Goal: Communication & Community: Answer question/provide support

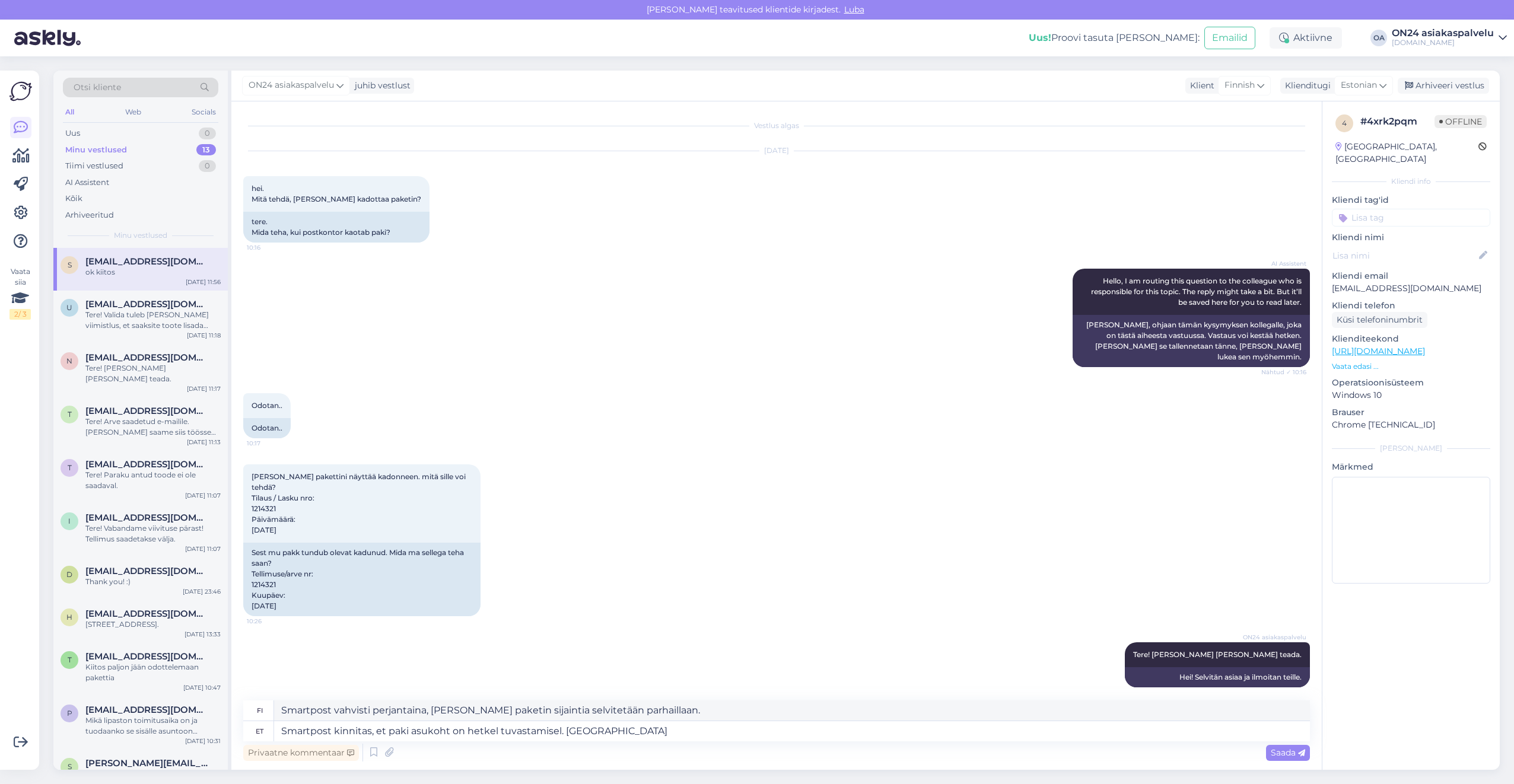
scroll to position [60, 0]
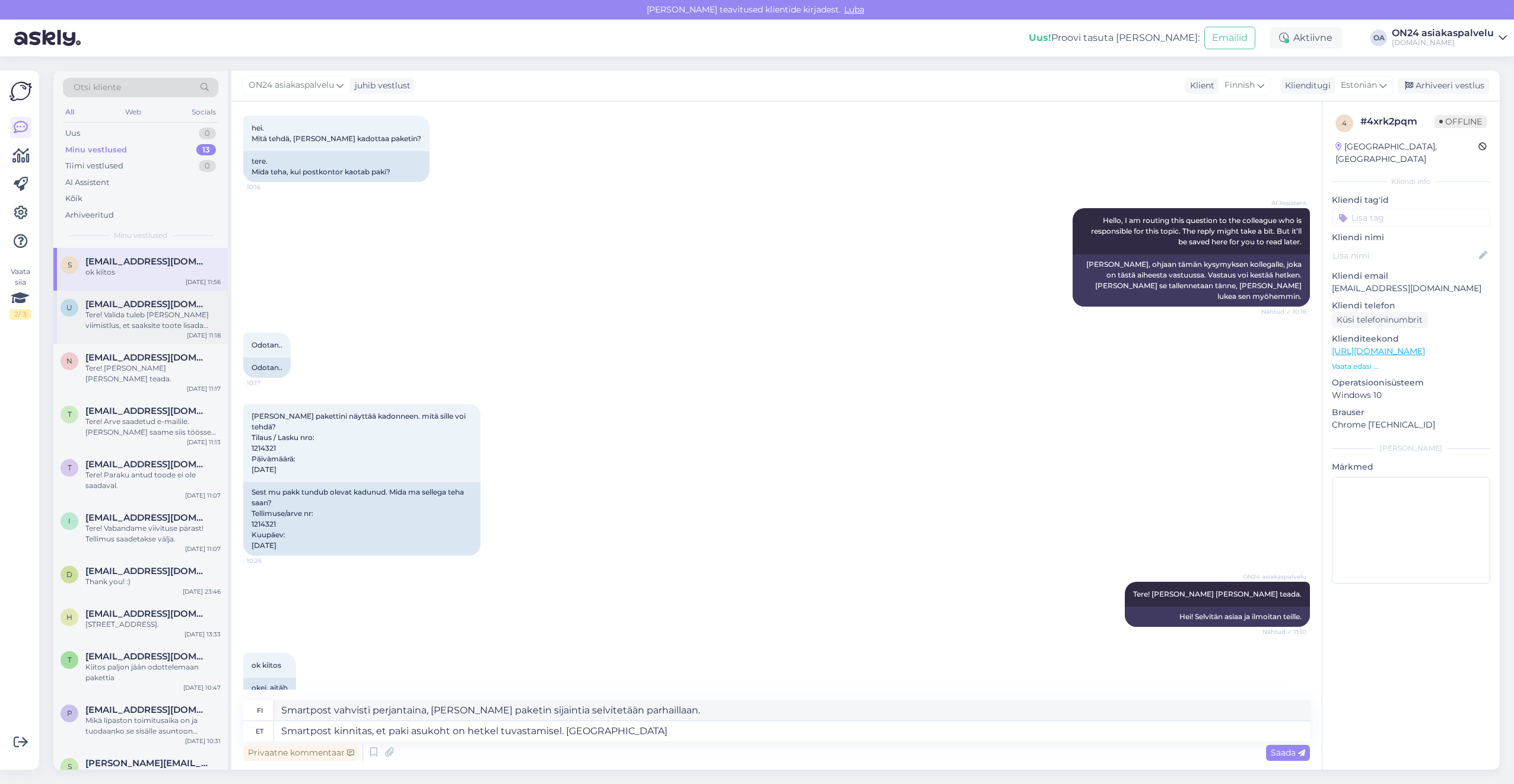
click at [114, 314] on div "Tere! Valida tuleb [PERSON_NAME] viimistlus, et saaksite toote lisada ostukorvi." at bounding box center [154, 320] width 136 height 21
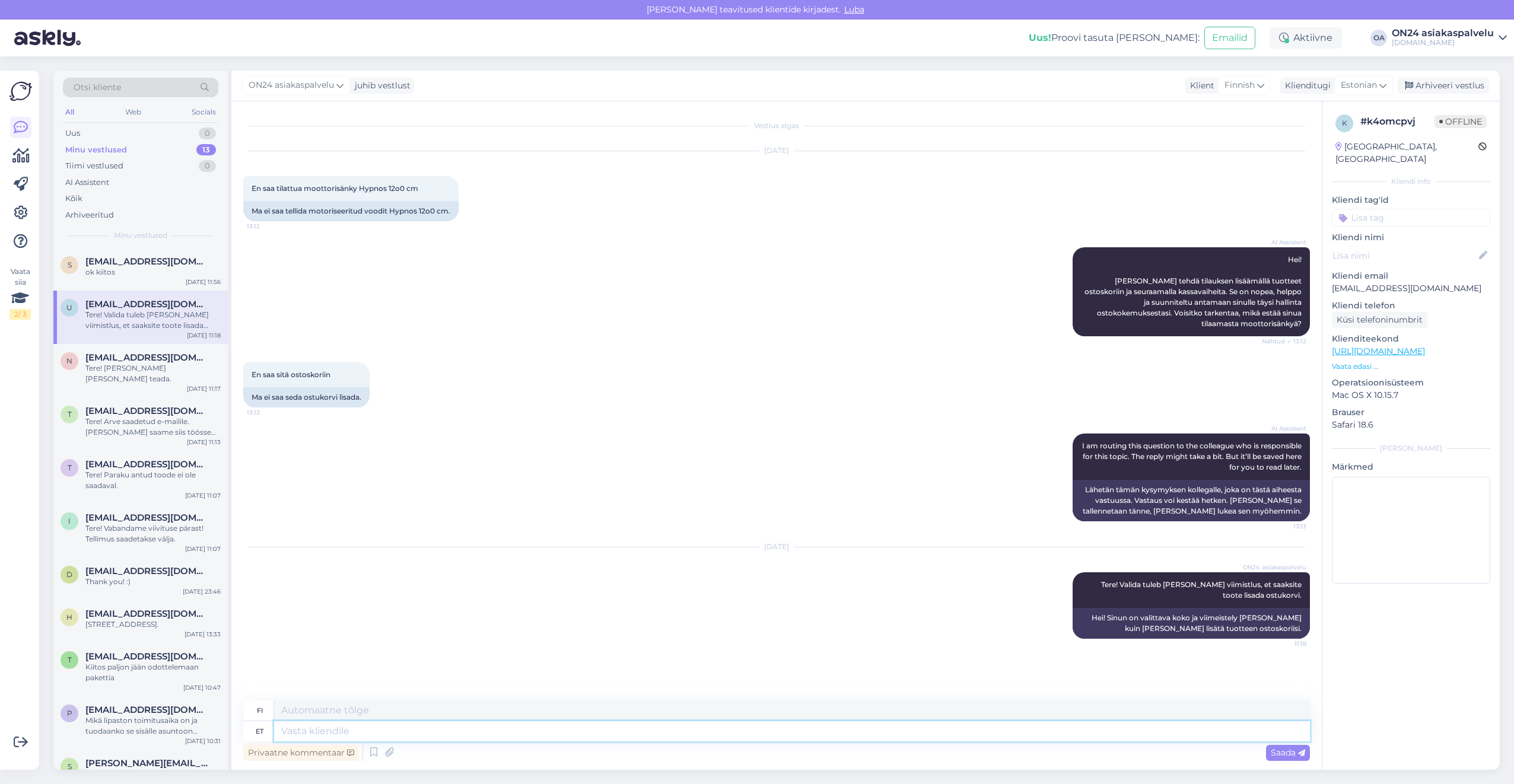
click at [328, 733] on textarea at bounding box center [792, 731] width 1036 height 20
type textarea "tarne"
type textarea "toimitus"
type textarea "[PERSON_NAME] o"
type textarea "toimitus varastoon"
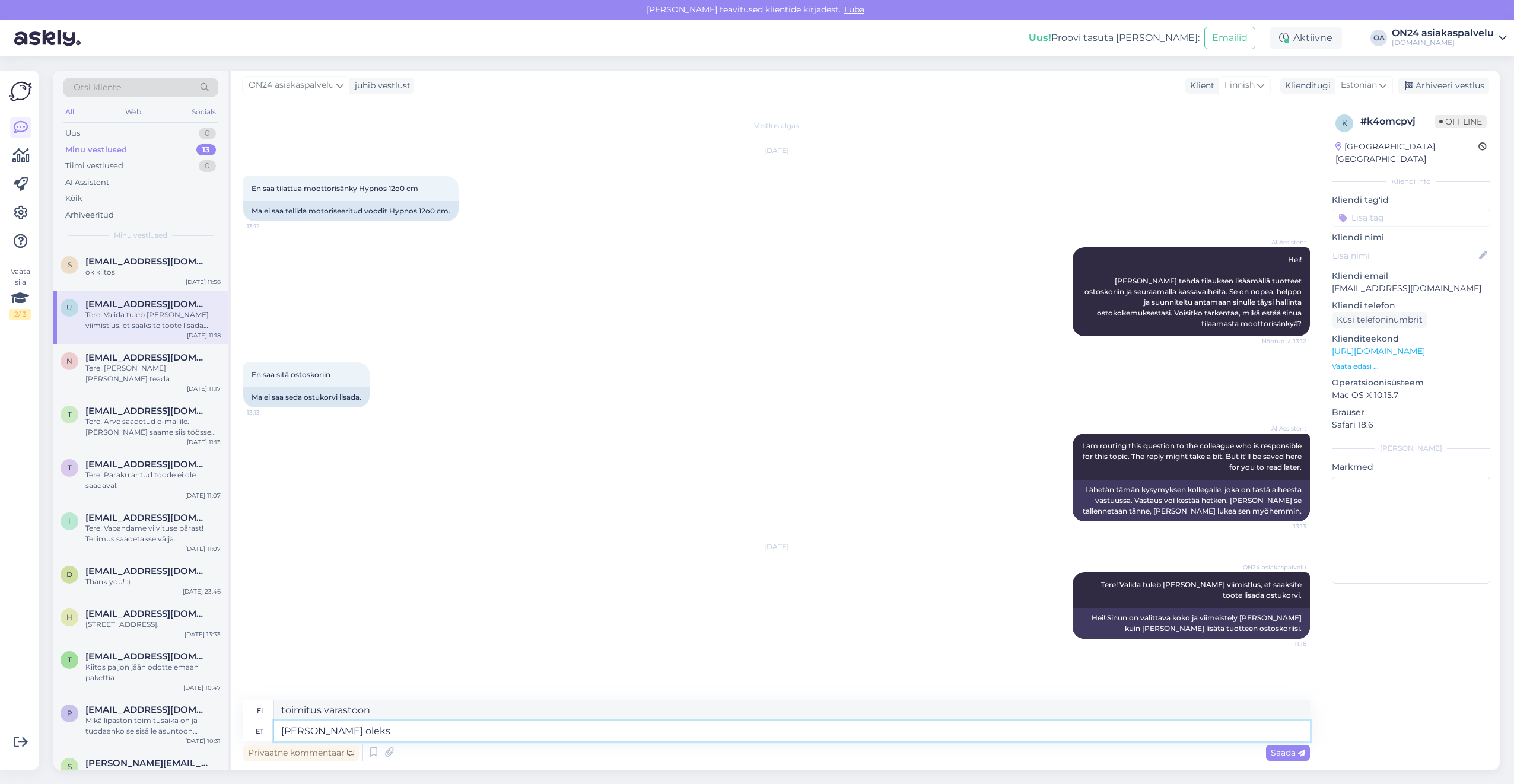
type textarea "[PERSON_NAME] oleks"
type textarea "toimitus varastoon [PERSON_NAME]"
type textarea "[PERSON_NAME] oleks septembri l"
type textarea "Toimitus varastolle olisi syyskuussa"
type textarea "[PERSON_NAME] oleks septembri lõ"
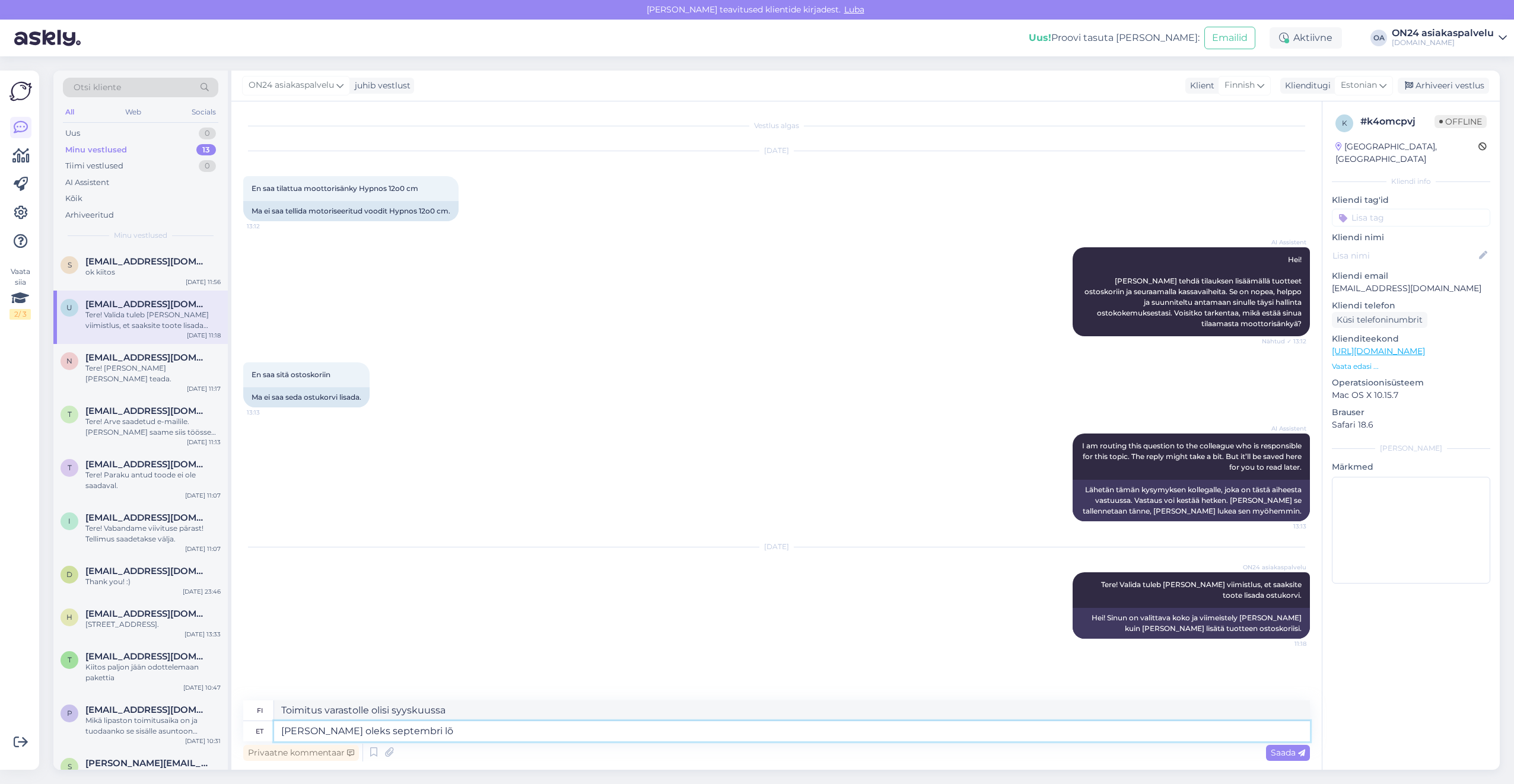
type textarea "Toimitus varastolle olisi syyskuun lopussa."
type textarea "[PERSON_NAME] oleks septembri [PERSON_NAME]"
type textarea "Toimitus varastolle olisi syyskuun lopussa"
type textarea "[PERSON_NAME] oleks septembri [PERSON_NAME] oktoobri al"
type textarea "Toimitus varastolle olisi syys-lokakuun lopussa"
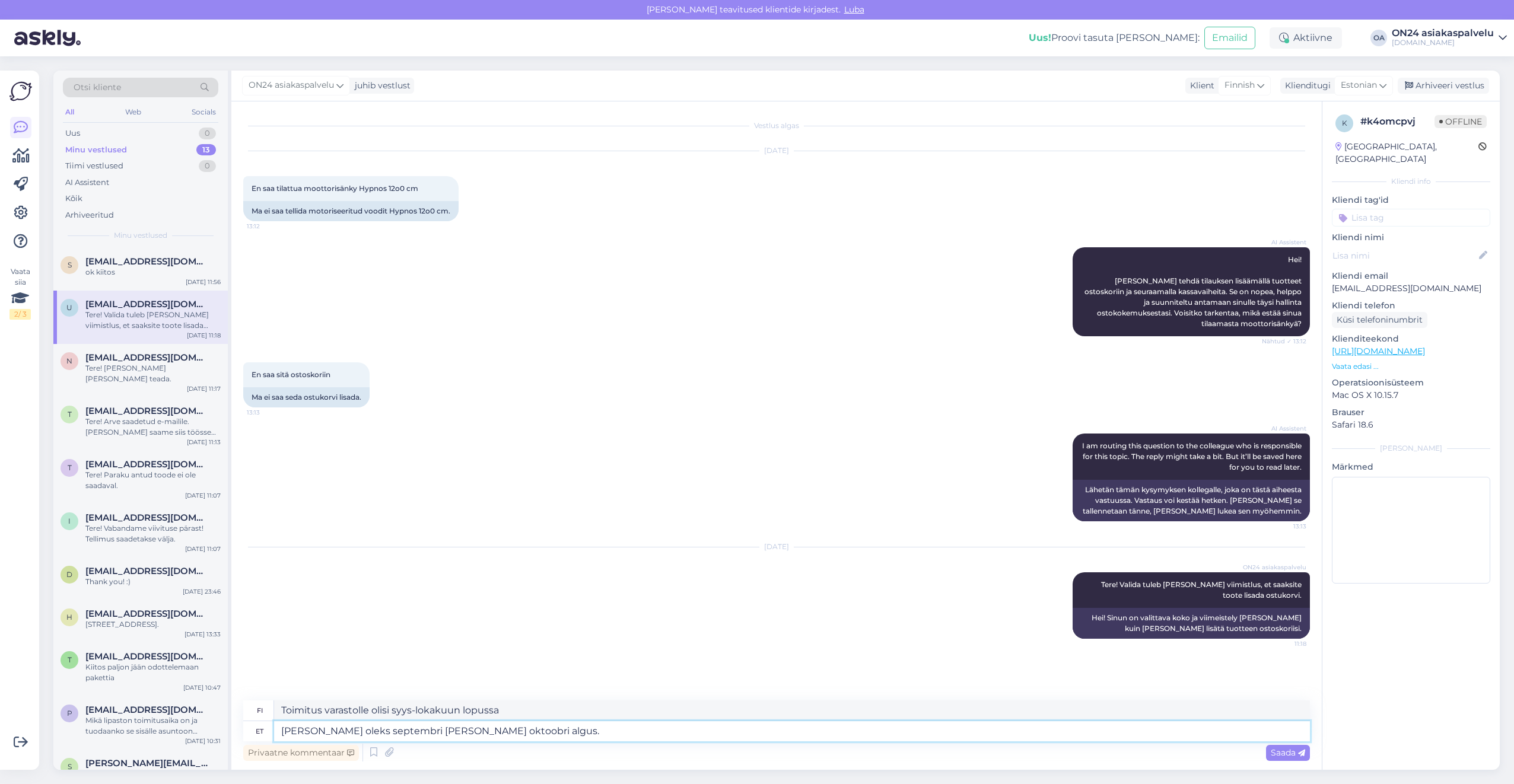
type textarea "[PERSON_NAME] oleks septembri [PERSON_NAME] oktoobri algus."
type textarea "Toimitus varastolle olisi syyskuun lopussa, lokakuun alussa."
click at [339, 710] on textarea "Toimitus varastolle olisi syyskuun lopussa, lokakuun alussa." at bounding box center [792, 710] width 1036 height 20
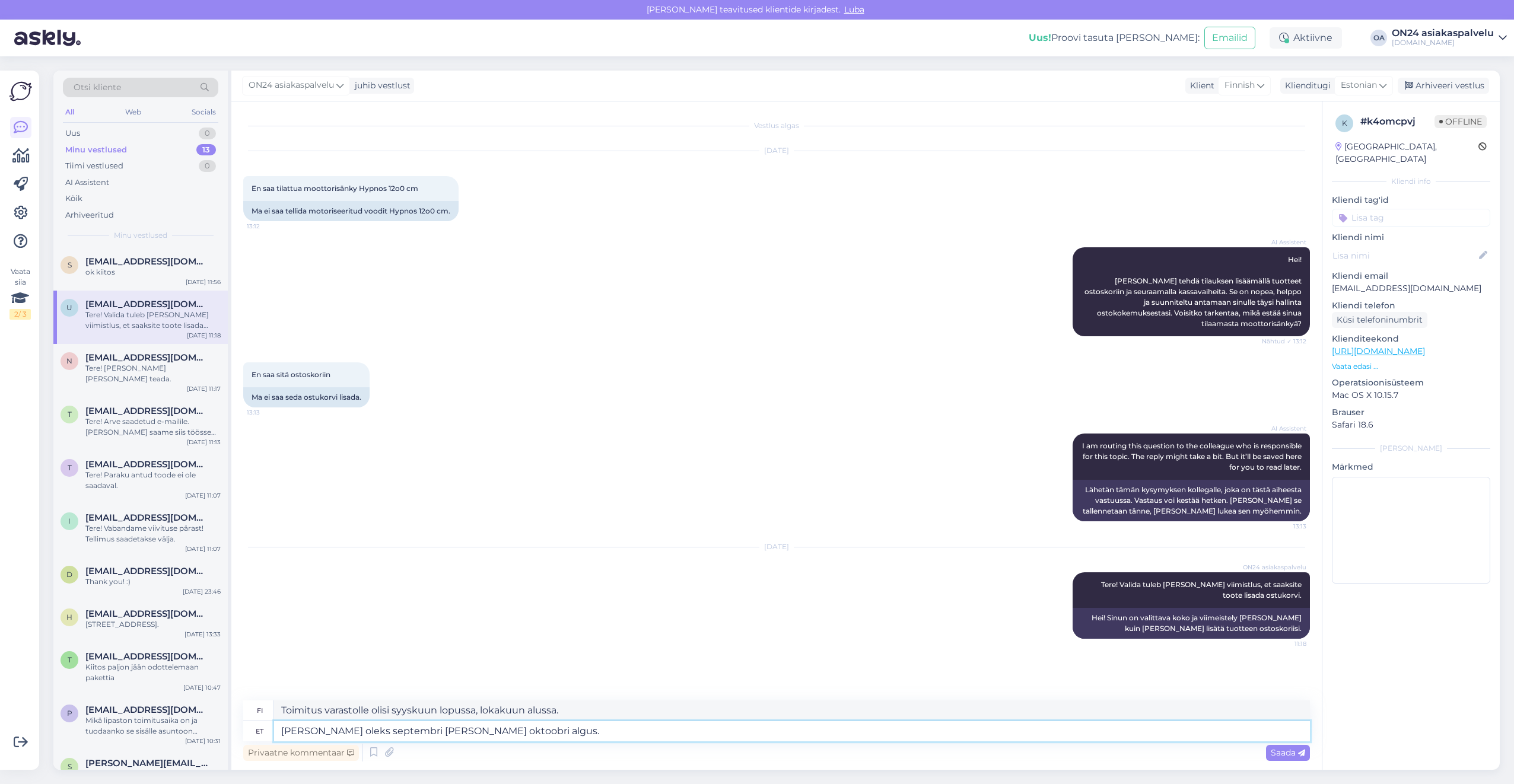
click at [551, 732] on textarea "[PERSON_NAME] oleks septembri [PERSON_NAME] oktoobri algus." at bounding box center [792, 731] width 1036 height 20
drag, startPoint x: 520, startPoint y: 729, endPoint x: 201, endPoint y: 725, distance: 319.0
click at [201, 725] on div "Otsi kliente All Web Socials Uus 0 Minu vestlused 13 Tiimi vestlused 0 AI Assis…" at bounding box center [776, 420] width 1446 height 699
type textarea "Täname k"
type textarea "Kiitos"
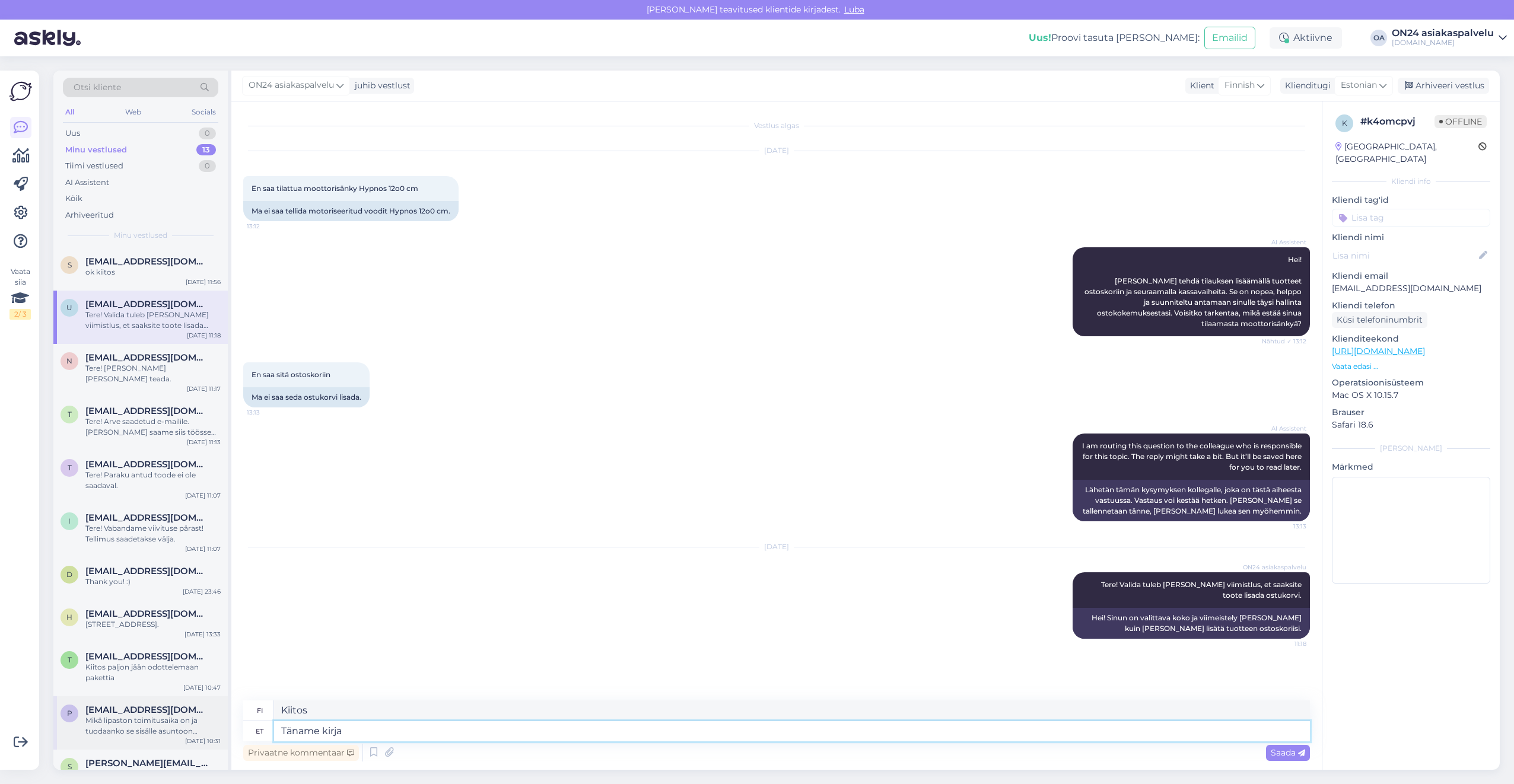
type textarea "Täname kirja e"
type textarea "Kiitoskirje"
type textarea "Täname kirja eest!"
type textarea "Kiitos kirjeestä!"
type textarea "Täname kirja eest! Tellimus t"
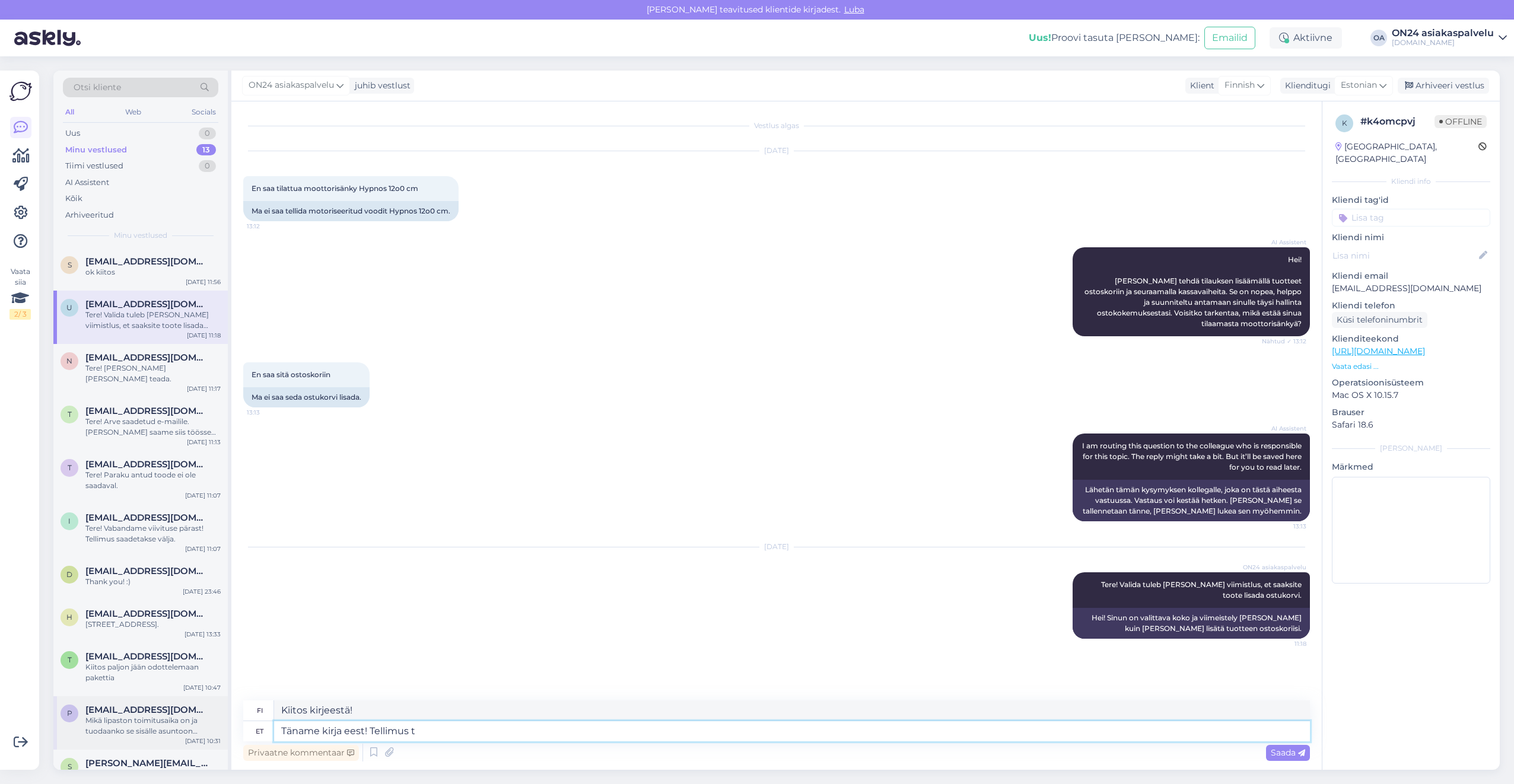
type textarea "Kiitos kirjeestäsi! Tilaa"
type textarea "Täname kirja eest! Tellimus tühistatud."
type textarea "Kiitos kirjeestäsi! Tilaus peruttu."
click at [447, 706] on textarea "Kiitos kirjeestäsi! Tilaus peruttu." at bounding box center [792, 710] width 1036 height 20
drag, startPoint x: 459, startPoint y: 708, endPoint x: 209, endPoint y: 694, distance: 250.4
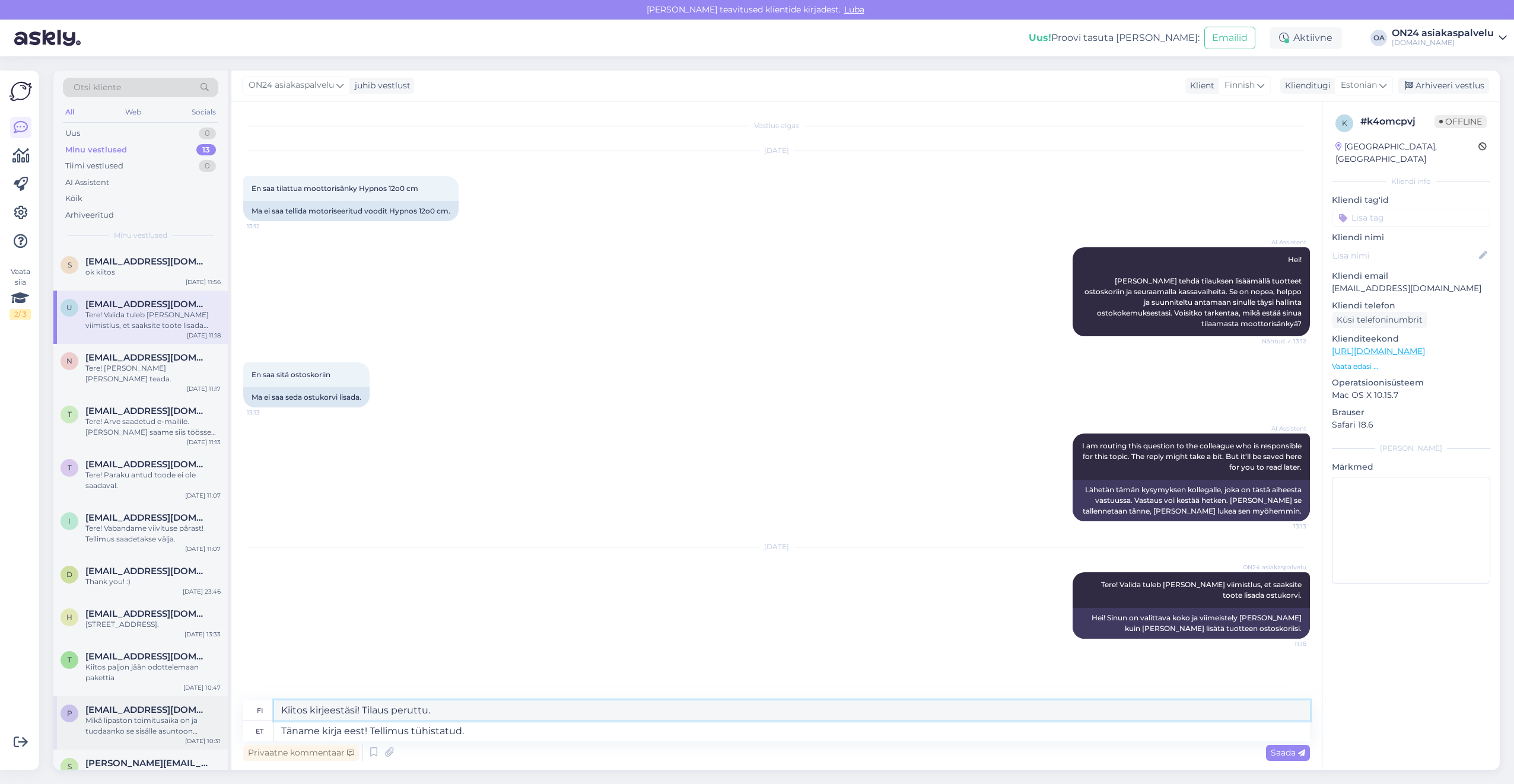
click at [209, 694] on div "Otsi kliente All Web Socials Uus 0 Minu vestlused 13 Tiimi vestlused 0 AI Assis…" at bounding box center [776, 420] width 1446 height 699
click at [462, 733] on textarea "Täname kirja eest! Tellimus tühistatud." at bounding box center [792, 731] width 1036 height 20
drag, startPoint x: 492, startPoint y: 736, endPoint x: 375, endPoint y: 733, distance: 117.0
click at [375, 733] on textarea "Täname kirja eest! Tellimus tühistatud." at bounding box center [792, 731] width 1036 height 20
type textarea "Täname kirja eest!"
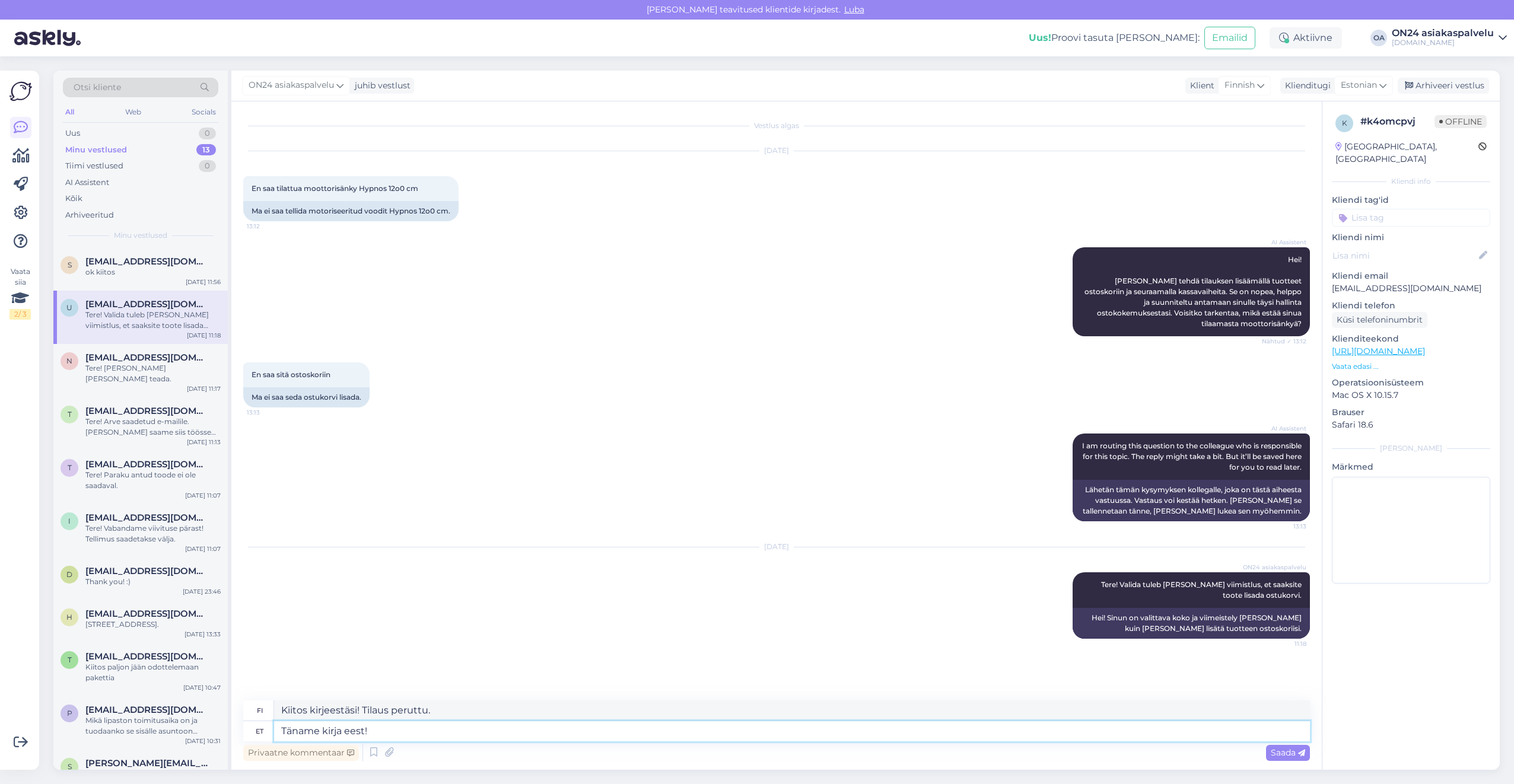
type textarea "Kiitos kirjeestä!"
type textarea "Täname kirja eest! Makse al"
type textarea "Kiitos kirjeestäsi! Maksu erääntyy"
type textarea "Täname kirja eest! Makse l"
type textarea "Kiitos kirjeestäsi! [GEOGRAPHIC_DATA]"
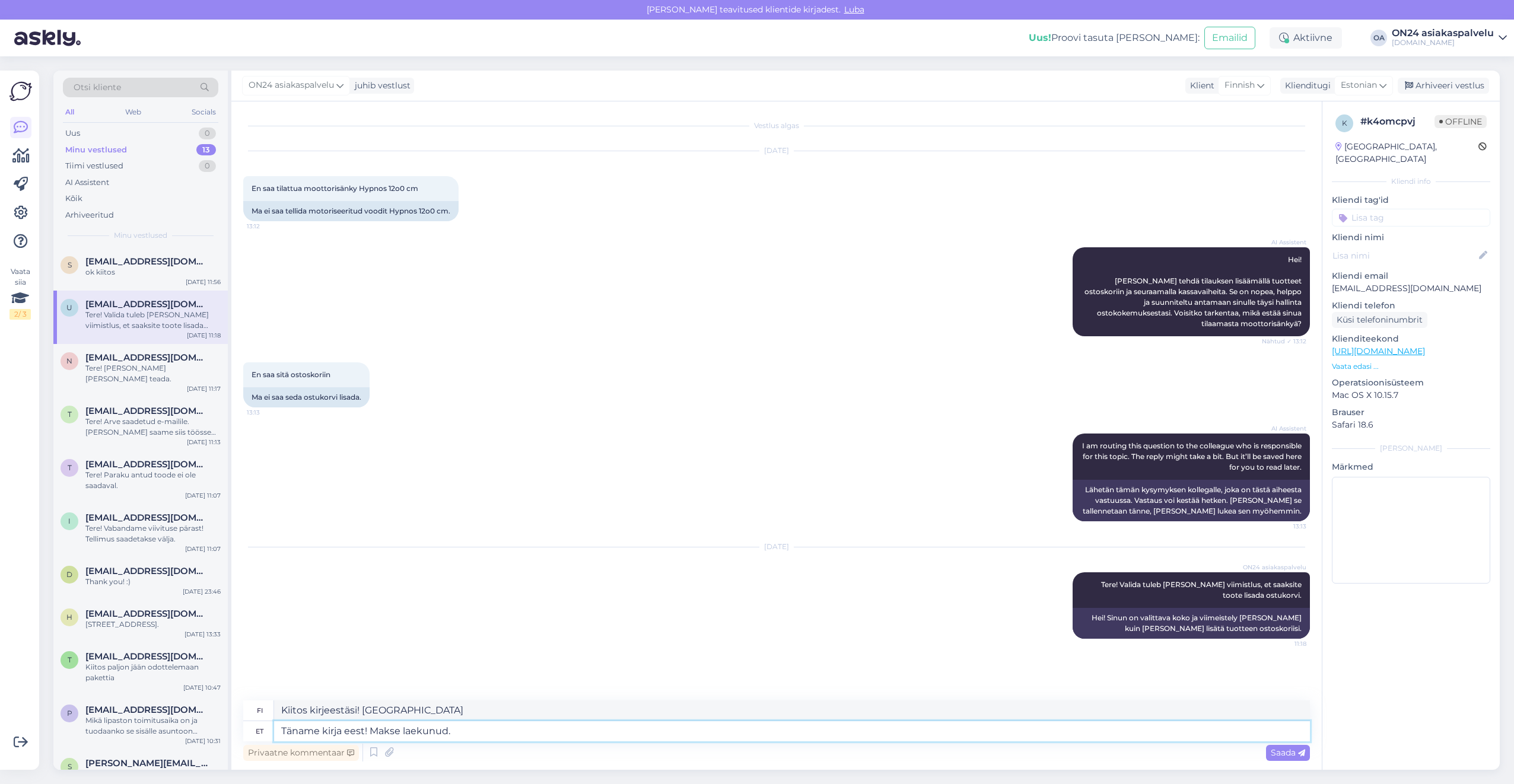
type textarea "Täname kirja eest! Makse laekunud."
type textarea "Kiitos kirjeestäsi! [PERSON_NAME] vastaanotettu."
click at [399, 704] on textarea "Kiitos kirjeestäsi! [PERSON_NAME] vastaanotettu." at bounding box center [792, 710] width 1036 height 20
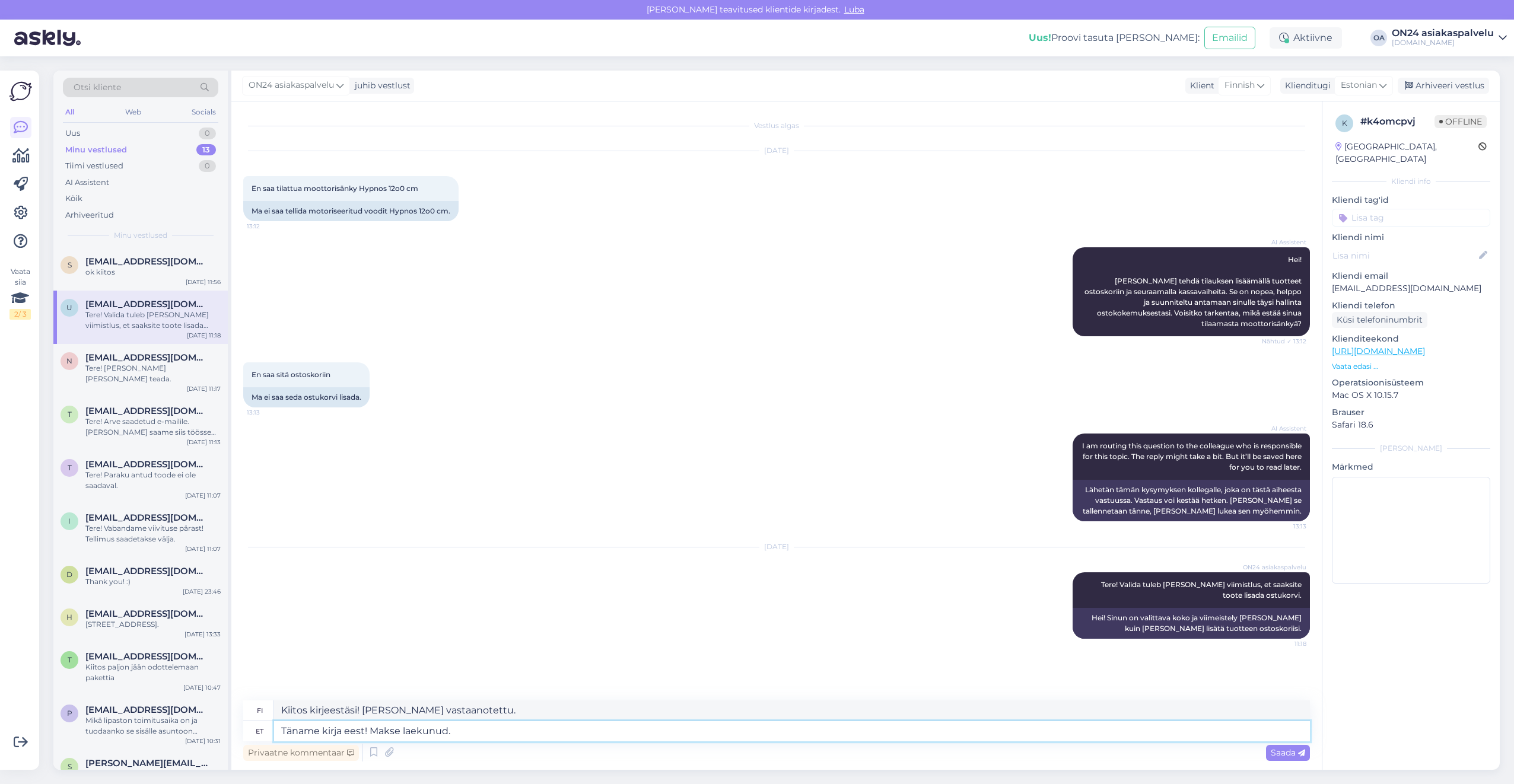
click at [523, 730] on textarea "Täname kirja eest! Makse laekunud." at bounding box center [792, 731] width 1036 height 20
drag, startPoint x: 527, startPoint y: 730, endPoint x: 373, endPoint y: 733, distance: 154.0
click at [373, 733] on textarea "Täname kirja eest! Makse laekunud." at bounding box center [792, 731] width 1036 height 20
type textarea "Täname kirja eest! Hetkel"
type textarea "Kiitos kirjeestäsi! Tällä hetkellä"
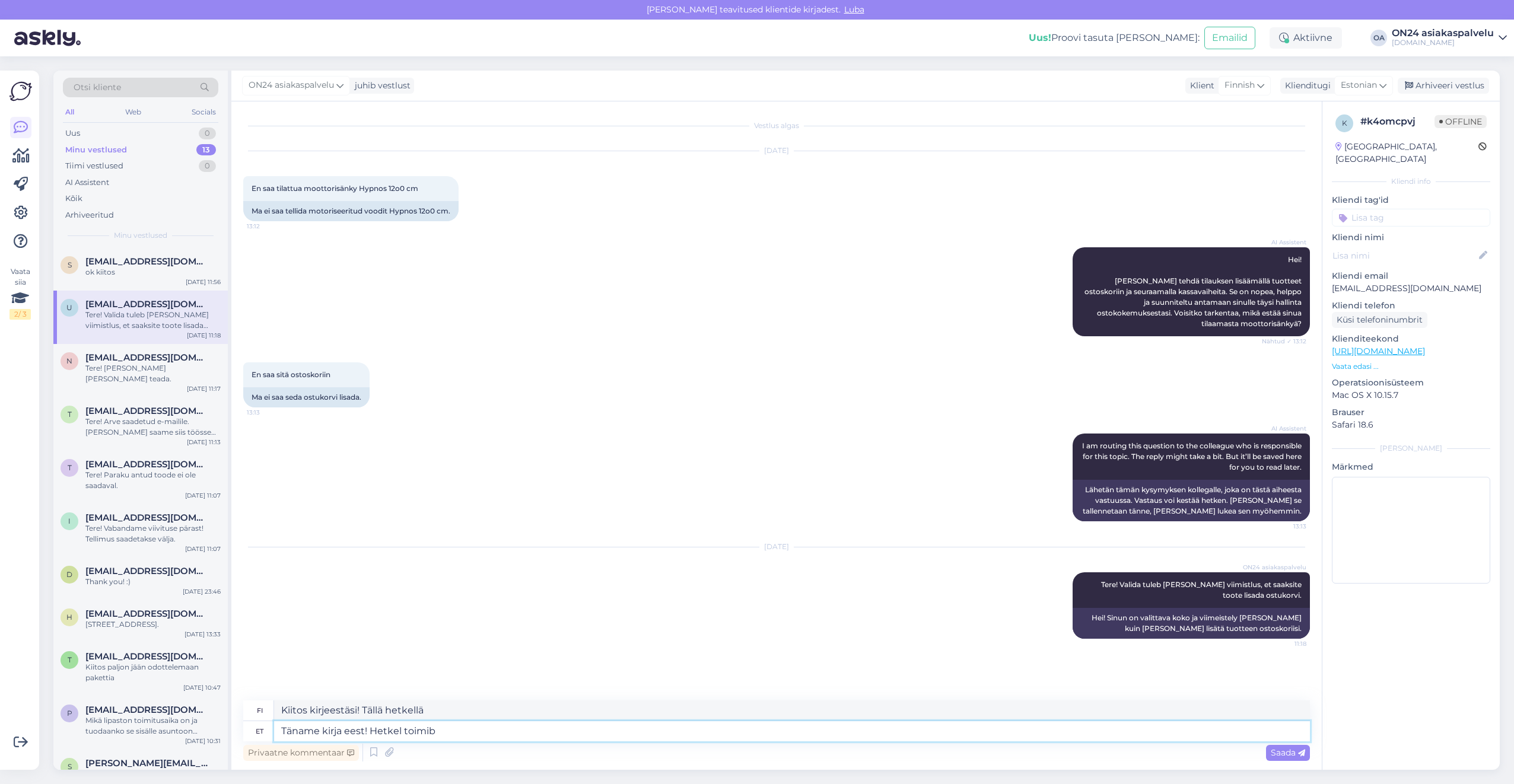
type textarea "Täname kirja eest! Hetkel toimib a"
type textarea "Kiitos kirjeestäsi! Nyt toimii."
type textarea "Täname kirja eest! Hetkel toimib ainult"
type textarea "Kiitos kirjeestäsi! Toimii tällä hetkellä vain"
type textarea "Täname kirja eest! Hetkel toimib ainult e-"
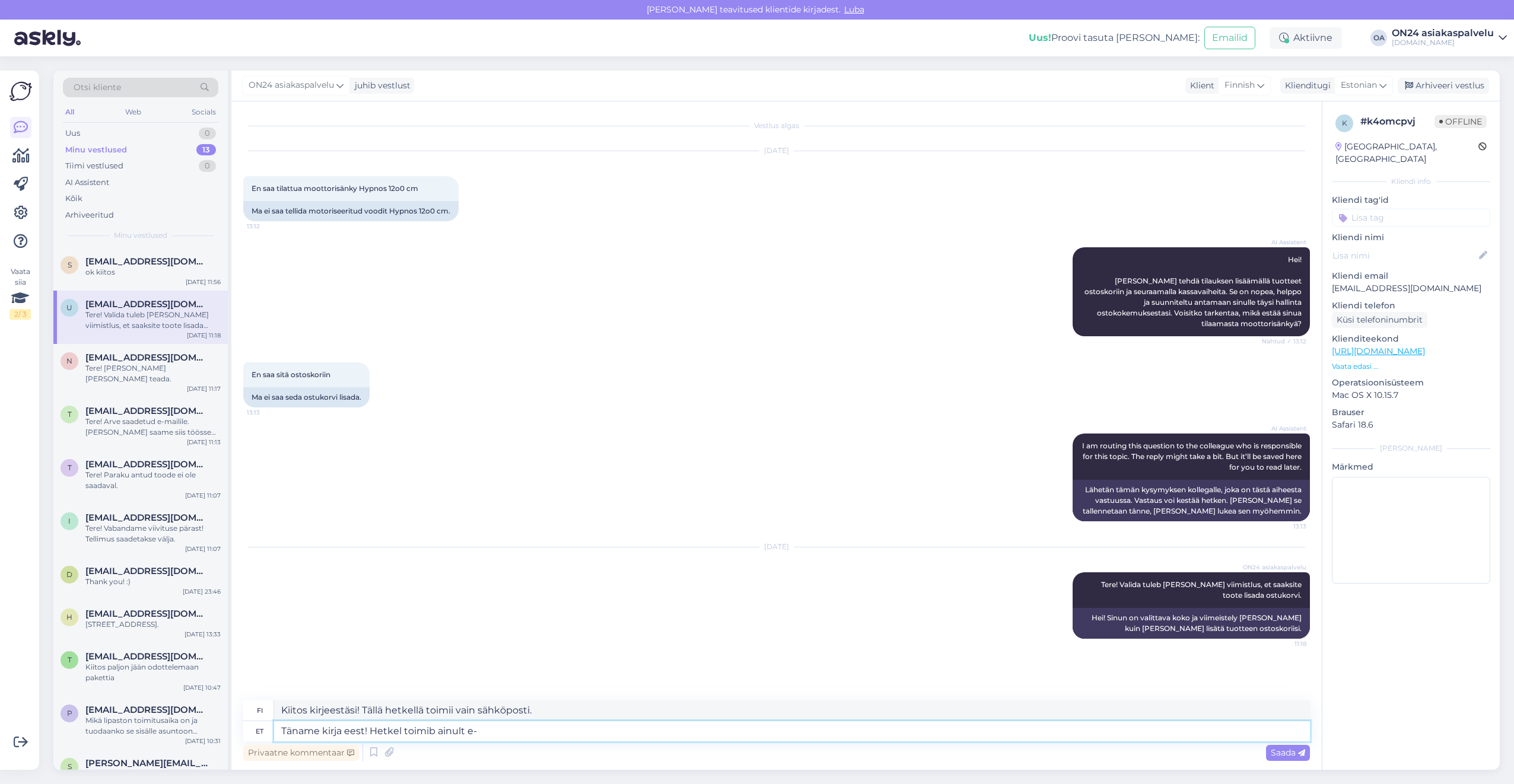
type textarea "Kiitos kirjeestäsi! Tällä hetkellä vain sähköposti toimii."
type textarea "Täname kirja eest! Hetkel toimib ainult e-post. Palun ki"
type textarea "Kiitos kirjeestäsi! Tällä hetkellä vain sähköposti toimii. Ole hyvä"
type textarea "Täname kirja eest! Hetkel toimib ainult e-post. Palun kirjutage o"
type textarea "Kiitos kirjeestäsi! Tällä hetkellä vain sähköposti toimii. Kirjoita"
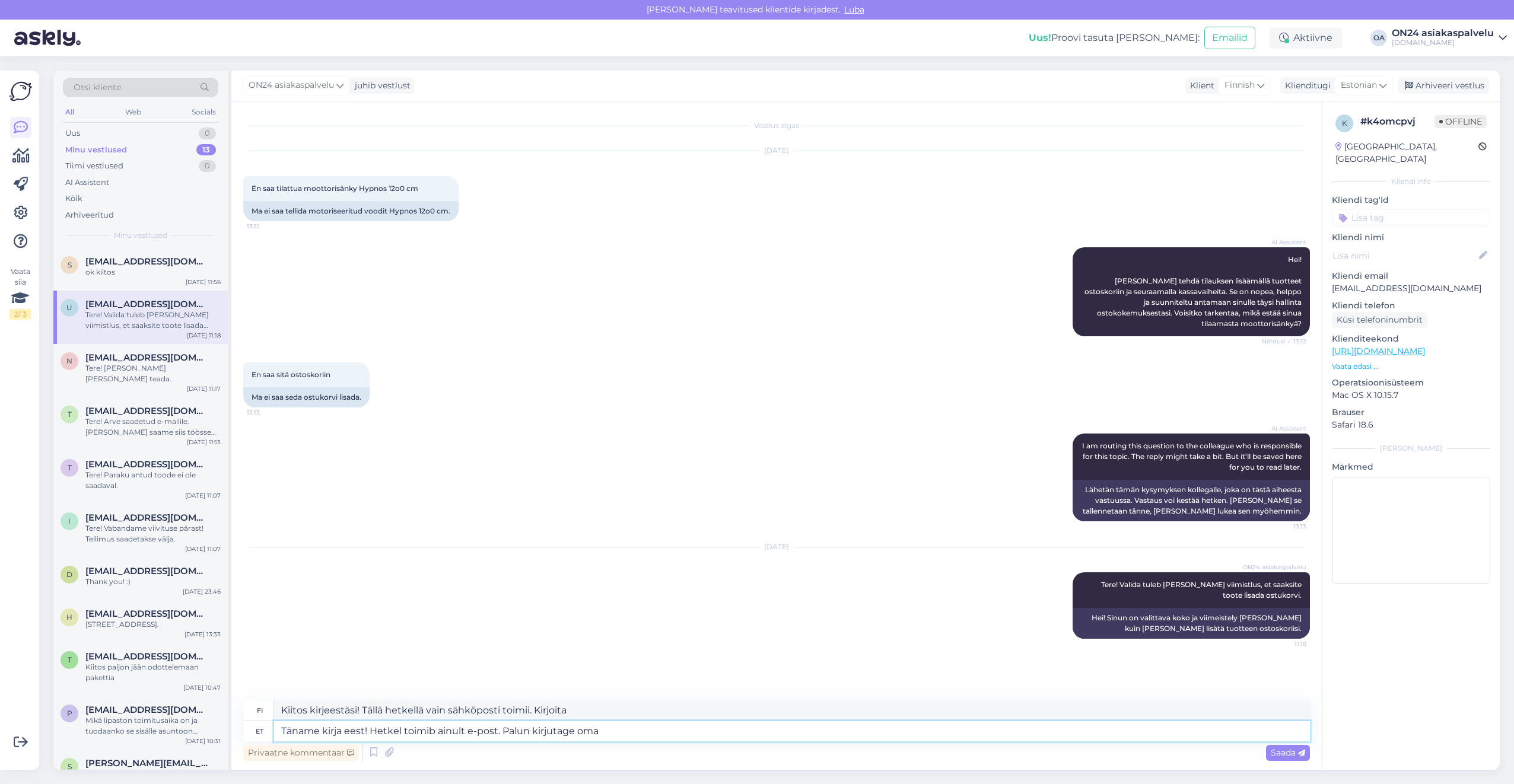
type textarea "Täname kirja eest! Hetkel toimib ainult e-post. Palun kirjutage oma k"
type textarea "Kiitos kirjeestäsi! Tällä hetkellä vain sähköposti toimii. Kirjoita viestisi"
type textarea "Täname kirja eest! Hetkel toimib ainult e-post. [PERSON_NAME] kirjutage oma küs…"
type textarea "Kiitos kirjeestäsi! Tällä hetkellä vain sähköposti toimii. Kirjoita kysymyksesi"
type textarea "Täname kirja eest! Hetkel toimib ainult e-post. [PERSON_NAME] kirjutage oma küs…"
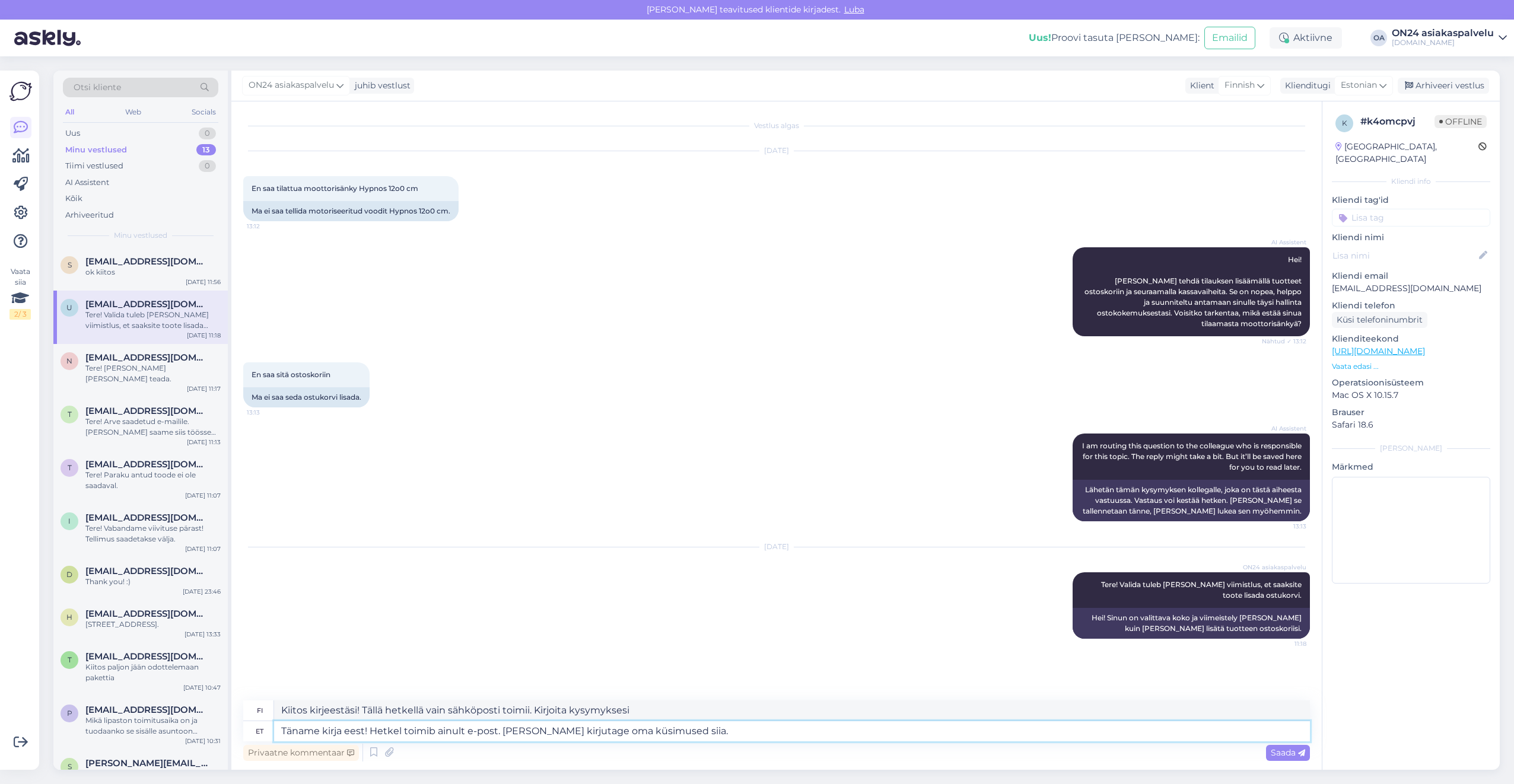
type textarea "Kiitos kirjeestäsi! Tällä hetkellä vain sähköposti toimii. Kirjoita kysymyksesi…"
type textarea "Täname kirja eest! Hetkel toimib ainult e-post. [PERSON_NAME] kirjutage oma küs…"
click at [399, 706] on textarea "Kiitos kirjeestäsi! Tällä hetkellä vain sähköposti toimii. Kirjoita kysymyksesi…" at bounding box center [792, 710] width 1036 height 20
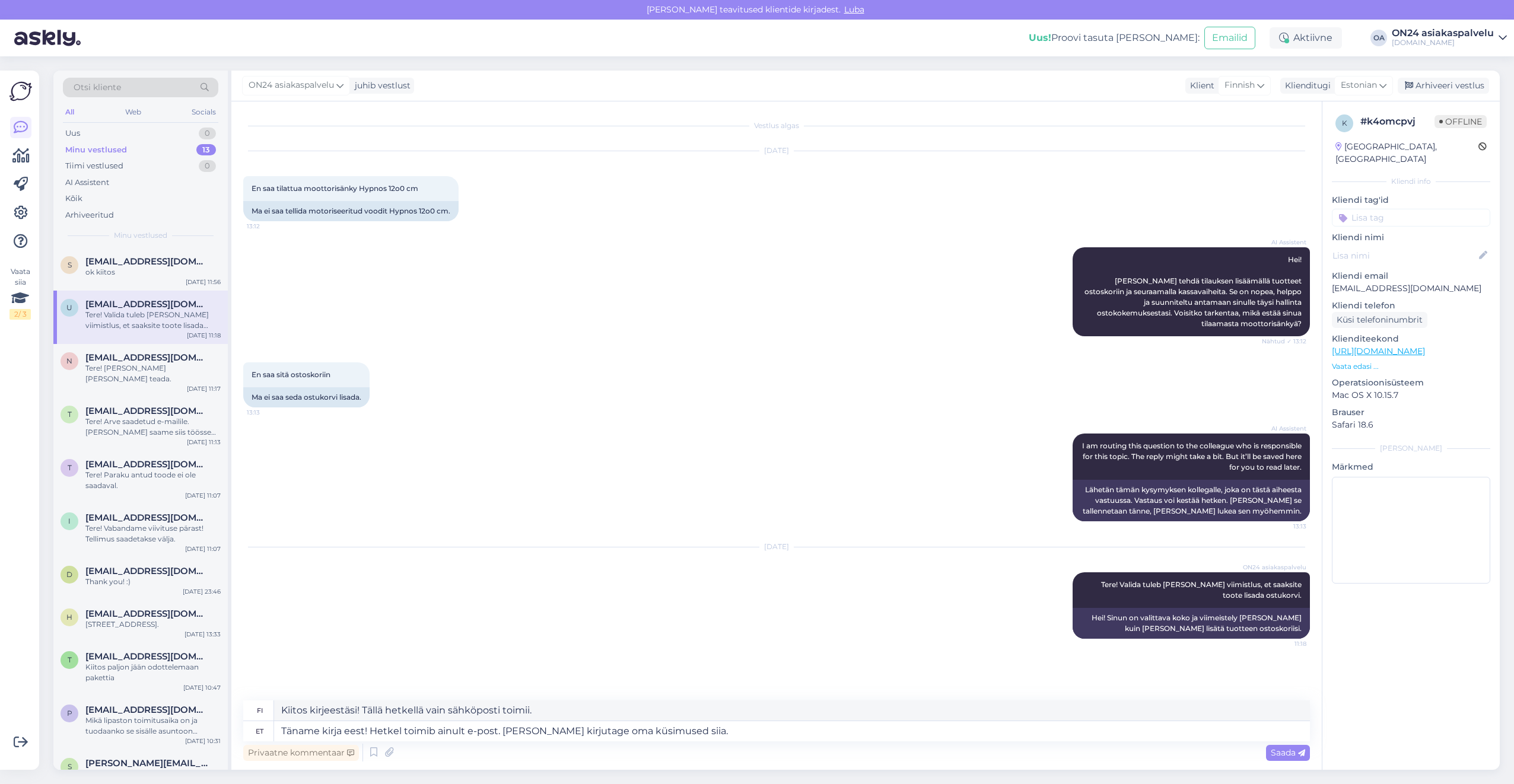
type textarea "Kiitos kirjeestäsi! Tällä hetkellä vain sähköposti toimii. Kirjoita kysymyksesi…"
click at [686, 729] on textarea "Täname kirja eest! Hetkel toimib ainult e-post. [PERSON_NAME] kirjutage oma küs…" at bounding box center [792, 731] width 1036 height 20
drag, startPoint x: 687, startPoint y: 733, endPoint x: 248, endPoint y: 716, distance: 439.3
click at [250, 718] on div "fi Kiitos kirjeestäsi! Tällä hetkellä vain sähköposti toimii. Kirjoita kysymyks…" at bounding box center [776, 720] width 1066 height 41
type textarea "Teeme n"
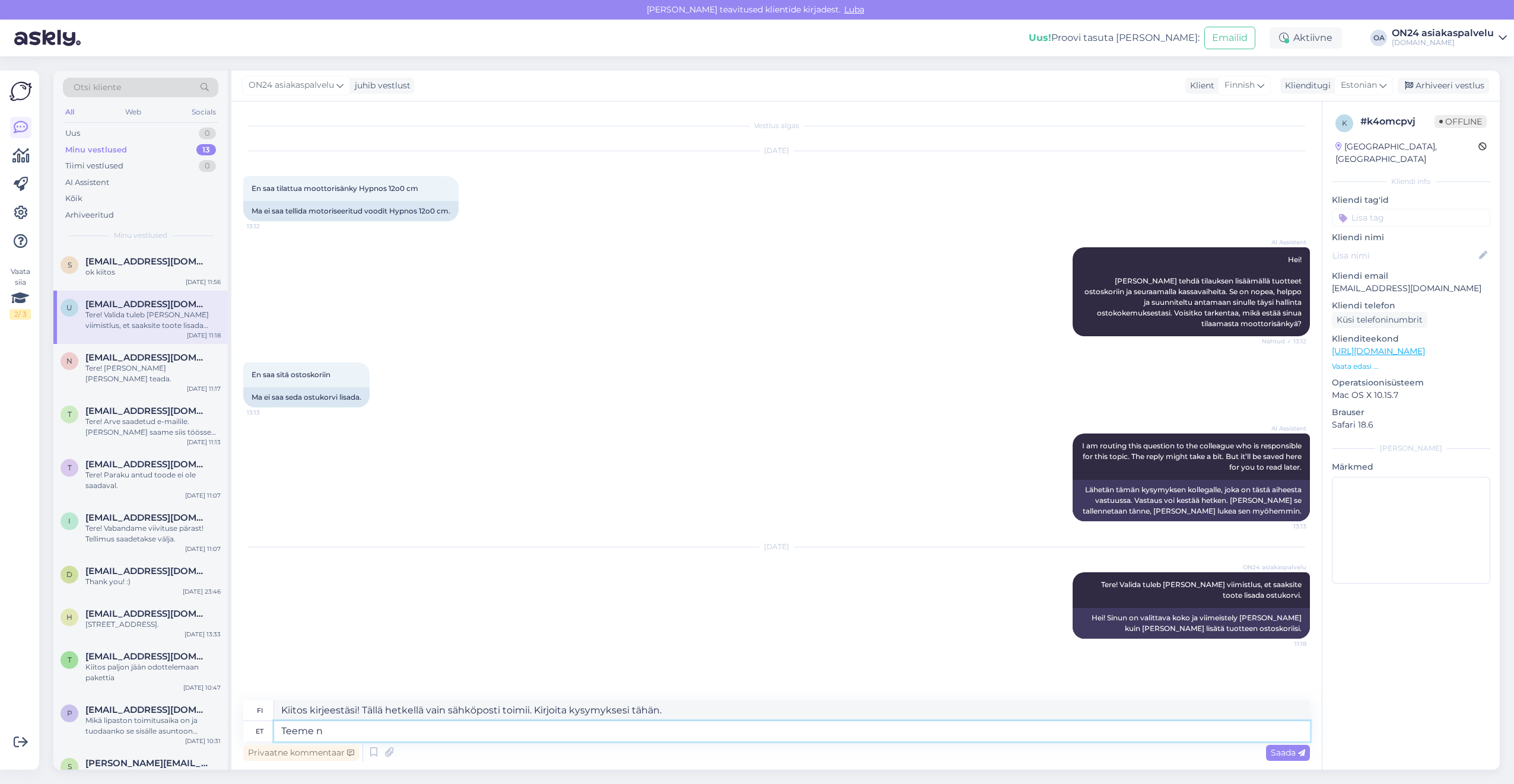
type textarea "Me teemme"
type textarea "Teeme nii."
type textarea "Tehdään se."
type textarea "Teeme nii. Tagasimakse te"
type textarea "Tehdään se. Hyvitys"
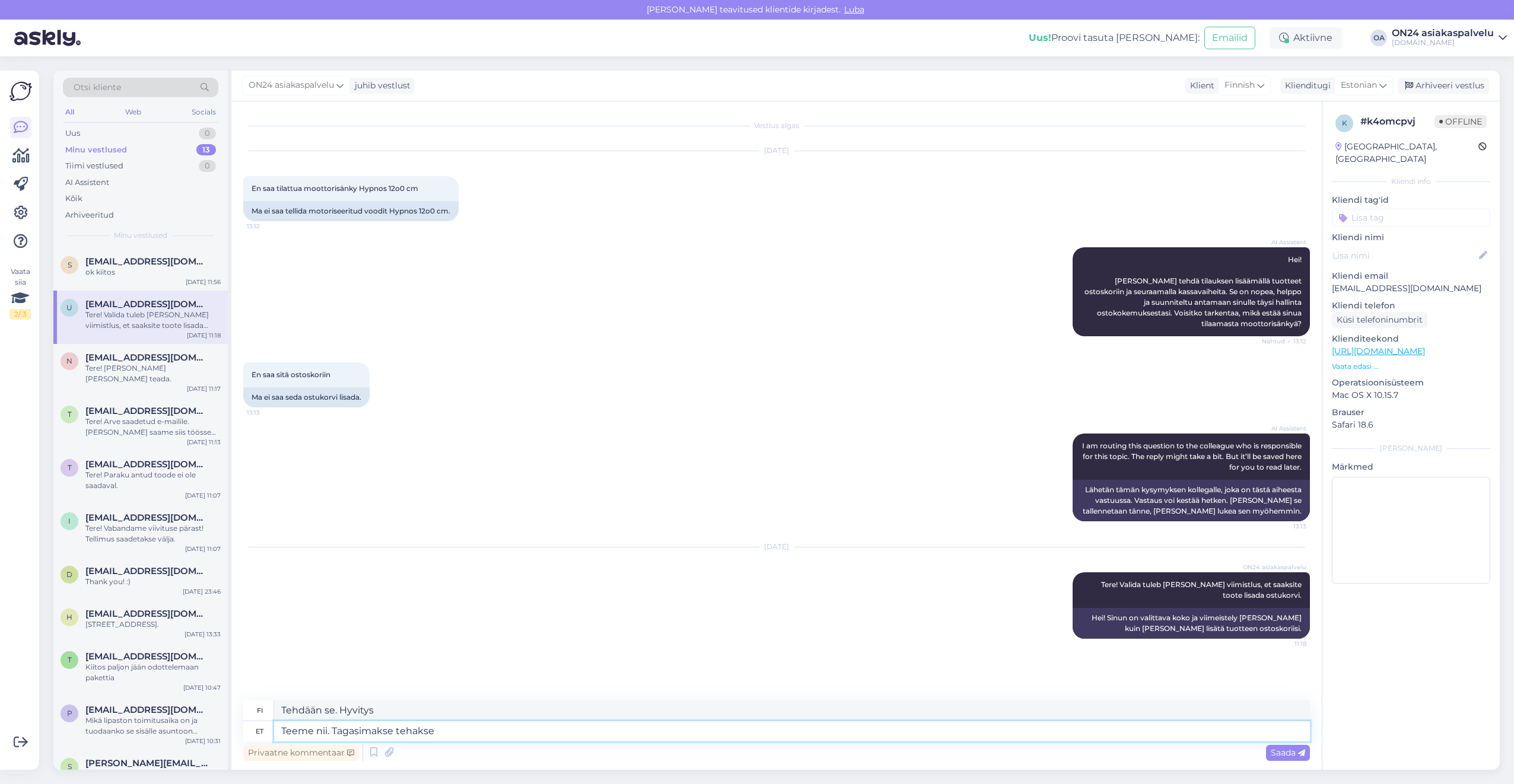
type textarea "Teeme nii. Tagasimakse tehakse"
type textarea "Teemme niin. Hyvitys suoritetaan."
type textarea "Teeme nii. Tagasimakse tehakse 2. t"
type textarea "Teemme tämän. Hyvitys suoritetaan 2."
type textarea "Teeme nii. Tagasimakse tehakse 2. tööpäeva jo"
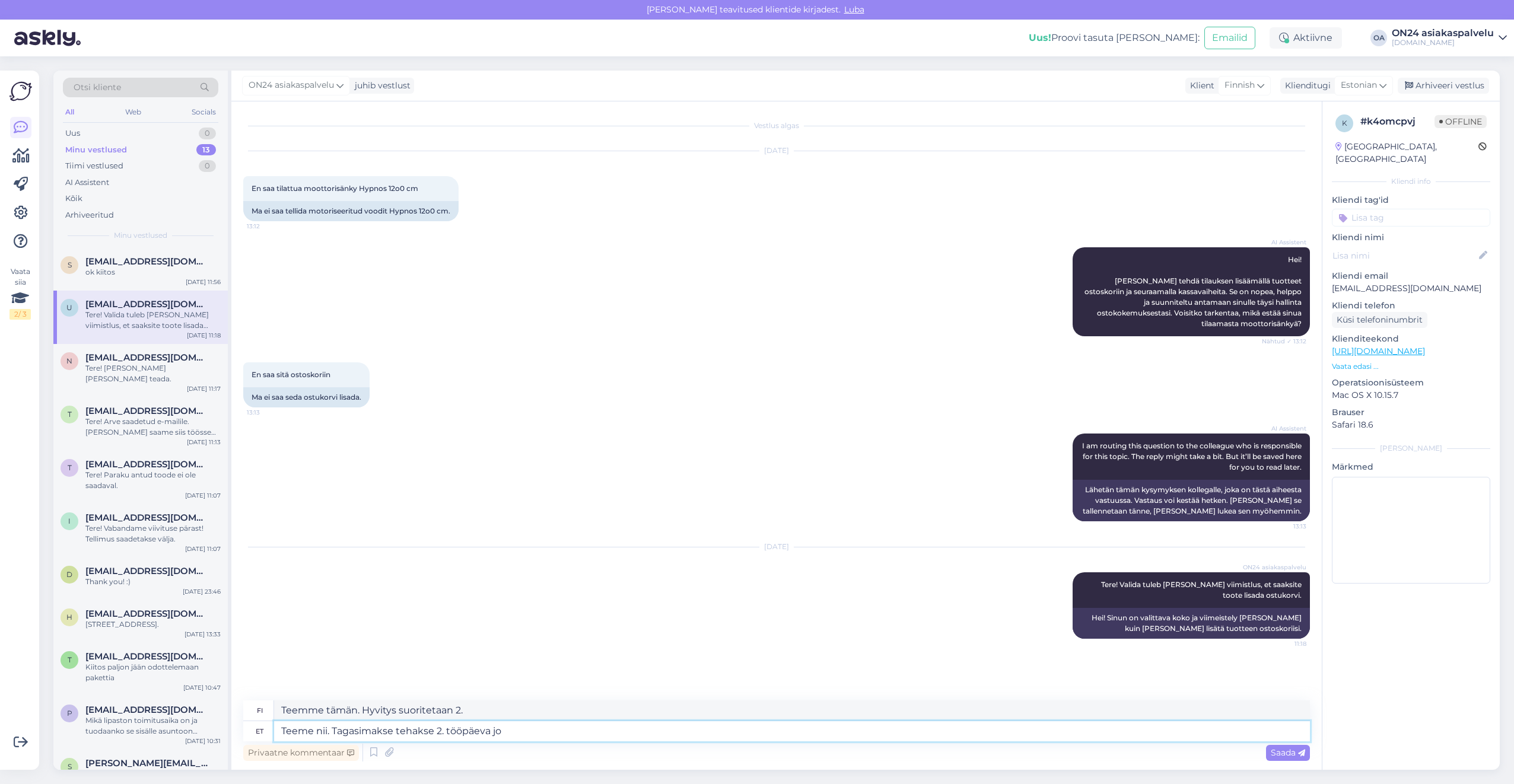
type textarea "Teemme tämän. Hyvitys suoritetaan toisena arkipäivänä."
type textarea "Teeme nii. Tagasimakse tehakse 2. tööpäeva jooksul."
type textarea "Teemme tämän. Hyvitys suoritetaan toisen arkipäivän kuluessa."
type textarea "Teeme nii. Tagasimakse tehakse 2. tööpäeva jooksul. Toode sa"
type textarea "Teemme tämän. Hyvitys suoritetaan kahden arkipäivän kuluessa. Tuotetta"
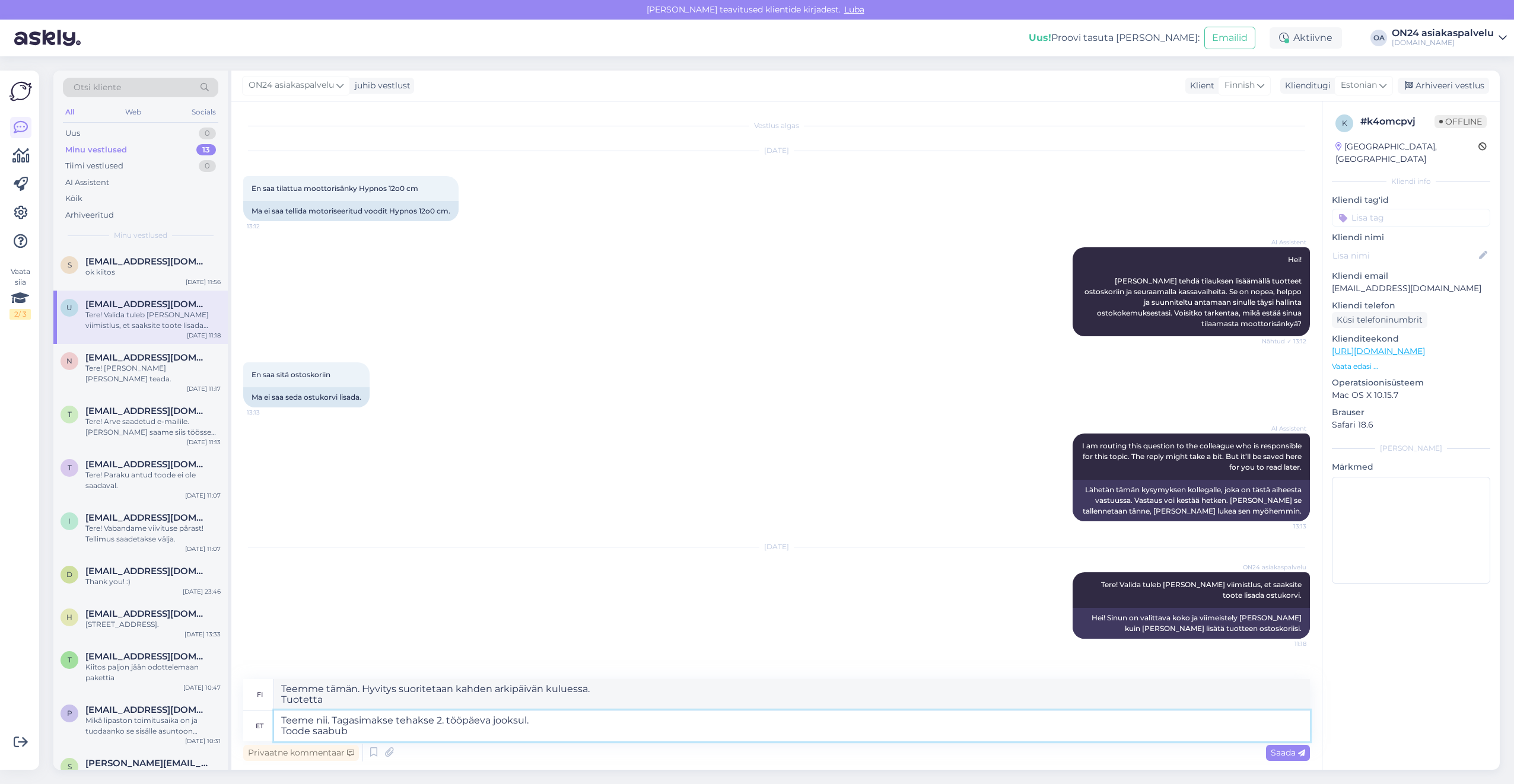
type textarea "Teeme nii. Tagasimakse tehakse 2. tööpäeva jooksul. Toode saabub"
type textarea "Teemme niin. Hyvitys suoritetaan kahden arkipäivän kuluessa. Tuote saapuu"
type textarea "Teeme nii. Tagasimakse tehakse 2. tööpäeva jooksul. Toode saabub [DATE]"
type textarea "Teemme tämän. Hyvitys suoritetaan kahden arkipäivän kuluessa. Tuote saapuu [DAT…"
type textarea "Teeme nii. Tagasimakse tehakse 2. tööpäeva jooksul. Toode saabub [DATE] meie laa"
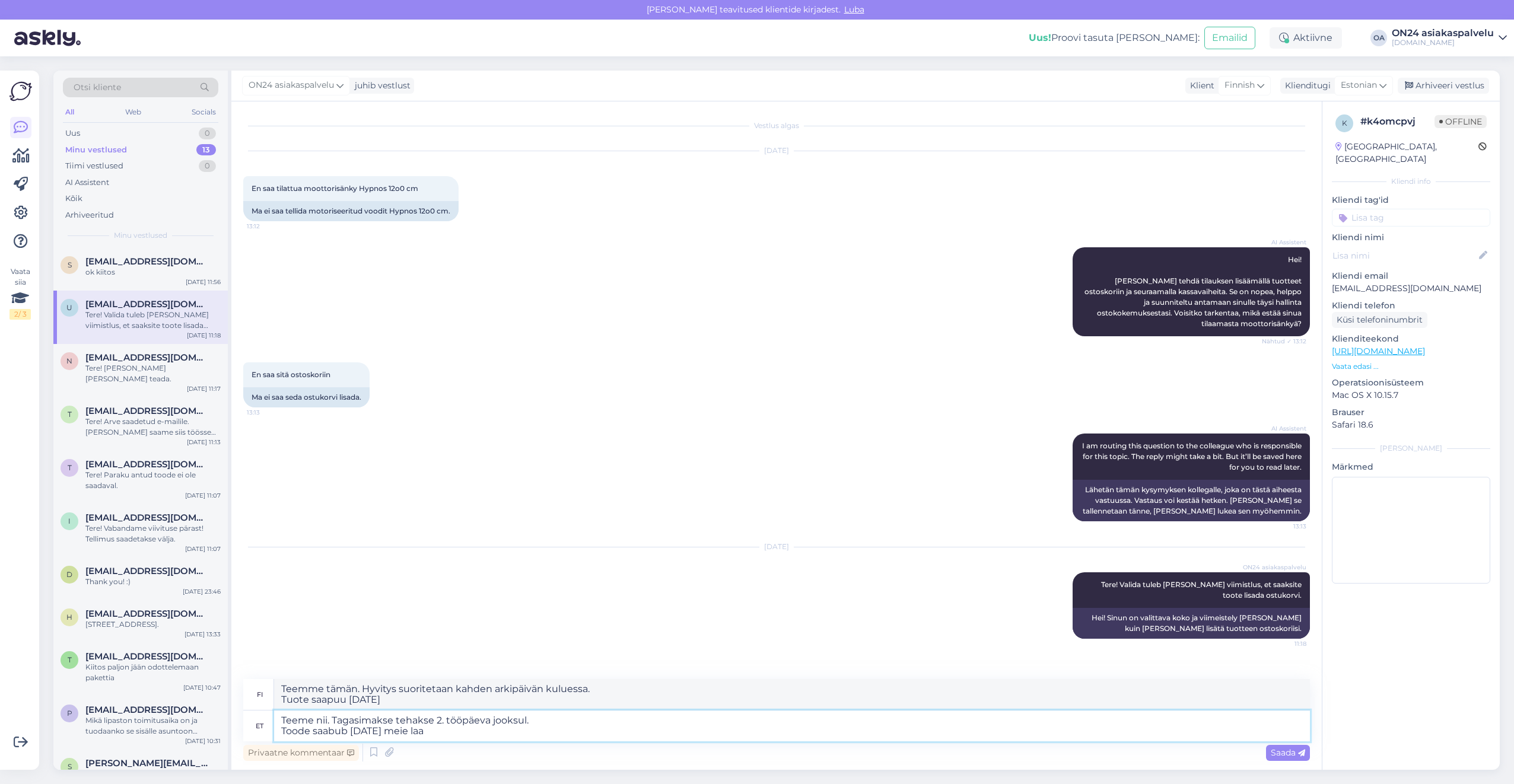
type textarea "Teemme niin. Hyvitys suoritetaan kahden arkipäivän kuluessa. Tuote saapuu [DATE…"
type textarea "Teeme nii. Tagasimakse tehakse 2. tööpäeva jooksul. Toode saabub [DATE] meie la…"
type textarea "Teemme niin. Hyvitys suoritetaan kahden arkipäivän kuluessa. Tuote saapuu varas…"
type textarea "Teeme nii. Tagasimakse tehakse 2. tööpäeva jooksul. Toode saabub [DATE] meie la…"
type textarea "Teemme tämän. Hyvitys suoritetaan kahden arkipäivän kuluessa. Tuote saapuu vara…"
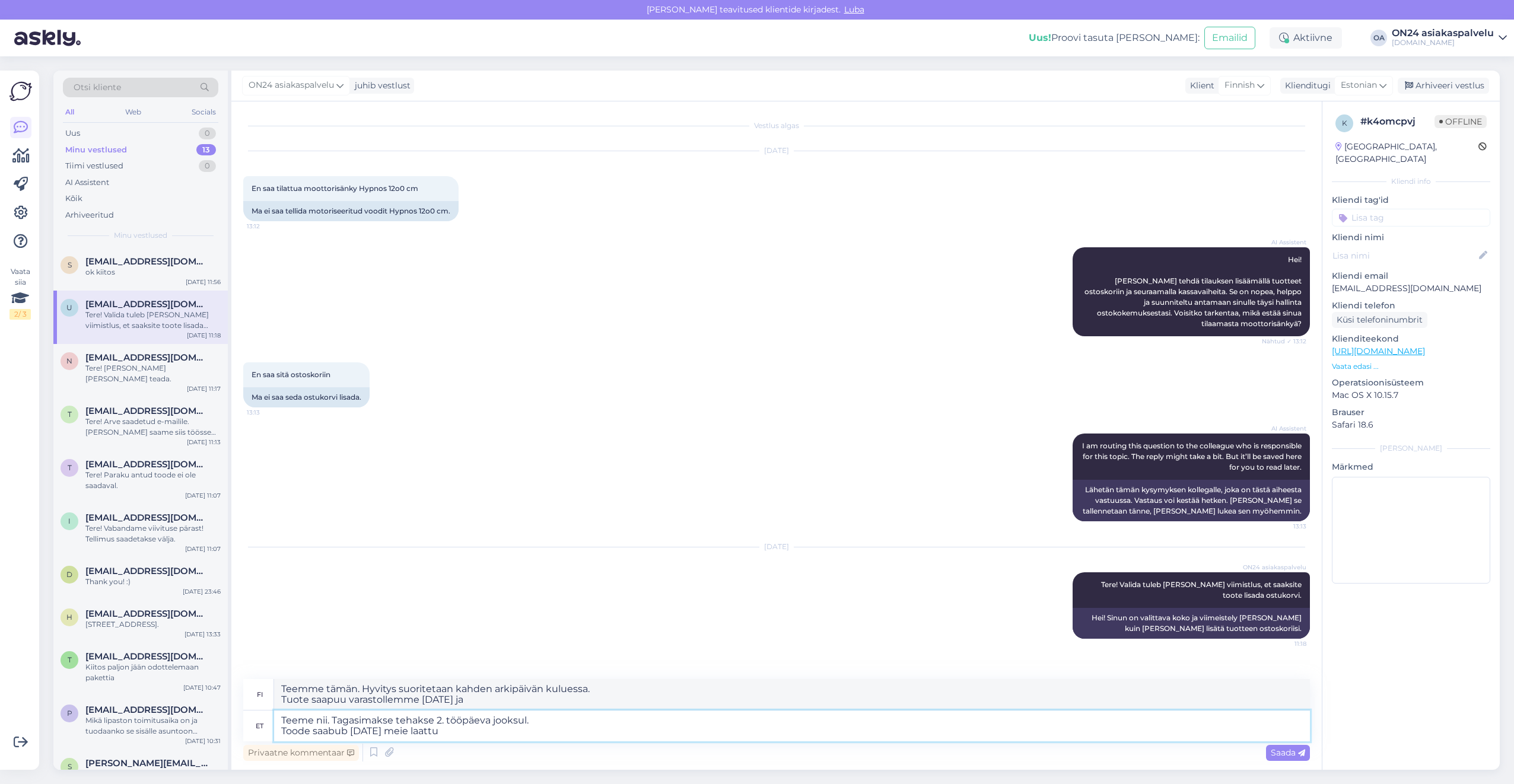
type textarea "Teeme nii. Tagasimakse tehakse 2. tööpäeva jooksul. Toode saabub [DATE] meie la…"
type textarea "Teemme niin. Hyvitys suoritetaan kahden arkipäivän kuluessa. Tuote saapuu varas…"
type textarea "Teeme nii. Tagasimakse tehakse 2. tööpäeva jooksul. Toode saabub [DATE] meie [P…"
type textarea "Teemme tämän. Hyvitys suoritetaan kahden arkipäivän kuluessa. Tuote saapuu vara…"
type textarea "Teeme nii. Tagasimakse tehakse 2. tööpäeva jooksul. Toode saabub [DATE] meie [P…"
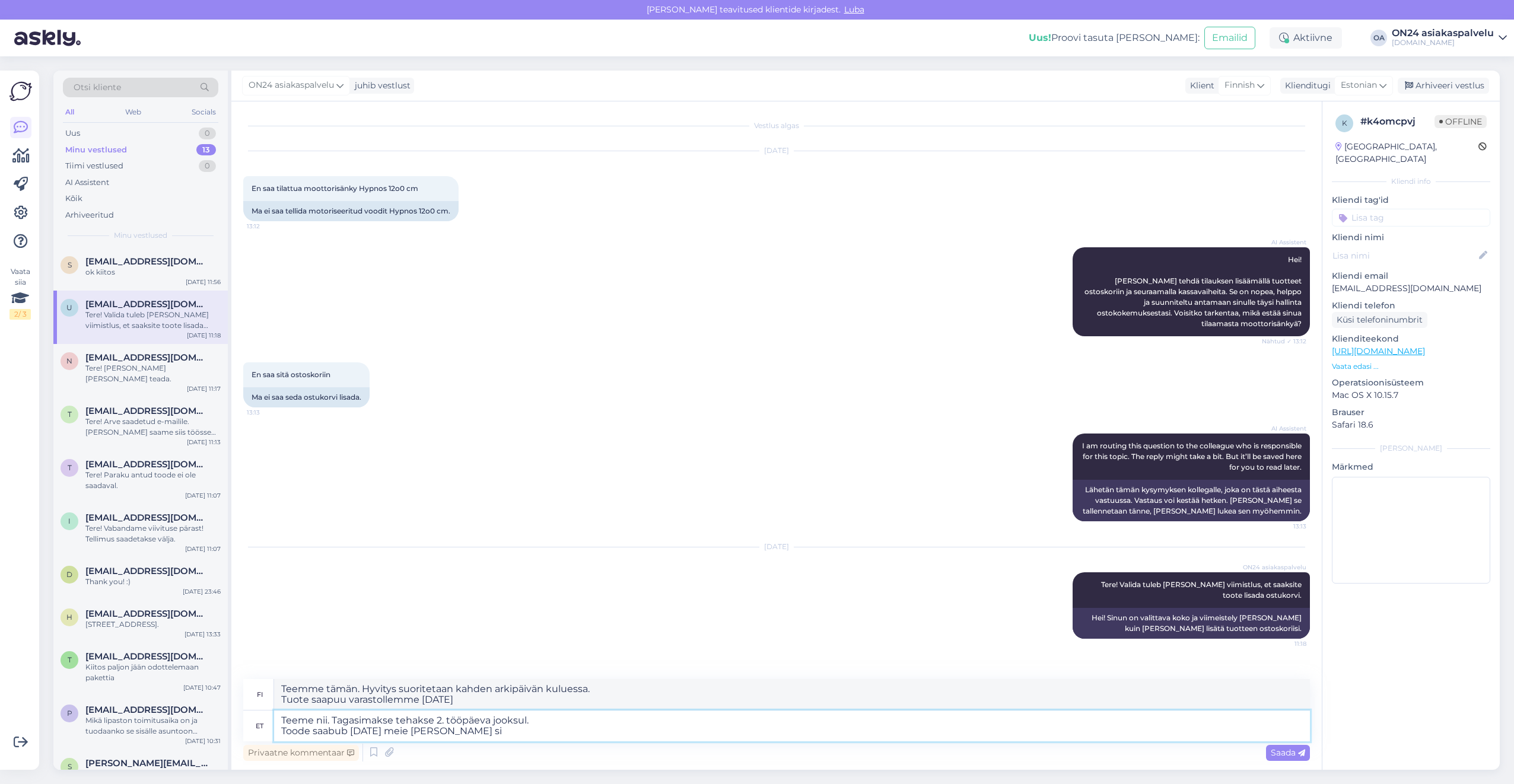
type textarea "Teemme tämän. Hyvitys suoritetaan kahden arkipäivän kuluessa. Tuote saapuu vara…"
type textarea "Teeme nii. Tagasimakse tehakse 2. tööpäeva jooksul. Toode saabub [DATE] meie [P…"
type textarea "Teemme tämän. Hyvitys suoritetaan kahden arkipäivän kuluessa. Tuote saapuu vara…"
type textarea "Teeme nii. Tagasimakse tehakse 2. tööpäeva jooksul. Toode saabub [DATE] meie [P…"
type textarea "Teemme tämän. Hyvitys suoritetaan kahden arkipäivän kuluessa. Tuote saapuu vara…"
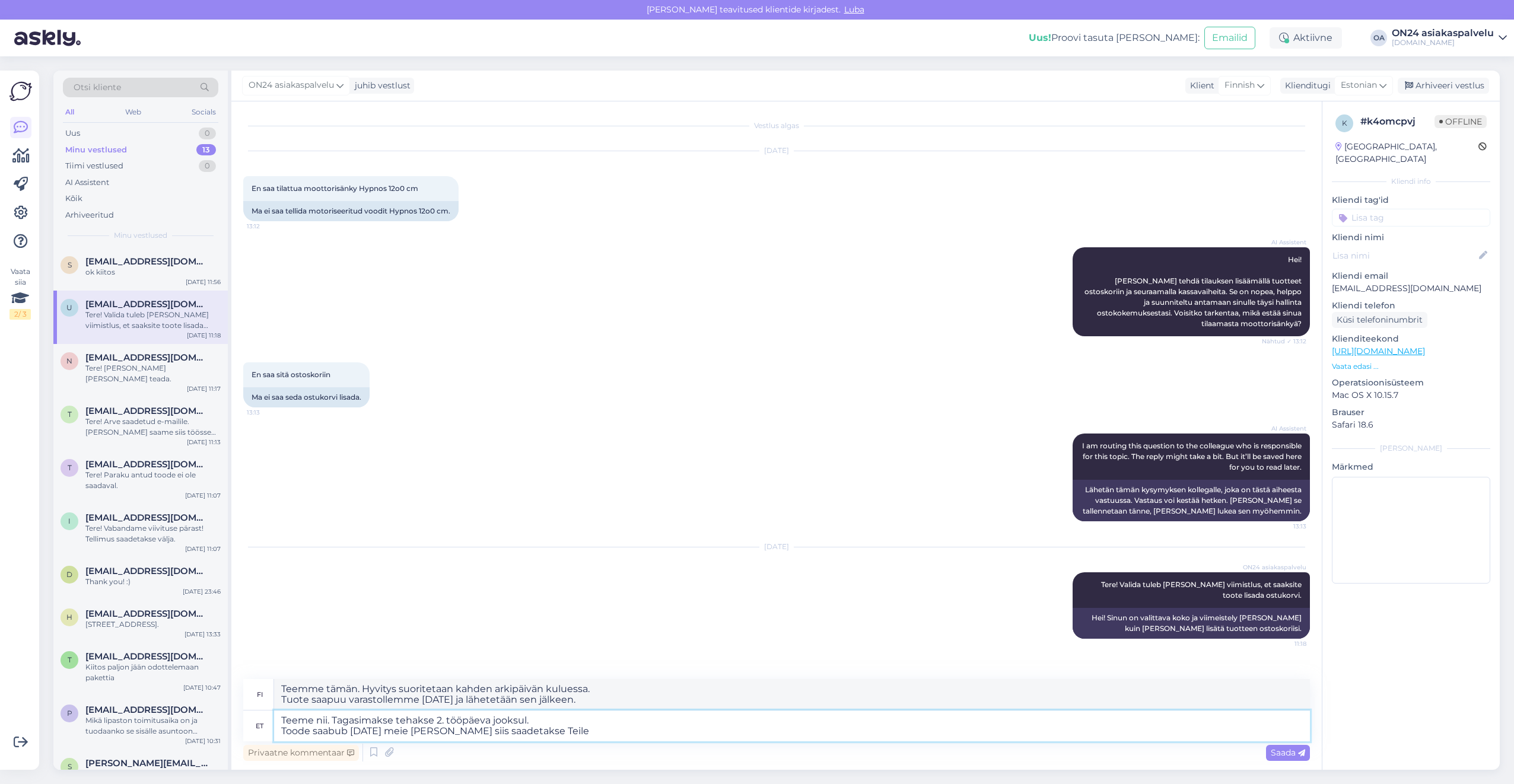
type textarea "Teeme nii. Tagasimakse tehakse 2. tööpäeva jooksul. Toode saabub [DATE] meie [P…"
type textarea "Teemme tämän. Hyvitys suoritetaan kahden arkipäivän kuluessa. Tuote saapuu vara…"
click at [609, 696] on textarea "Teemme tämän. Hyvitys suoritetaan kahden arkipäivän kuluessa. Tuote saapuu vara…" at bounding box center [792, 694] width 1036 height 31
drag, startPoint x: 617, startPoint y: 697, endPoint x: 245, endPoint y: 677, distance: 372.5
click at [245, 677] on div "Vestlus algas [DATE] En saa tilattua moottorisänky Hypnos 12o0 cm 13:12 Ma ei s…" at bounding box center [776, 435] width 1090 height 668
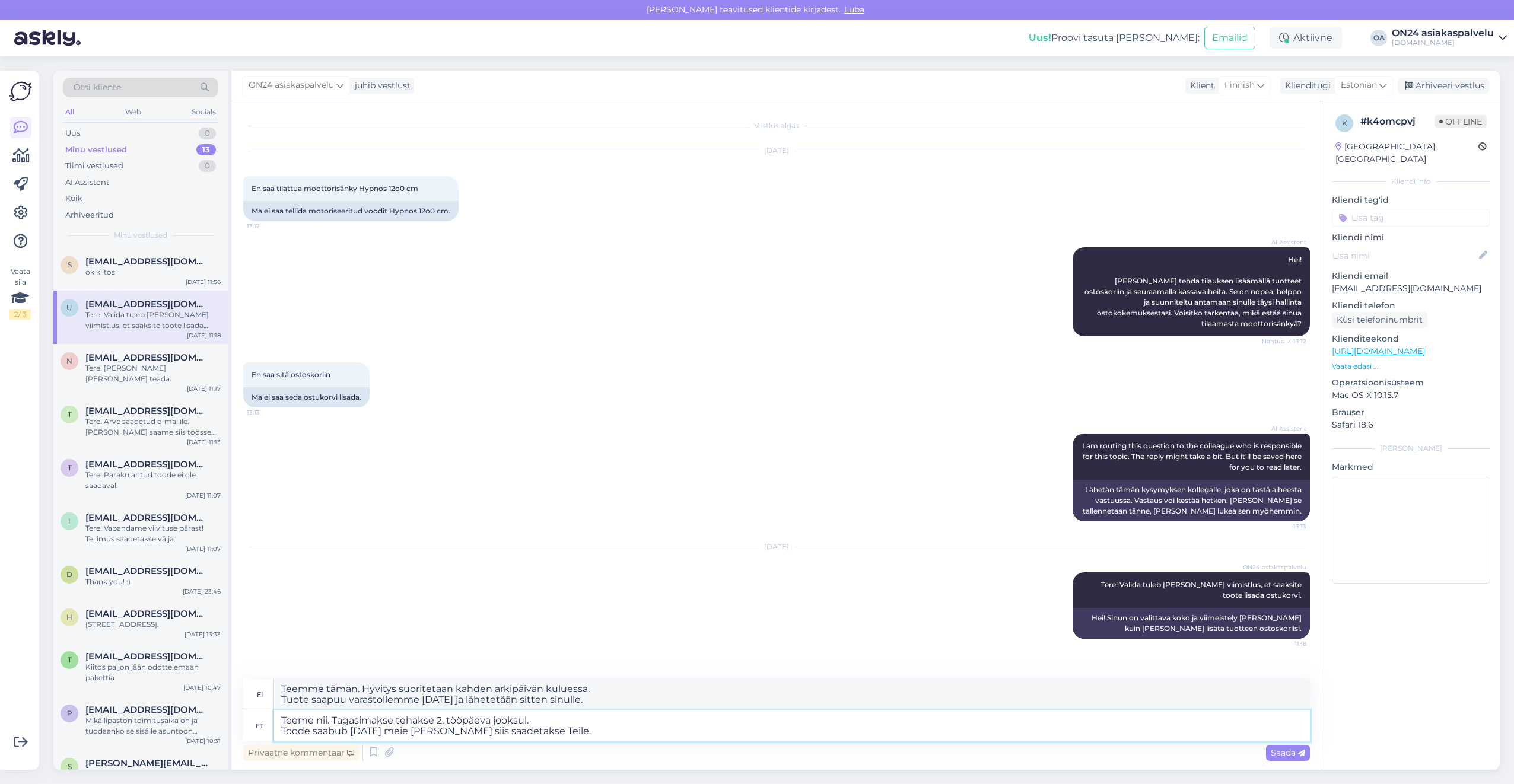
click at [557, 733] on textarea "Teeme nii. Tagasimakse tehakse 2. tööpäeva jooksul. Toode saabub [DATE] meie [P…" at bounding box center [792, 726] width 1036 height 31
drag, startPoint x: 571, startPoint y: 728, endPoint x: 190, endPoint y: 706, distance: 381.6
click at [193, 706] on div "Otsi kliente All Web Socials Uus 0 Minu vestlused 13 Tiimi vestlused 0 AI Assis…" at bounding box center [776, 420] width 1446 height 699
type textarea "Täname k"
type textarea "Kiitos"
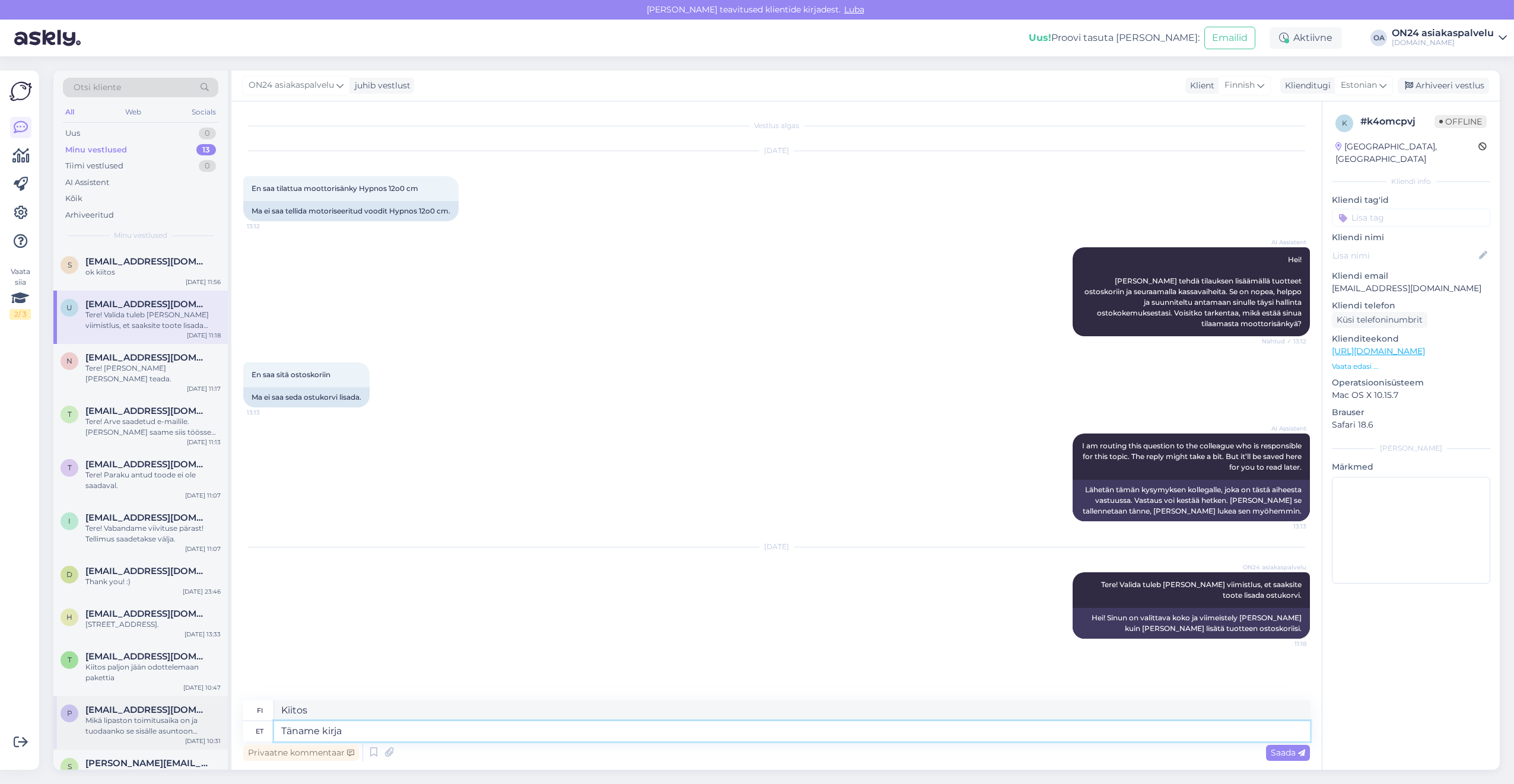
type textarea "Täname kirja e"
type textarea "Kiitoskirje"
type textarea "Täname kirja eest!"
type textarea "Kiitos kirjeestä!"
type textarea "Täname kirja eest! Paraku an"
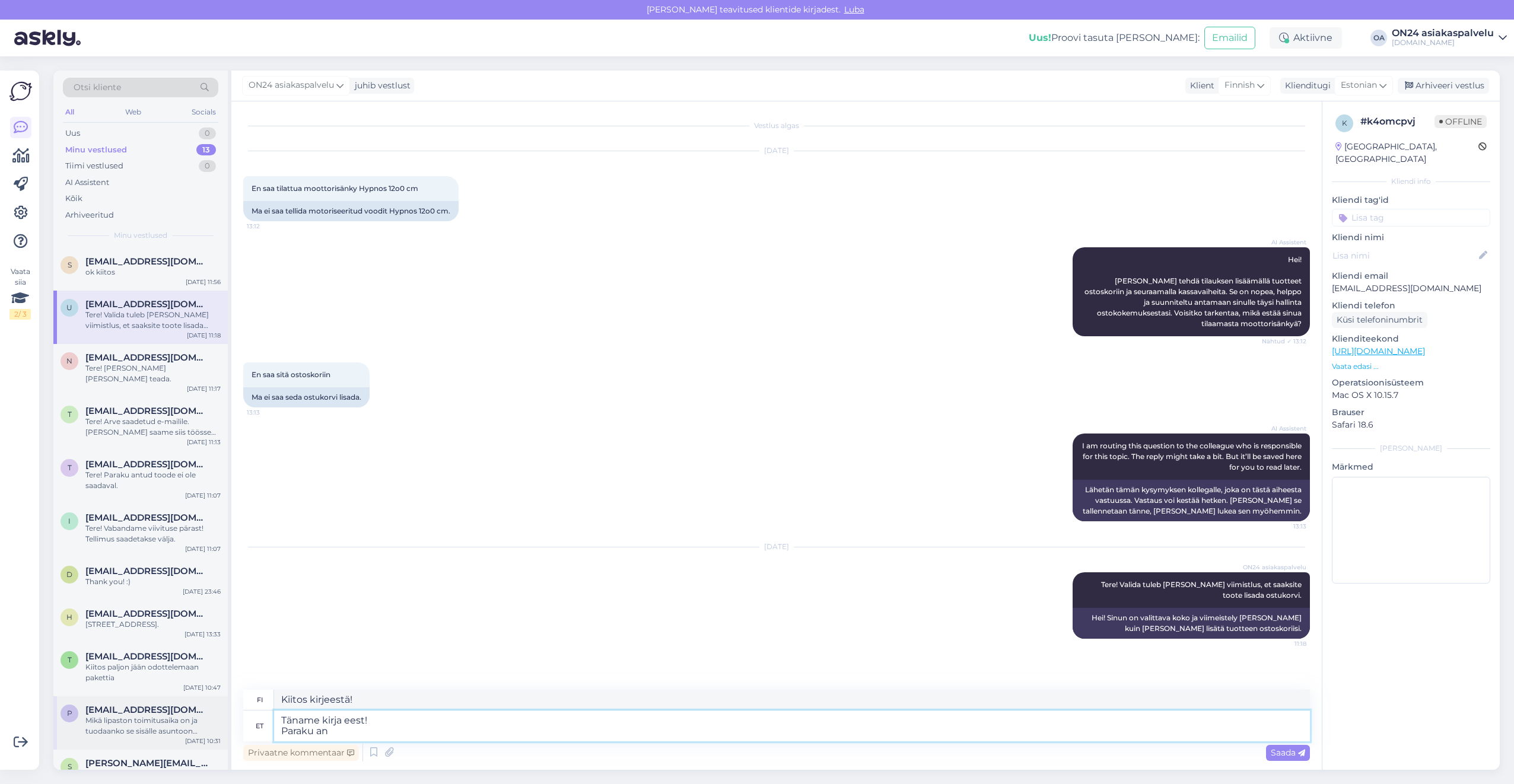
type textarea "Kiitos kirjeestä! Valitettavasti"
type textarea "Täname kirja eest! Paraku antud t"
type textarea "Kiitos kirjeestäsi! Valitettavasti annettu"
type textarea "Täname kirja eest! Paraku antud toode ei"
type textarea "Kiitos kirjeestäsi! Valitettavasti tämä tuote"
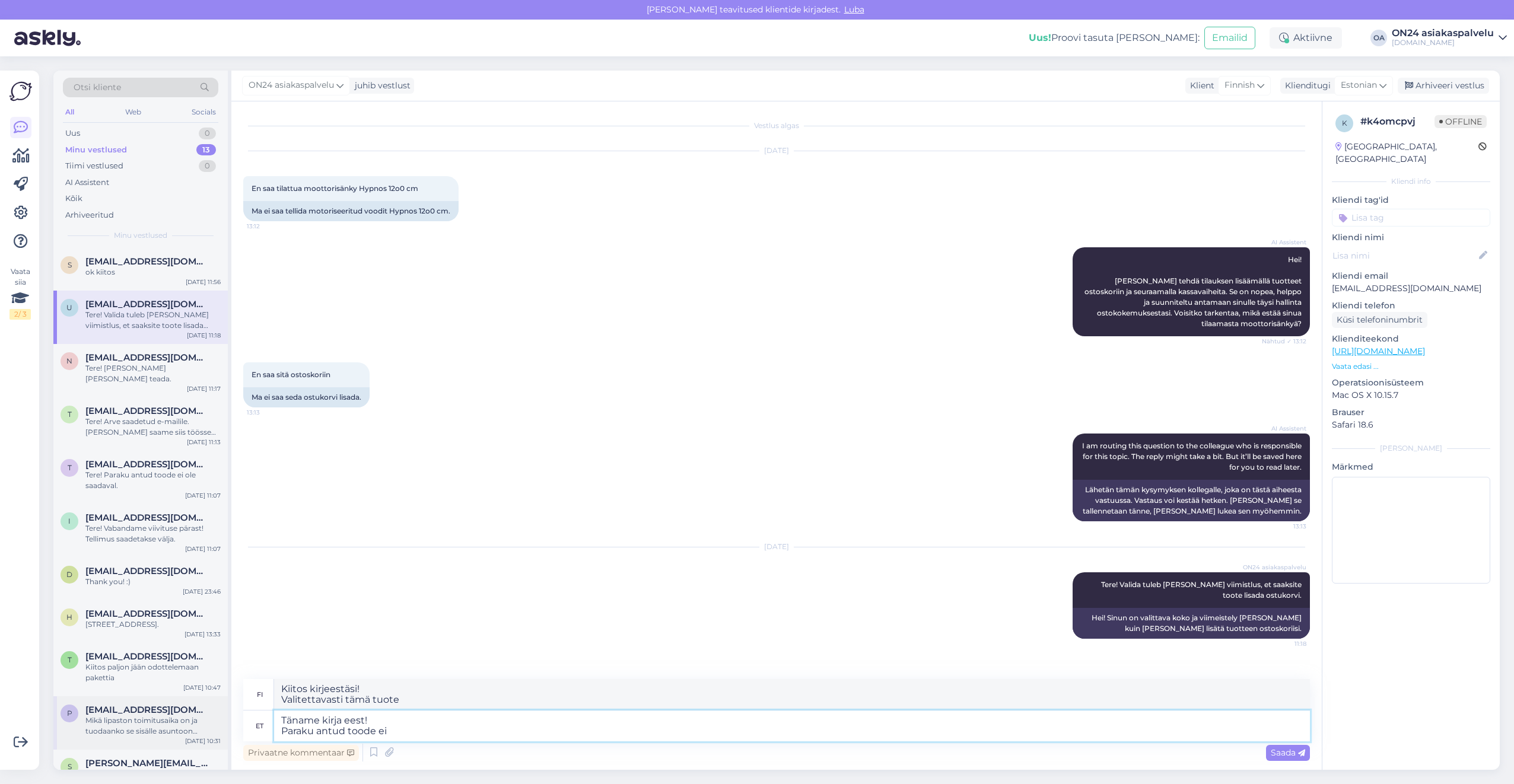
type textarea "Täname kirja eest! Paraku antud toode ei o"
type textarea "Kiitos kirjeestäsi! Valitettavasti tätä tuotetta ei ole"
type textarea "Täname kirja eest! Paraku antud toode ei ole en"
type textarea "Kiitos kirjeestäsi! Valitettavasti tätä tuotetta ei ole saatavilla."
type textarea "Täname kirja eest! Paraku antud toode ei ole enam s"
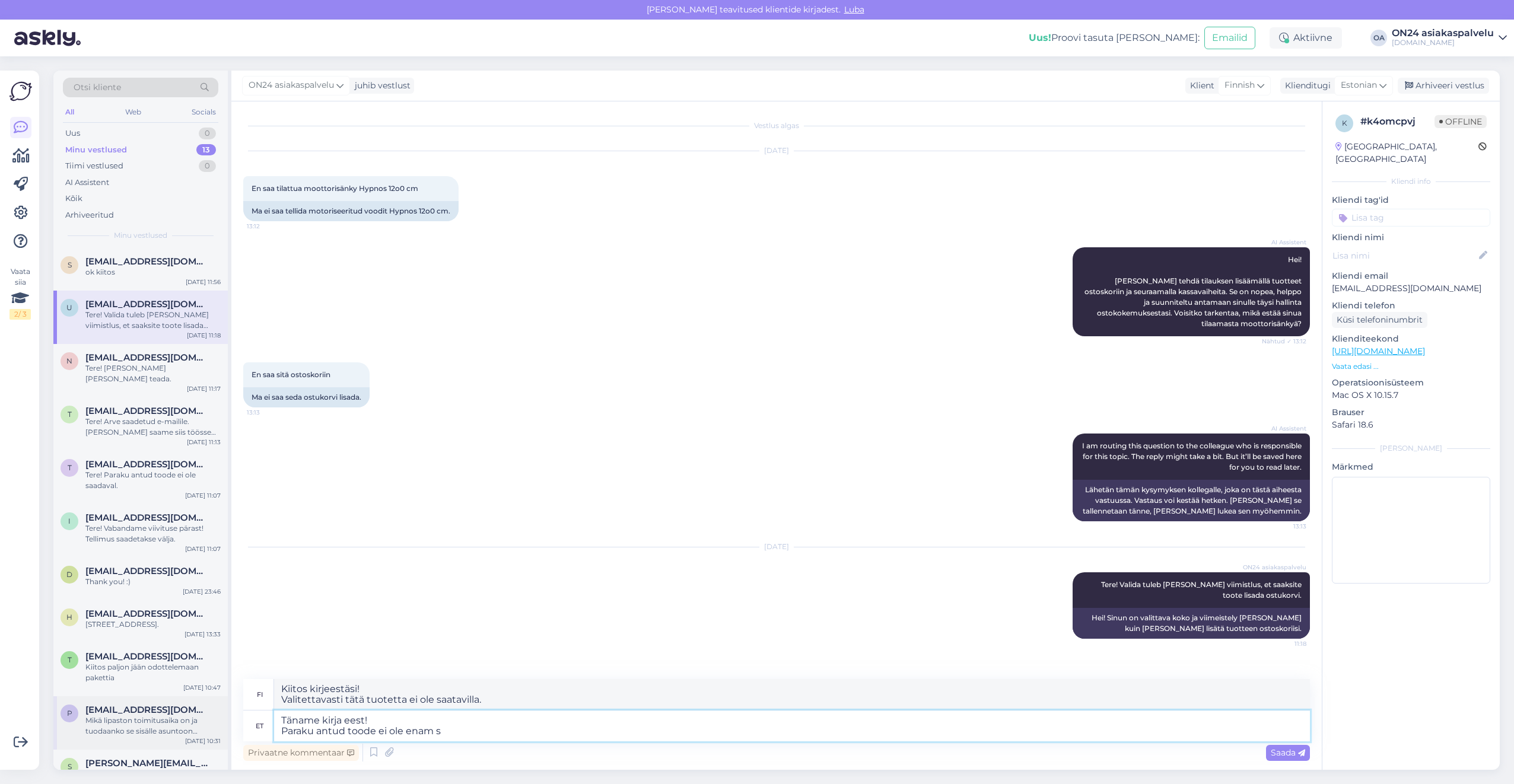
type textarea "Kiitos kirjeestäsi! Valitettavasti tätä tuotetta ei ole enää saatavilla."
drag, startPoint x: 529, startPoint y: 701, endPoint x: 224, endPoint y: 678, distance: 305.9
click at [224, 678] on div "Otsi kliente All Web Socials Uus 0 Minu vestlused 13 Tiimi vestlused 0 AI Assis…" at bounding box center [776, 420] width 1446 height 699
click at [490, 733] on textarea "Täname kirja eest! Paraku antud toode ei ole enam saadaval." at bounding box center [792, 726] width 1036 height 31
drag, startPoint x: 457, startPoint y: 733, endPoint x: 243, endPoint y: 735, distance: 214.0
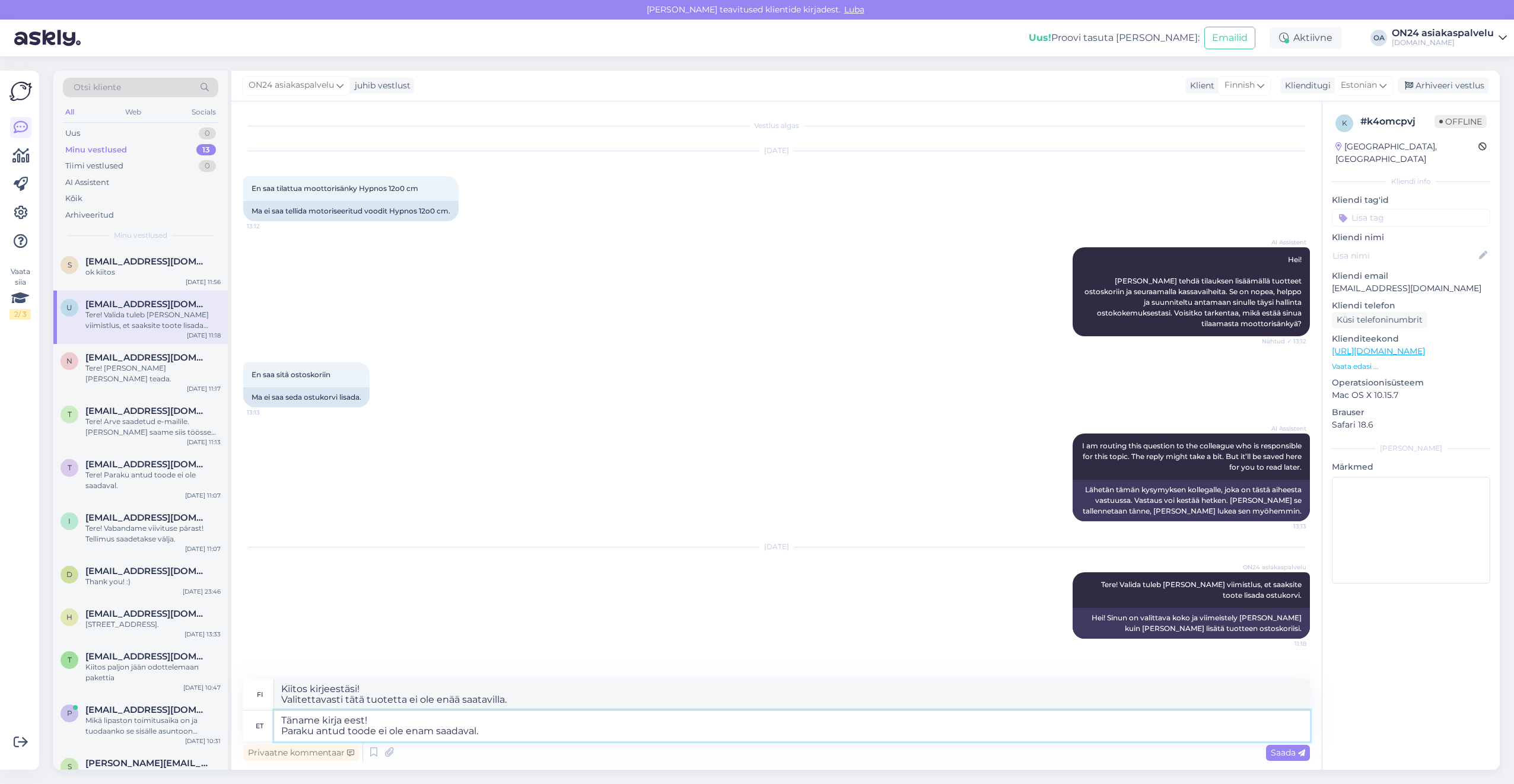
click at [243, 735] on div "Vestlus algas [DATE] En saa tilattua moottorisänky Hypnos 12o0 cm 13:12 Ma ei s…" at bounding box center [776, 435] width 1090 height 668
type textarea "Täname kirja eest! Palun t"
type textarea "Kiitos kirjeestäsi! Ole hyvä"
type textarea "Täname kirja eest! Palun täpsustage,"
type textarea "Kiitos kirjeestäsi! [PERSON_NAME] hyvä ja tarkenna,"
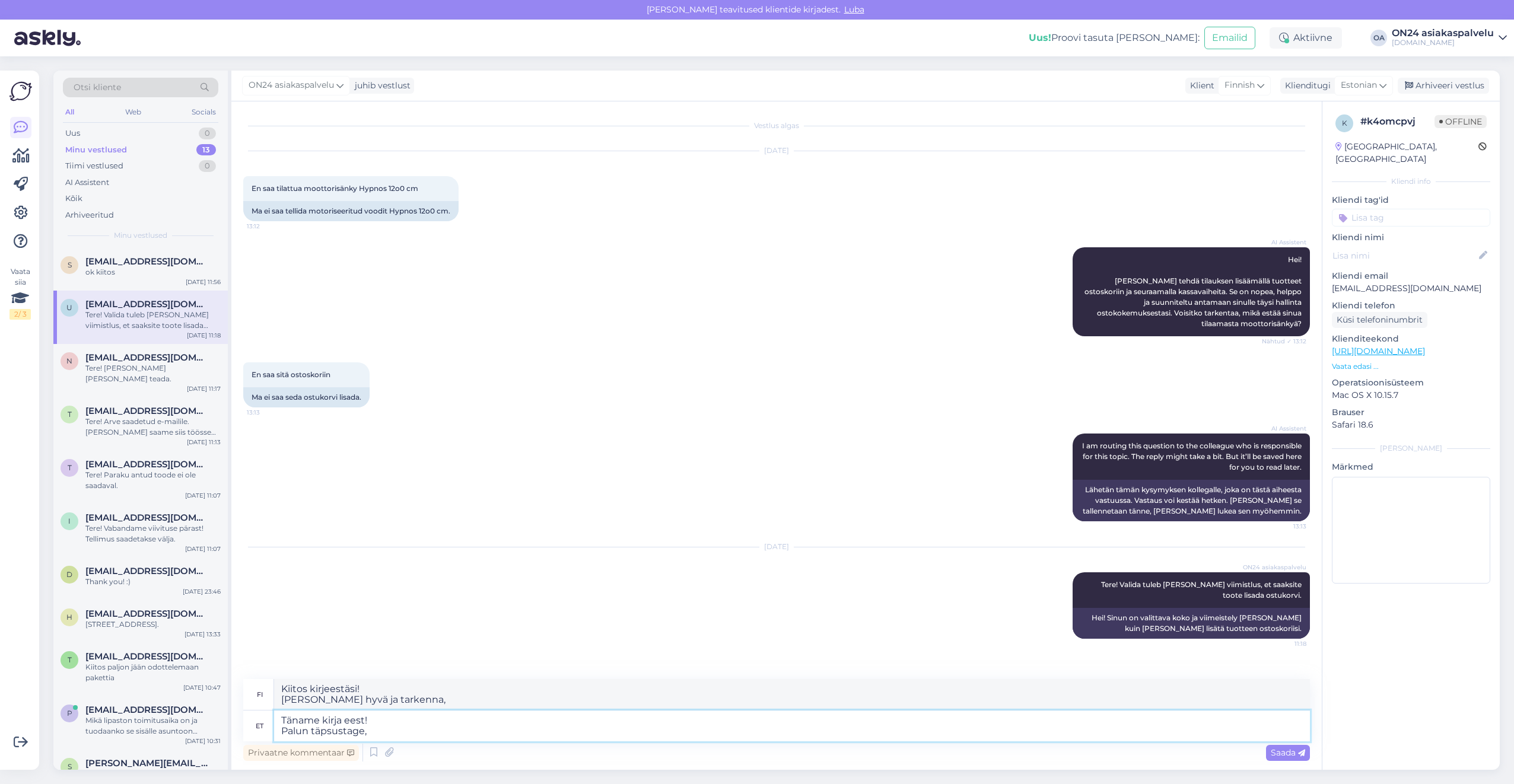
click at [386, 730] on textarea "Täname kirja eest! Palun täpsustage," at bounding box center [792, 726] width 1036 height 31
drag, startPoint x: 400, startPoint y: 728, endPoint x: 266, endPoint y: 728, distance: 134.0
click at [266, 728] on div "et Täname kirja eest! Palun täpsustage," at bounding box center [776, 726] width 1066 height 31
type textarea "Täname kirja eest! Tellitud"
type textarea "Kiitos kirjeestäsi! Tilannut"
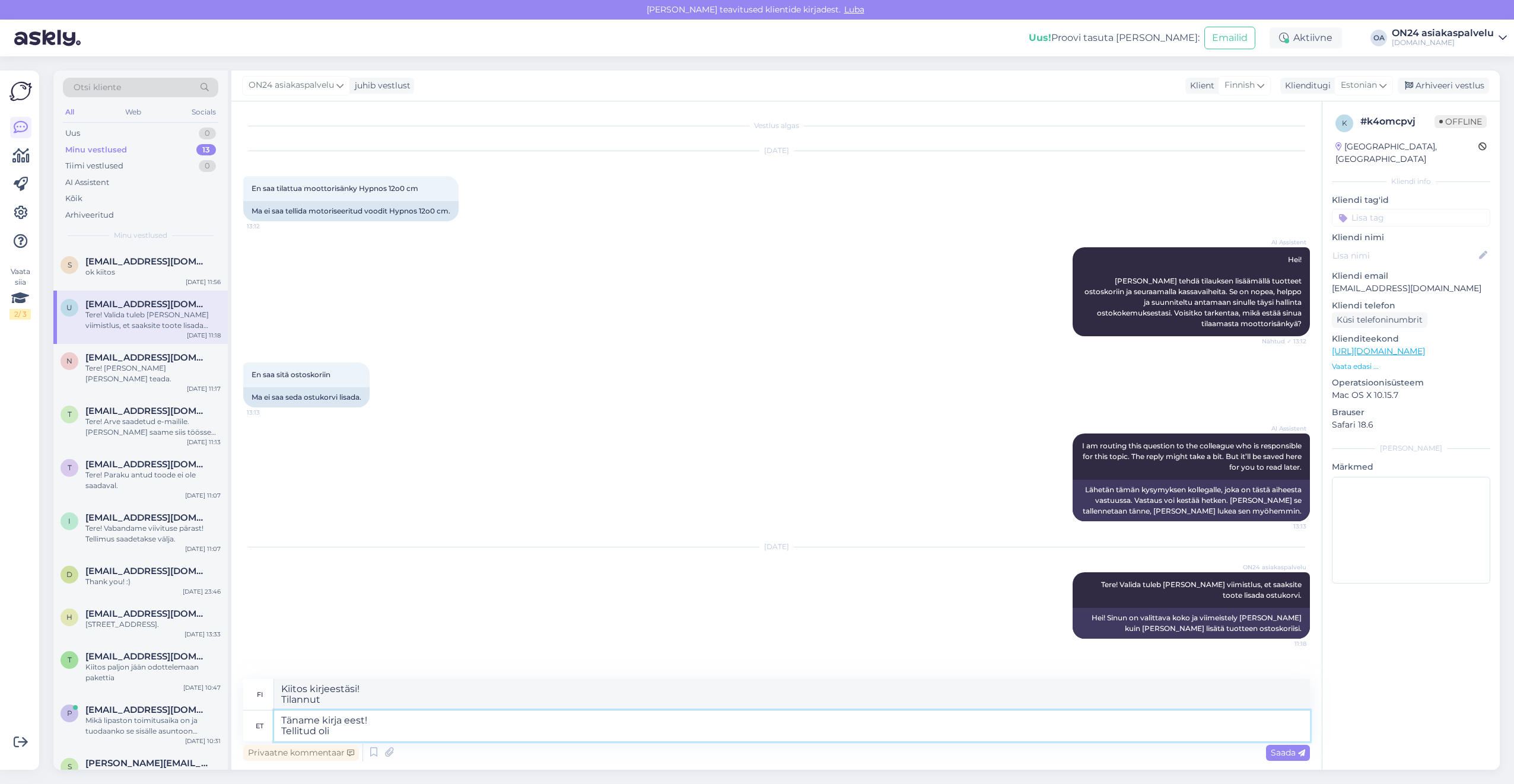
type textarea "Täname kirja eest! Tellitud oli"
type textarea "Kiitos kirjeestäsi! Tilattu"
paste textarea "EP - 245605"
type textarea "Täname kirja eest! Tellitud oli voodi EP - 245605"
type textarea "Kiitos kirjeestäsi! Sänky tilattiin."
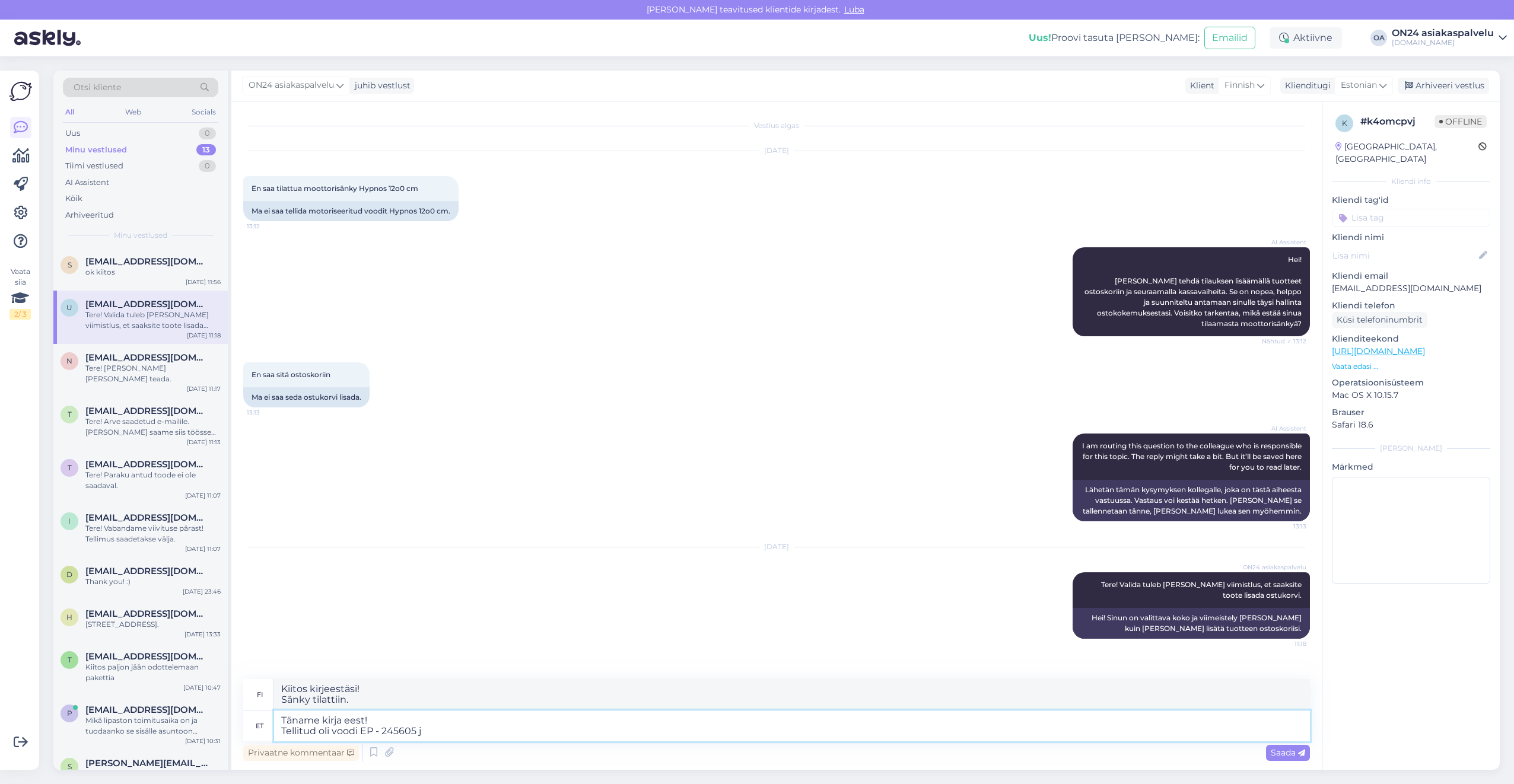
type textarea "Täname kirja eest! Tellitud oli voodi EP - 245605 ja"
type textarea "Kiitos kirjeestäsi! Sänky EP - 245605 tilattu."
type textarea "Täname kirja eest! Tellitud oli voodi EP - 245605 ja se"
type textarea "Kiitos kirjeestäsi! Sänky EP-245605 tilattiin ja"
type textarea "Täname kirja eest! Tellitud oli voodi EP - 245605 [PERSON_NAME] ka"
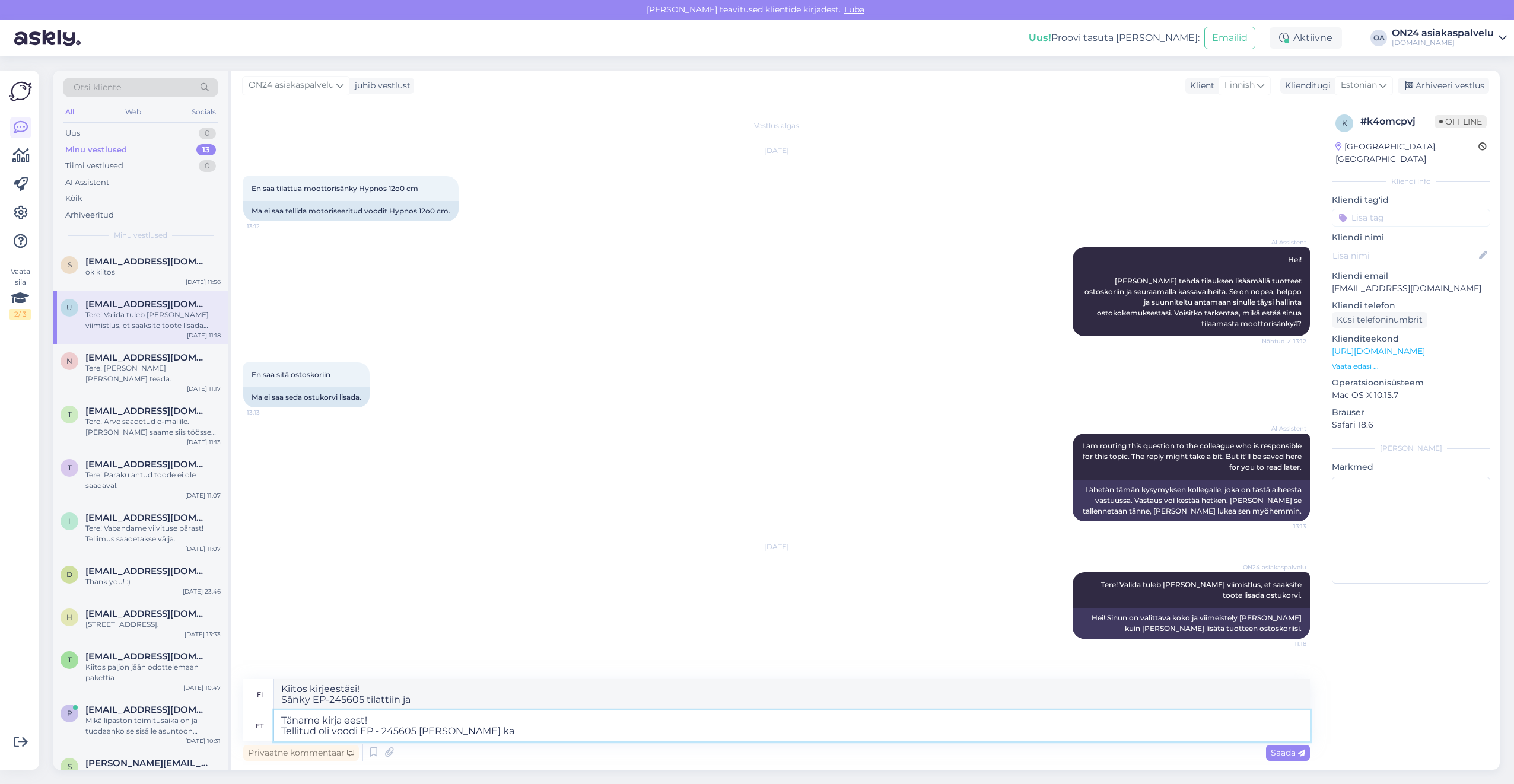
type textarea "Kiitos kirjeestäsi! Sänky EP-245605 tilattiin [PERSON_NAME]"
type textarea "Täname kirja eest! Tellitud oli voodi EP - 245605 [PERSON_NAME] ka sa"
type textarea "Kiitos kirjeestäsi! Sänky EP-245605 tilattiin [PERSON_NAME]"
type textarea "Täname kirja eest! Tellitud oli voodi EP - 245605 [PERSON_NAME] ka saite."
type textarea "Kiitos kirjeestäsi! Tilasin sängyn EP-245605 [PERSON_NAME] sen."
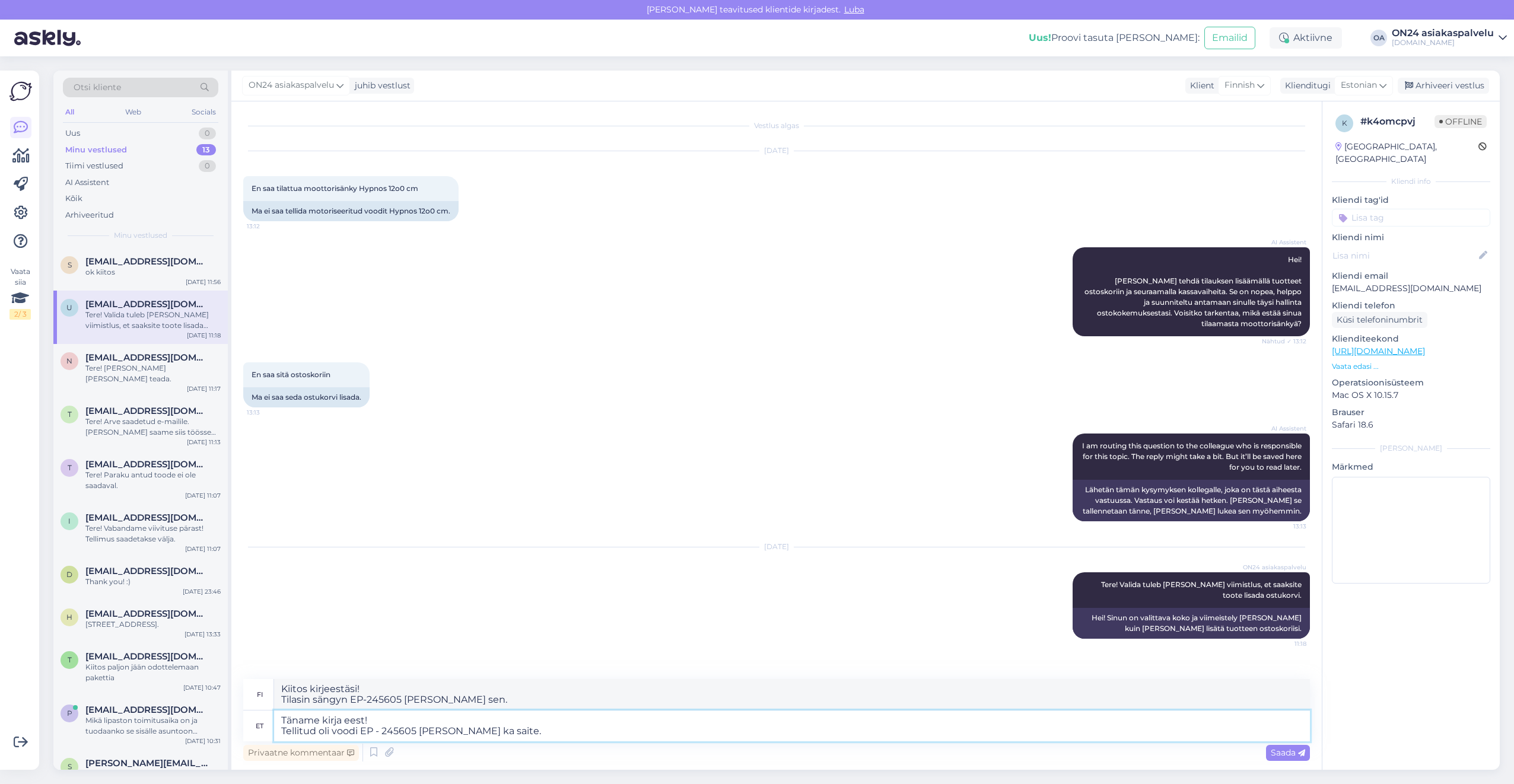
type textarea "Täname kirja eest! Tellitud oli voodi EP - 245605 [PERSON_NAME] ka saite."
click at [502, 699] on textarea "Kiitos kirjeestäsi! Tilasin sängyn EP-245605 [PERSON_NAME] sen." at bounding box center [792, 694] width 1036 height 31
drag, startPoint x: 507, startPoint y: 702, endPoint x: 252, endPoint y: 676, distance: 256.3
click at [252, 676] on div "Vestlus algas [DATE] En saa tilattua moottorisänky Hypnos 12o0 cm 13:12 Ma ei s…" at bounding box center [776, 435] width 1090 height 668
click at [537, 737] on textarea "Täname kirja eest! Tellitud oli voodi EP - 245605 [PERSON_NAME] ka saite." at bounding box center [792, 726] width 1036 height 31
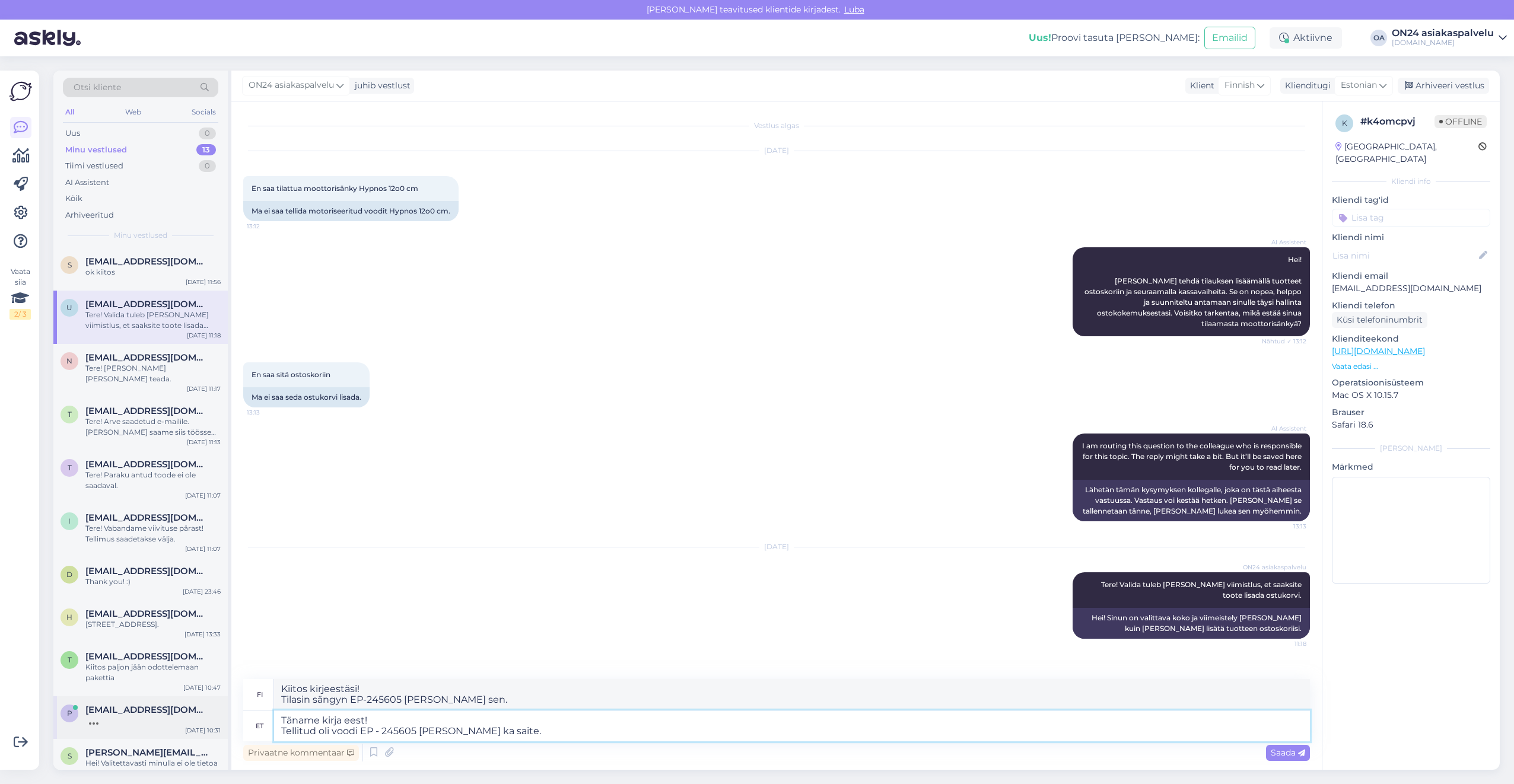
drag, startPoint x: 534, startPoint y: 730, endPoint x: 226, endPoint y: 726, distance: 308.0
click at [226, 726] on div "Otsi kliente All Web Socials Uus 0 Minu vestlused 13 Tiimi vestlused 0 AI Assis…" at bounding box center [776, 420] width 1446 height 699
click at [226, 727] on div "p [EMAIL_ADDRESS][DOMAIN_NAME] [DATE] 10:31" at bounding box center [140, 717] width 174 height 42
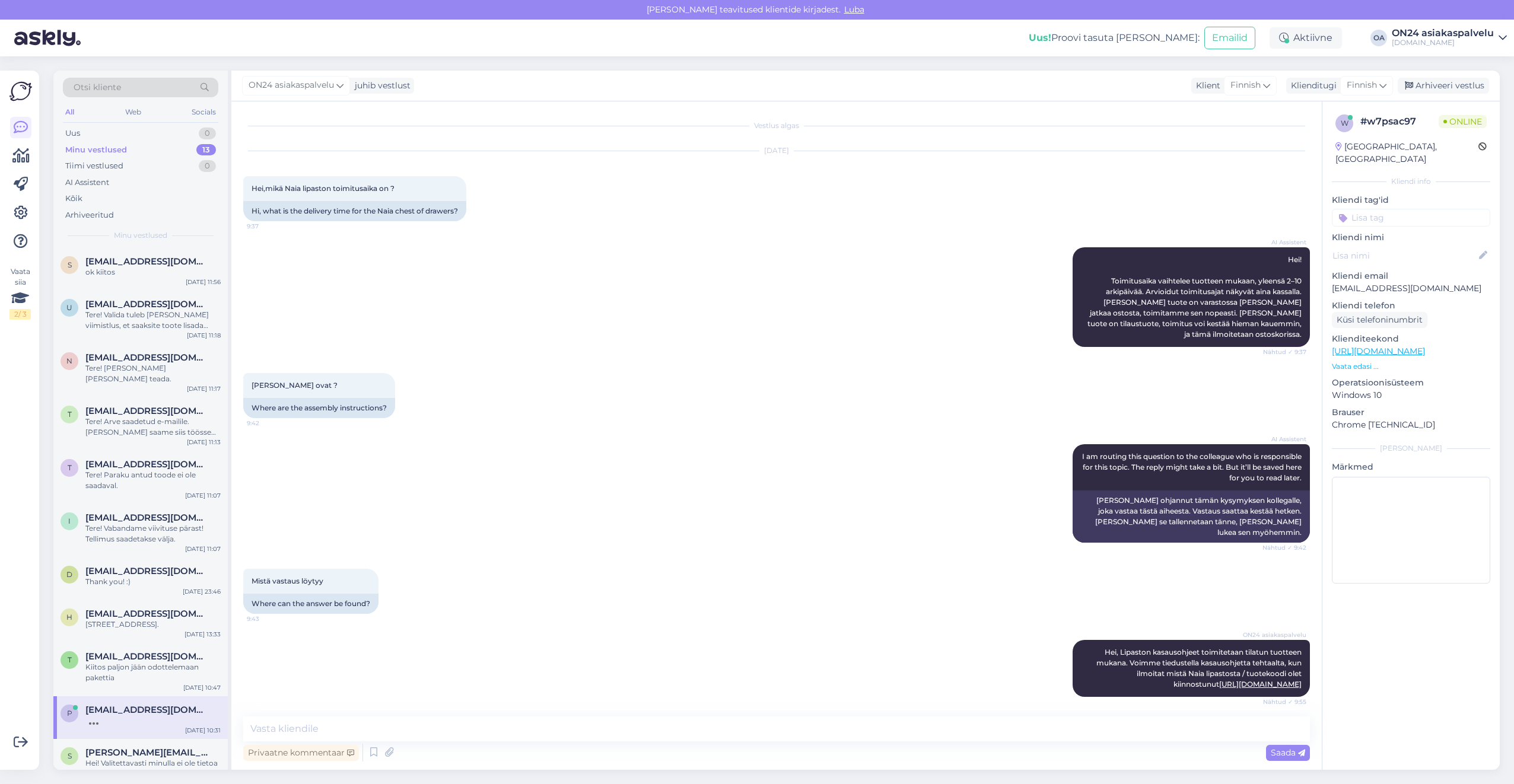
scroll to position [3049, 0]
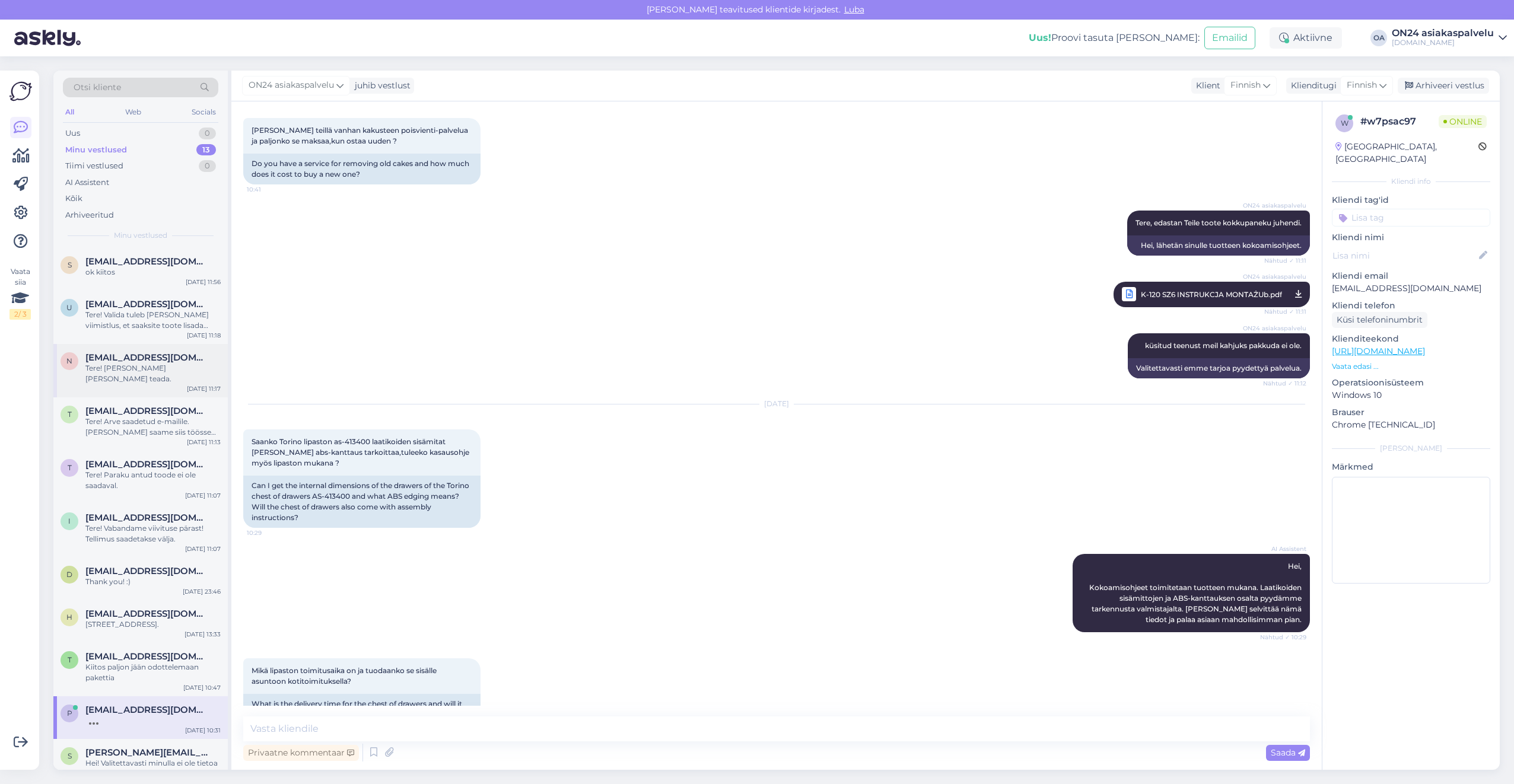
click at [105, 348] on div "n [EMAIL_ADDRESS][DOMAIN_NAME] Tere! [PERSON_NAME] [PERSON_NAME] teada. [DATE] …" at bounding box center [140, 370] width 174 height 53
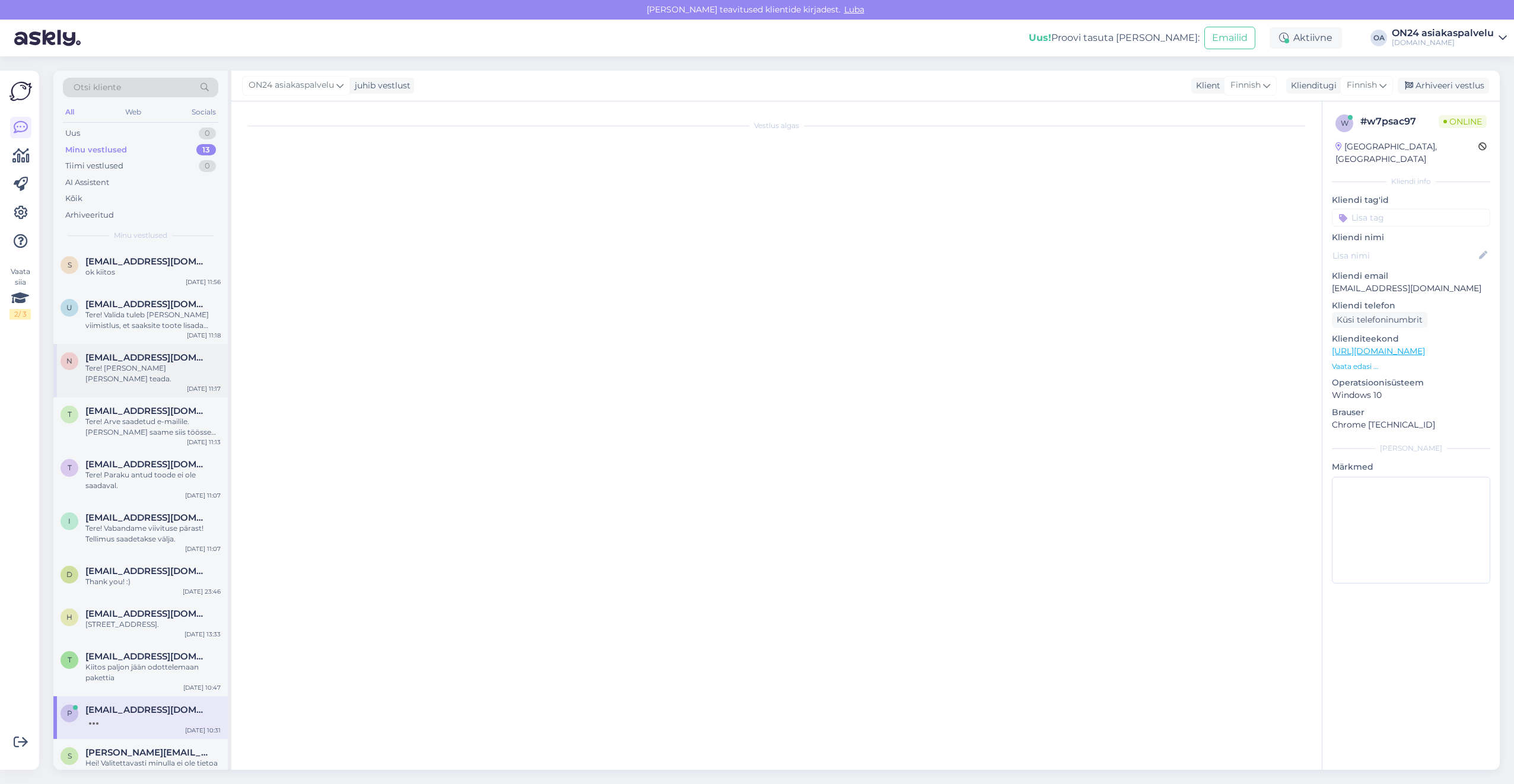
scroll to position [0, 0]
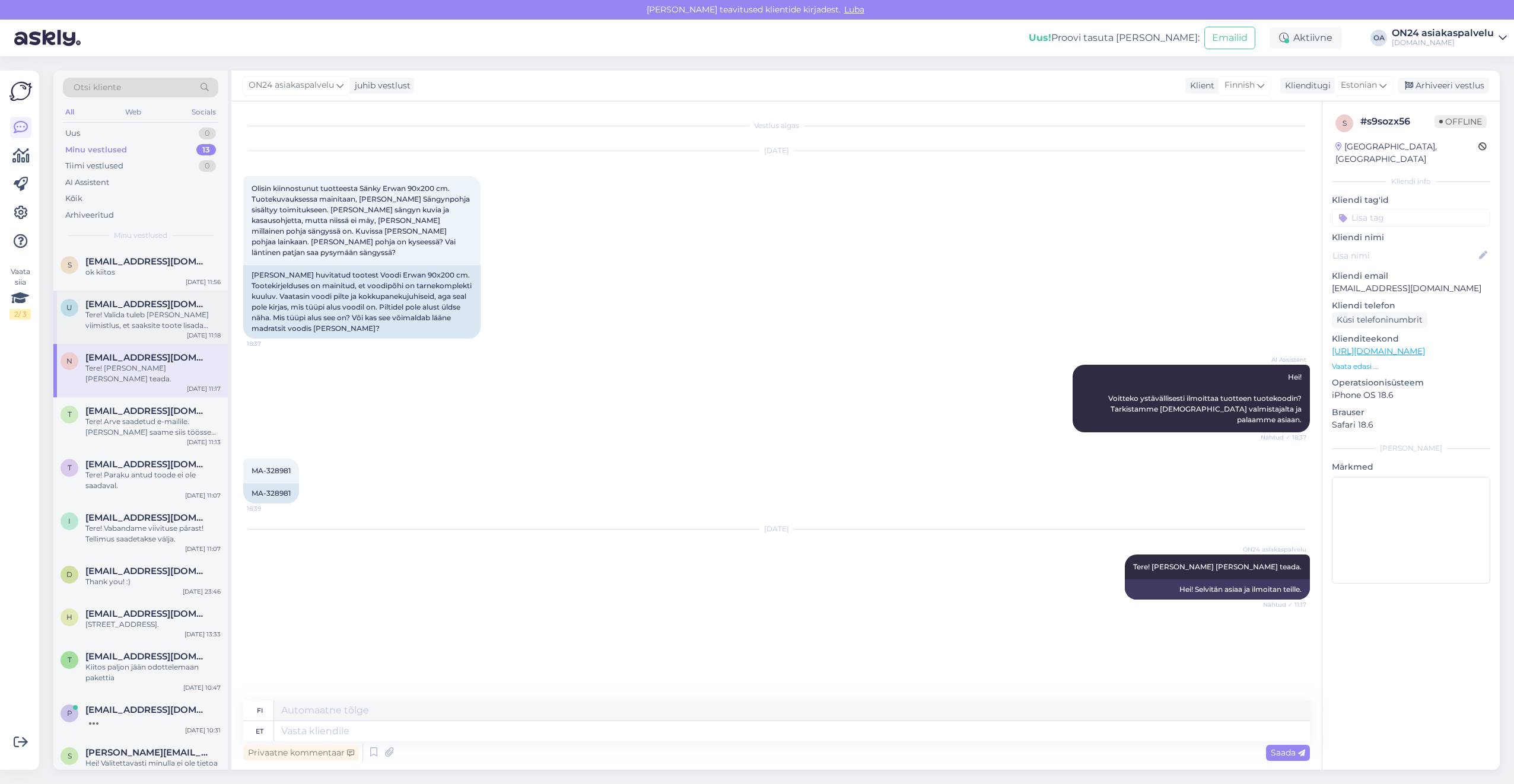
click at [118, 321] on div "Tere! Valida tuleb [PERSON_NAME] viimistlus, et saaksite toote lisada ostukorvi." at bounding box center [154, 320] width 136 height 21
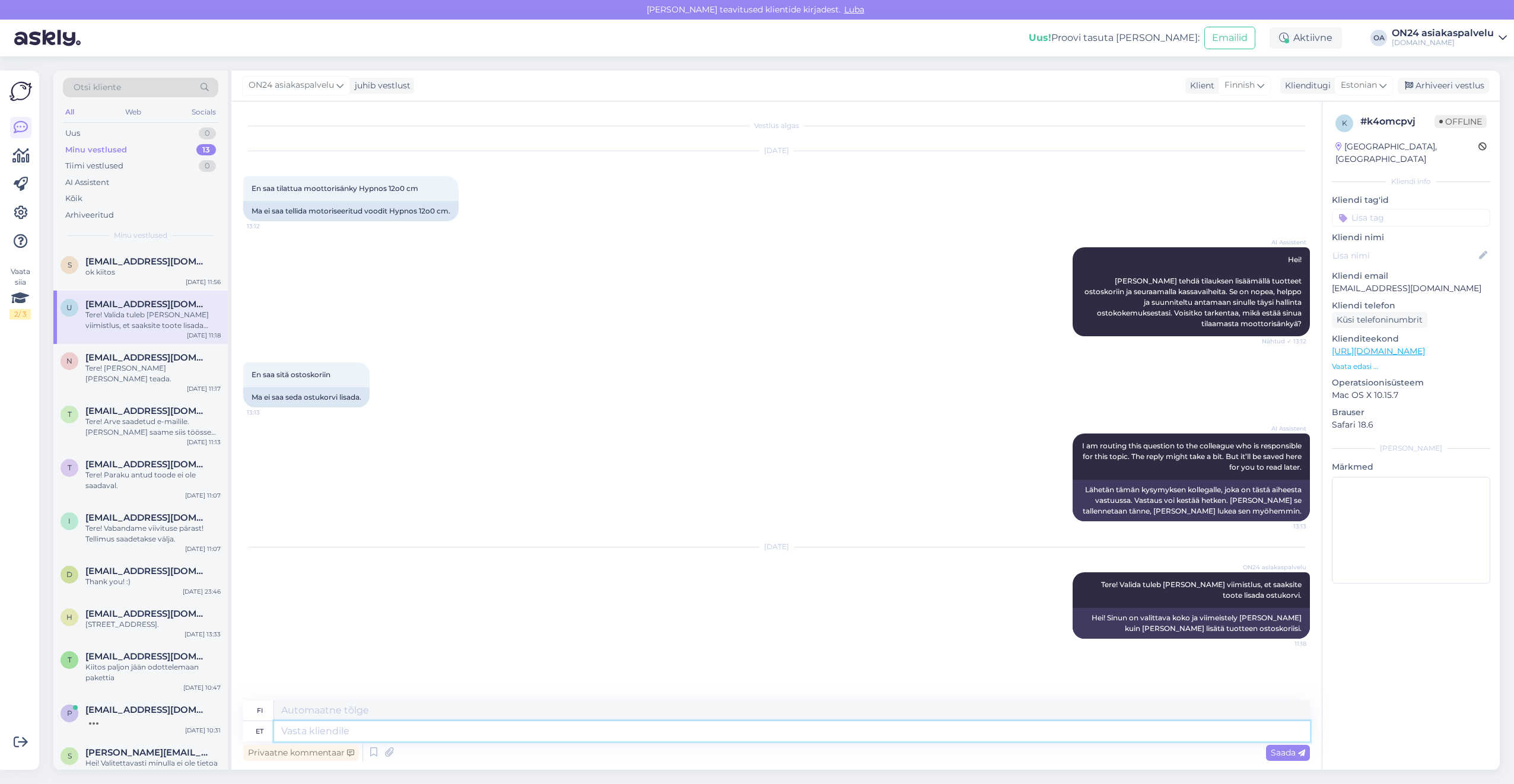
click at [304, 737] on textarea at bounding box center [792, 731] width 1036 height 20
type textarea "Täname k"
type textarea "Kiitos"
type textarea "Täname kirja"
type textarea "Kiitoskirje"
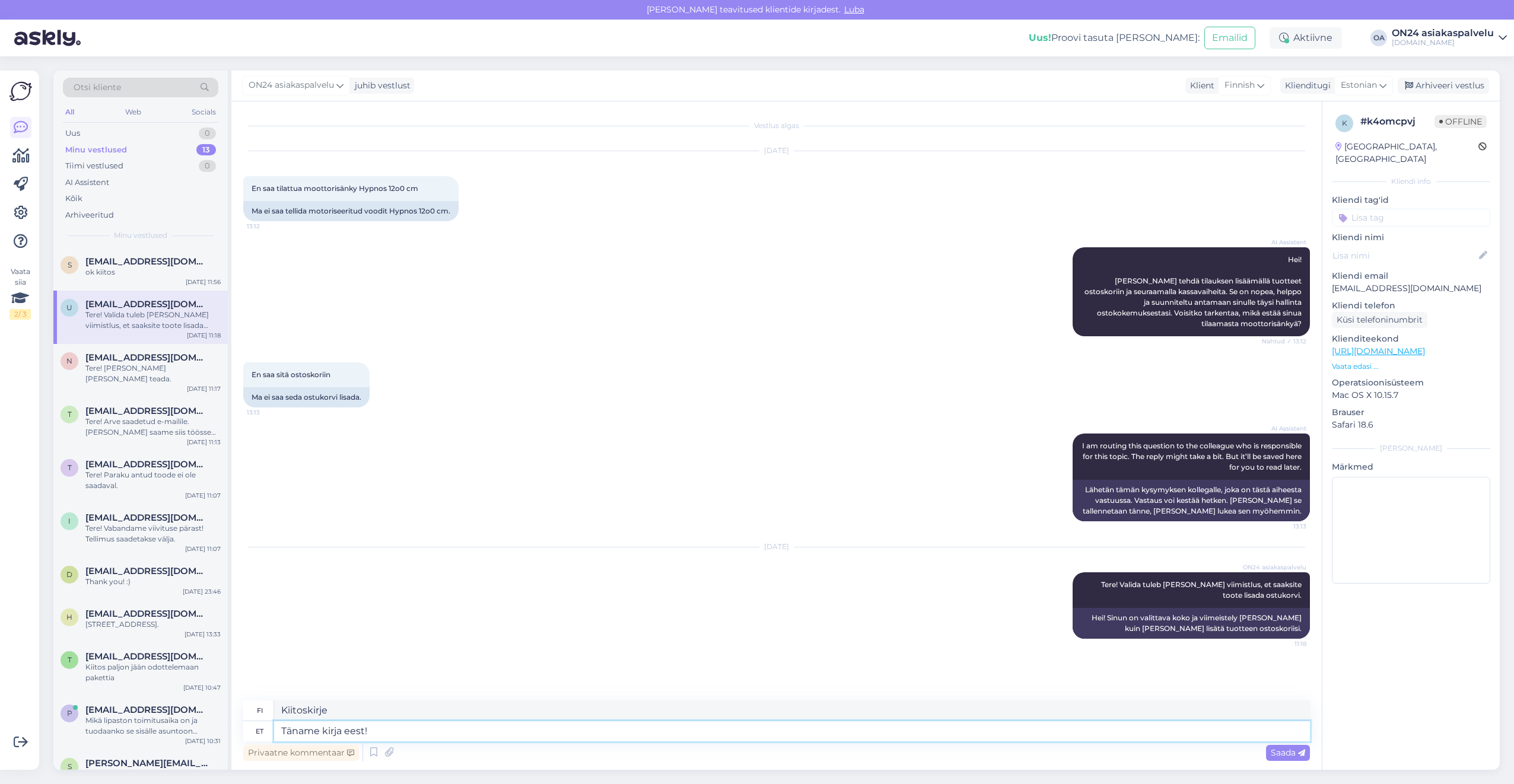
type textarea "Täname kirja eest!"
type textarea "Kiitos kirjeestä!"
type textarea "Täname kirja eest! Jah te"
type textarea "Kiitos kirjeestäsi! [GEOGRAPHIC_DATA]"
type textarea "Täname kirja eest! Jah tellimus meil l"
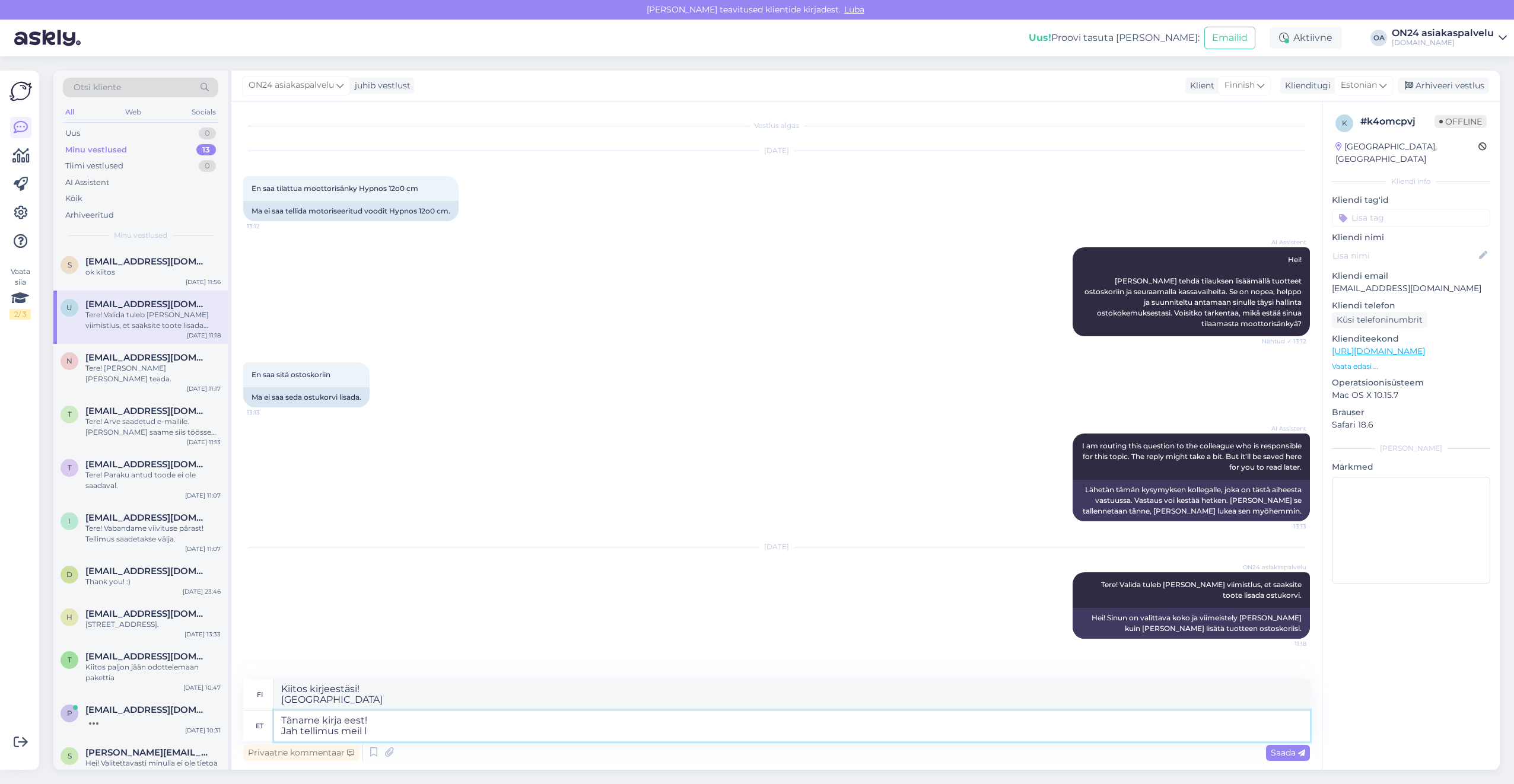
type textarea "Kiitos kirjeestäsi! Kyllä tilaus"
type textarea "Täname kirja eest! Jah tellimus [PERSON_NAME]"
type textarea "Kiitos kirjeestäsi! Kyllä, tilaan sähköpostitse"
type textarea "Täname kirja eest! Jah tellimus meil [GEOGRAPHIC_DATA]. K"
type textarea "Kiitos kirjeestäsi! [GEOGRAPHIC_DATA], meillä on tilaus varastossa."
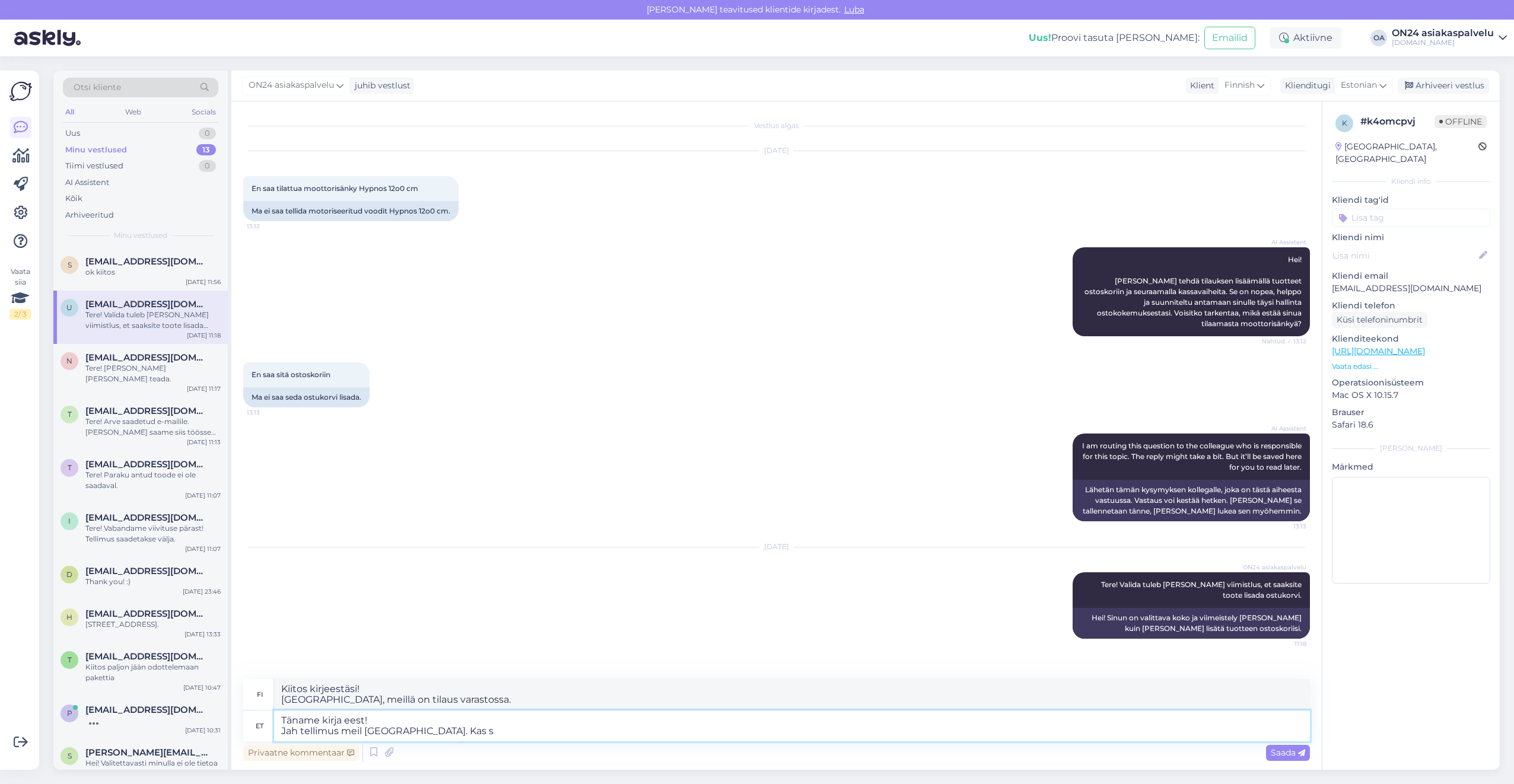
type textarea "Täname kirja eest! Jah tellimus meil [GEOGRAPHIC_DATA]. Kas sa"
type textarea "Kiitos kirjeestäsi! [GEOGRAPHIC_DATA], meillä on tilaus varastossa. On"
type textarea "Täname kirja eest! Jah tellimus meil [GEOGRAPHIC_DATA]. Kas saadame uu"
type textarea "Kiitos kirjeestäsi! [GEOGRAPHIC_DATA], meillä on tilaus varastossa. Lähetämmekö…"
type textarea "Täname kirja eest! Jah tellimus meil [GEOGRAPHIC_DATA]. Kas saadame uuesti vä"
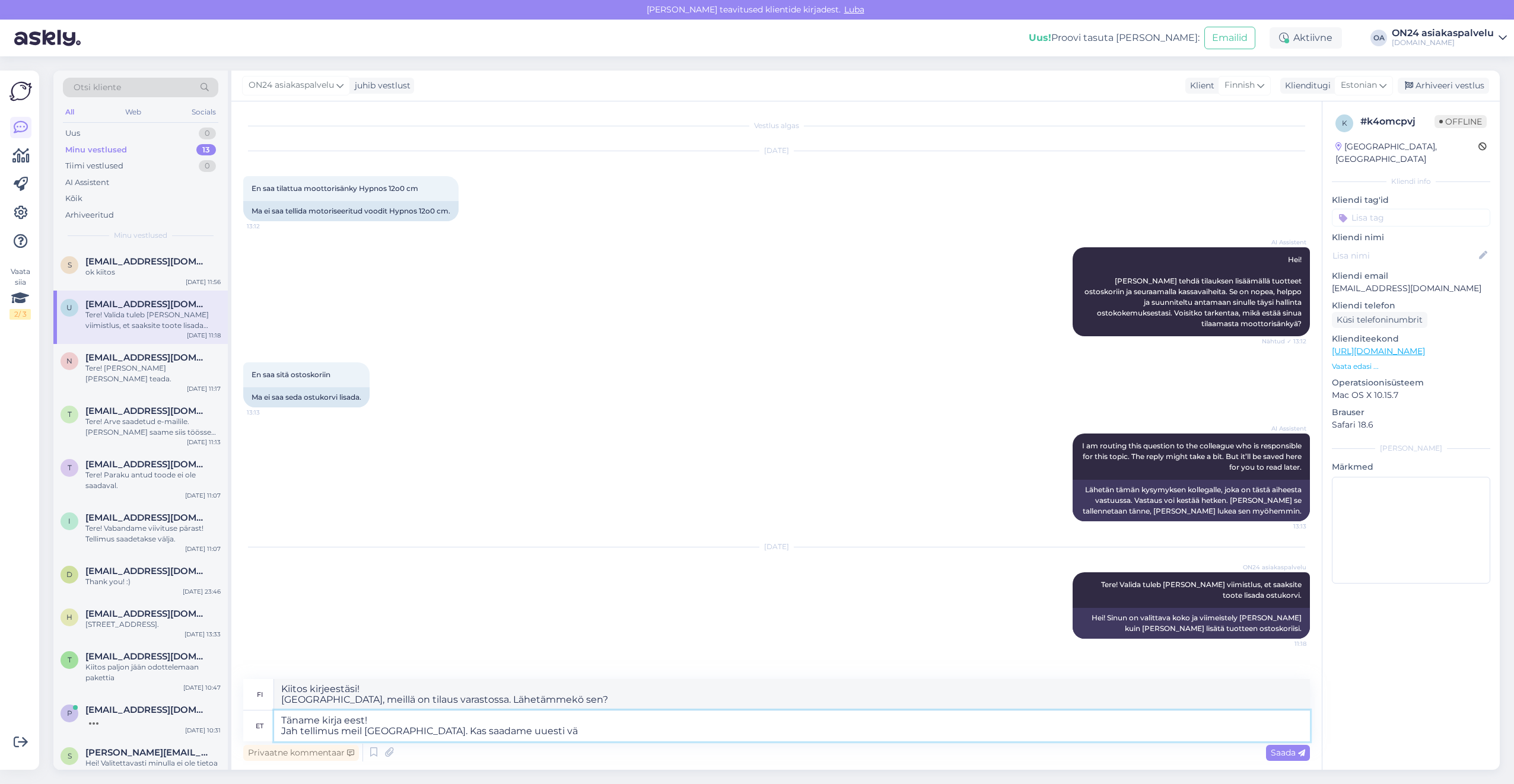
type textarea "Kiitos kirjeestäsi! [GEOGRAPHIC_DATA], meillä on tilaus varastossa. Lähetämmekö…"
click at [618, 702] on textarea "Kiitos kirjeestäsi! [GEOGRAPHIC_DATA], meillä on tilaus varastossa. Lähetämmekö…" at bounding box center [792, 694] width 1036 height 31
drag, startPoint x: 618, startPoint y: 702, endPoint x: 248, endPoint y: 684, distance: 370.4
click at [248, 684] on div "fi Kiitos kirjeestäsi! [GEOGRAPHIC_DATA], meillä on tilaus varastossa. Lähetämm…" at bounding box center [776, 694] width 1066 height 31
click at [518, 730] on textarea "Täname kirja eest! Jah tellimus meil [GEOGRAPHIC_DATA]. Kas saadame uuesti välj…" at bounding box center [792, 726] width 1036 height 31
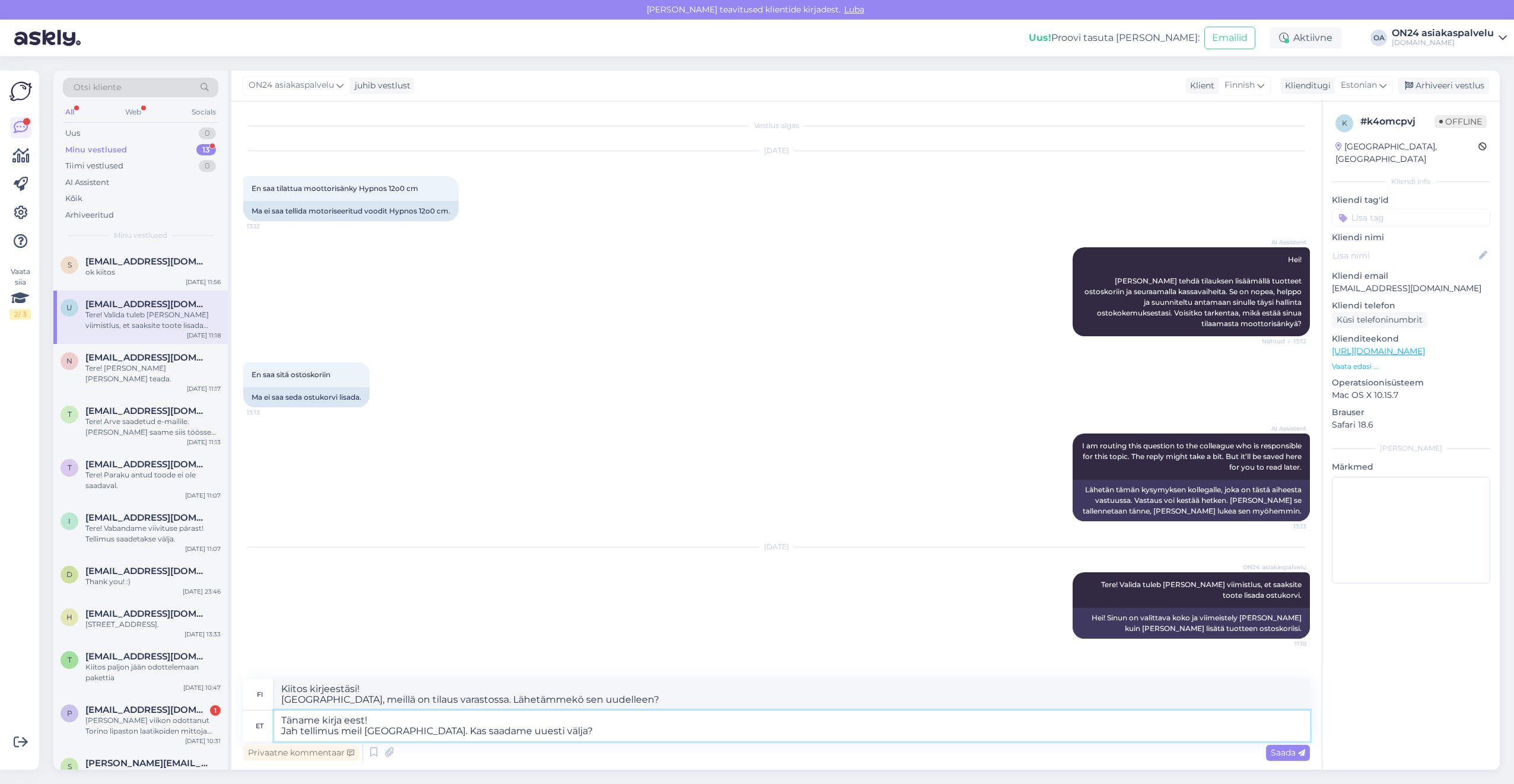
drag, startPoint x: 529, startPoint y: 730, endPoint x: 279, endPoint y: 739, distance: 250.2
click at [279, 739] on textarea "Täname kirja eest! Jah tellimus meil [GEOGRAPHIC_DATA]. Kas saadame uuesti välj…" at bounding box center [792, 726] width 1036 height 31
type textarea "Täname kirja eest! Hetkel v"
type textarea "Kiitos kirjeestäsi! Tällä hetkellä"
type textarea "Täname kirja eest! Hetkel veel ma"
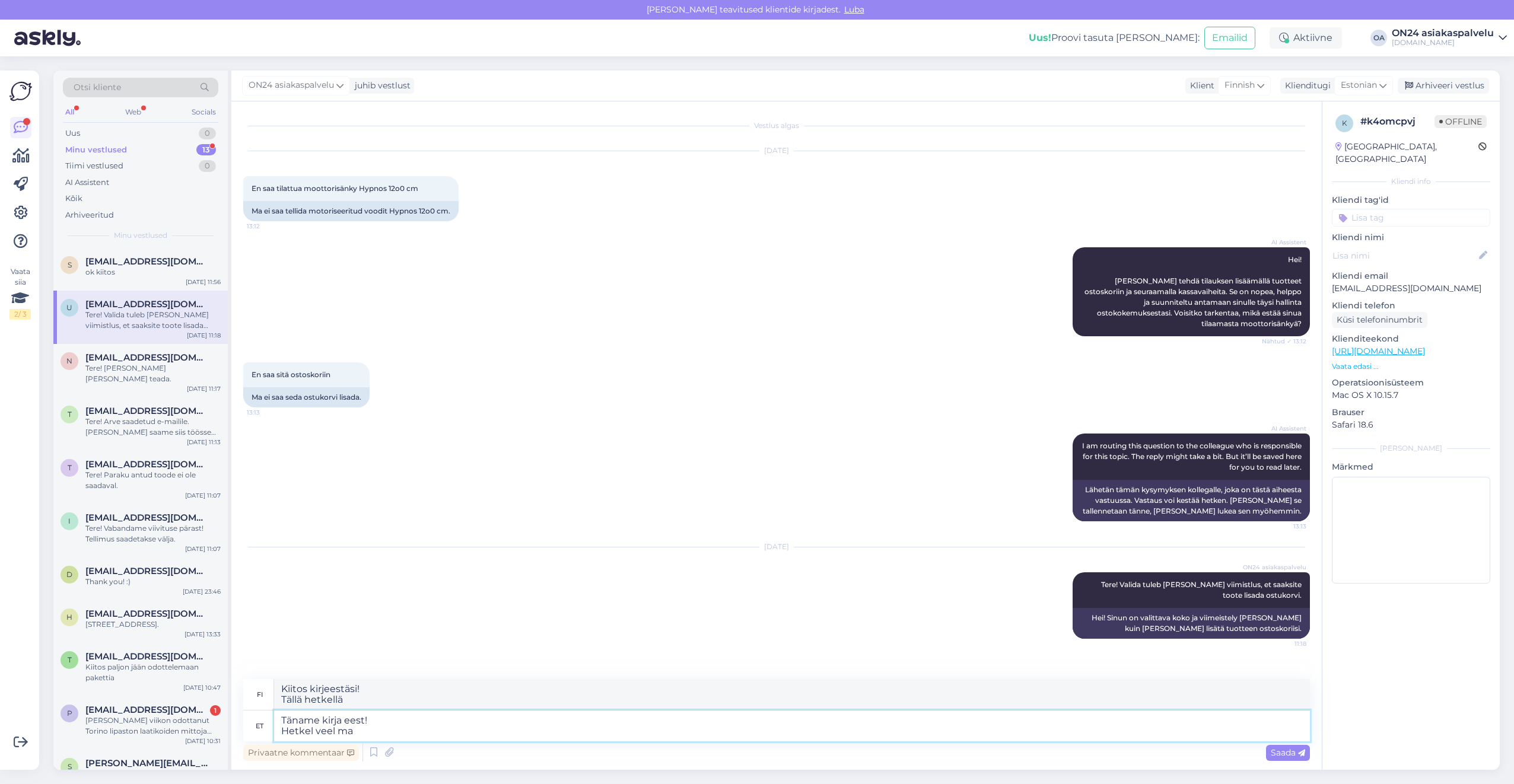
type textarea "Kiitos kirjeestäsi! Vielä tällä hetkellä"
type textarea "Täname kirja eest! Hetkel veel makset ei"
type textarea "Kiitos kirjeestäsi! Maksut ovat vielä kesken"
type textarea "Täname kirja eest! Hetkel veel makset ei o"
type textarea "Kiitos kirjeestäsi! [PERSON_NAME] maksua"
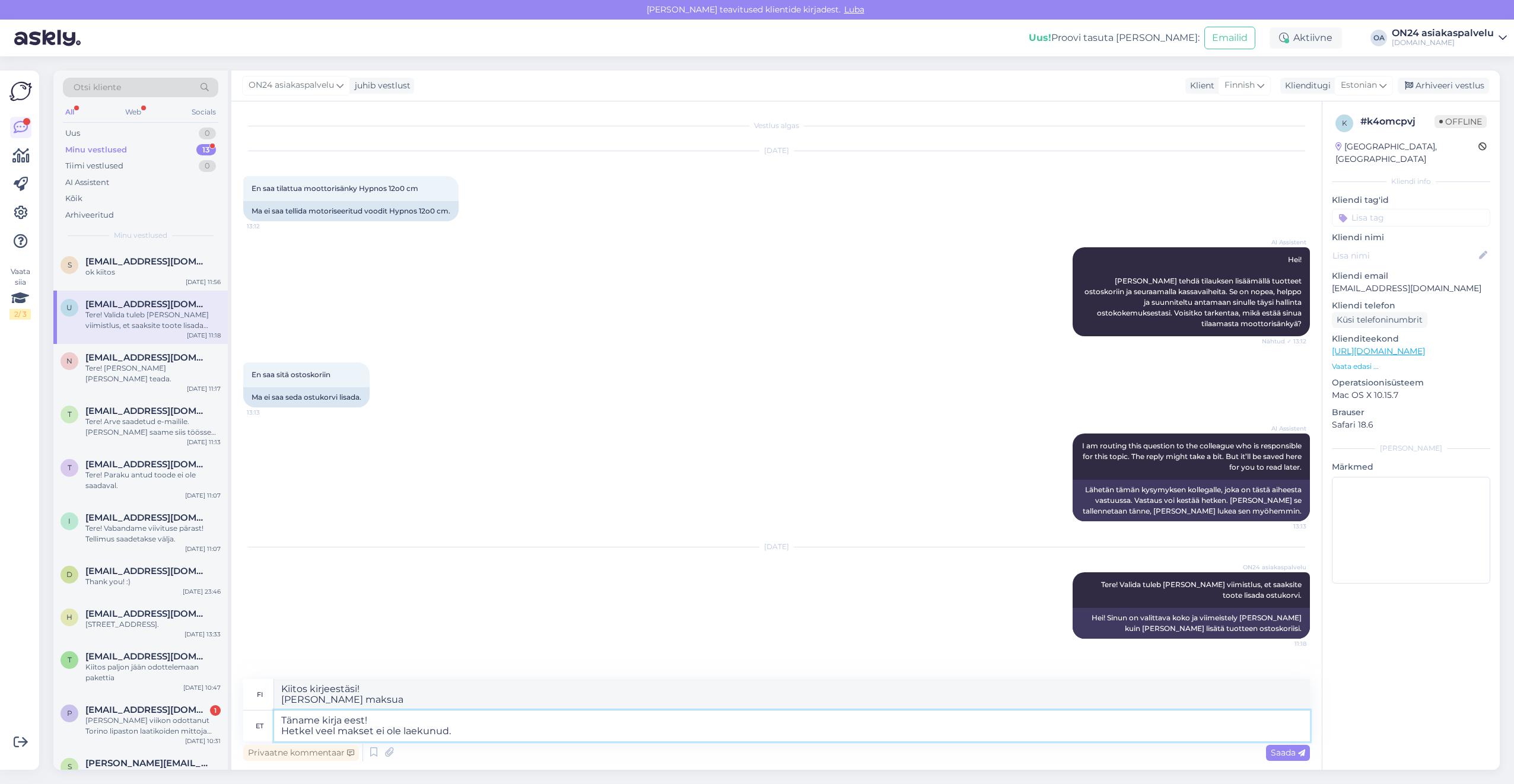
type textarea "Täname kirja eest! Hetkel veel makset ei ole laekunud."
type textarea "Kiitos kirjeestäsi! Maksua ei [PERSON_NAME] vastaanotettu."
click at [465, 692] on textarea "Kiitos kirjeestäsi! Maksua ei [PERSON_NAME] vastaanotettu." at bounding box center [792, 694] width 1036 height 31
drag, startPoint x: 483, startPoint y: 702, endPoint x: 230, endPoint y: 678, distance: 254.1
click at [230, 678] on div "Otsi kliente All Web Socials Uus 0 Minu vestlused 13 Tiimi vestlused 0 AI Assis…" at bounding box center [776, 420] width 1446 height 699
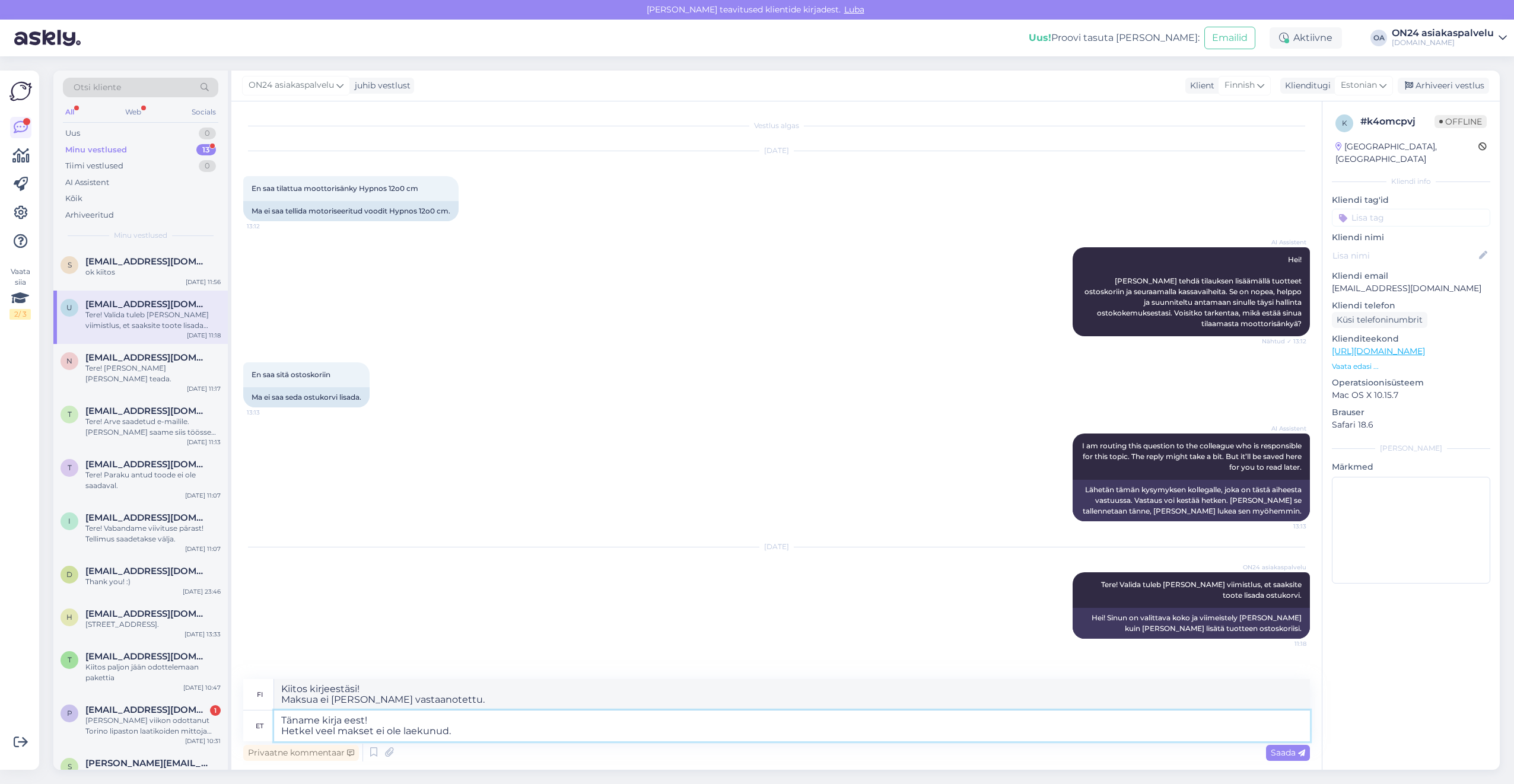
click at [462, 724] on textarea "Täname kirja eest! Hetkel veel makset ei ole laekunud." at bounding box center [792, 726] width 1036 height 31
drag, startPoint x: 486, startPoint y: 735, endPoint x: 167, endPoint y: 709, distance: 320.1
click at [167, 709] on div "Otsi kliente All Web Socials Uus 0 Minu vestlused 13 Tiimi vestlused 0 AI Assis…" at bounding box center [776, 420] width 1446 height 699
type textarea "Arve"
type textarea "Laskuttaa"
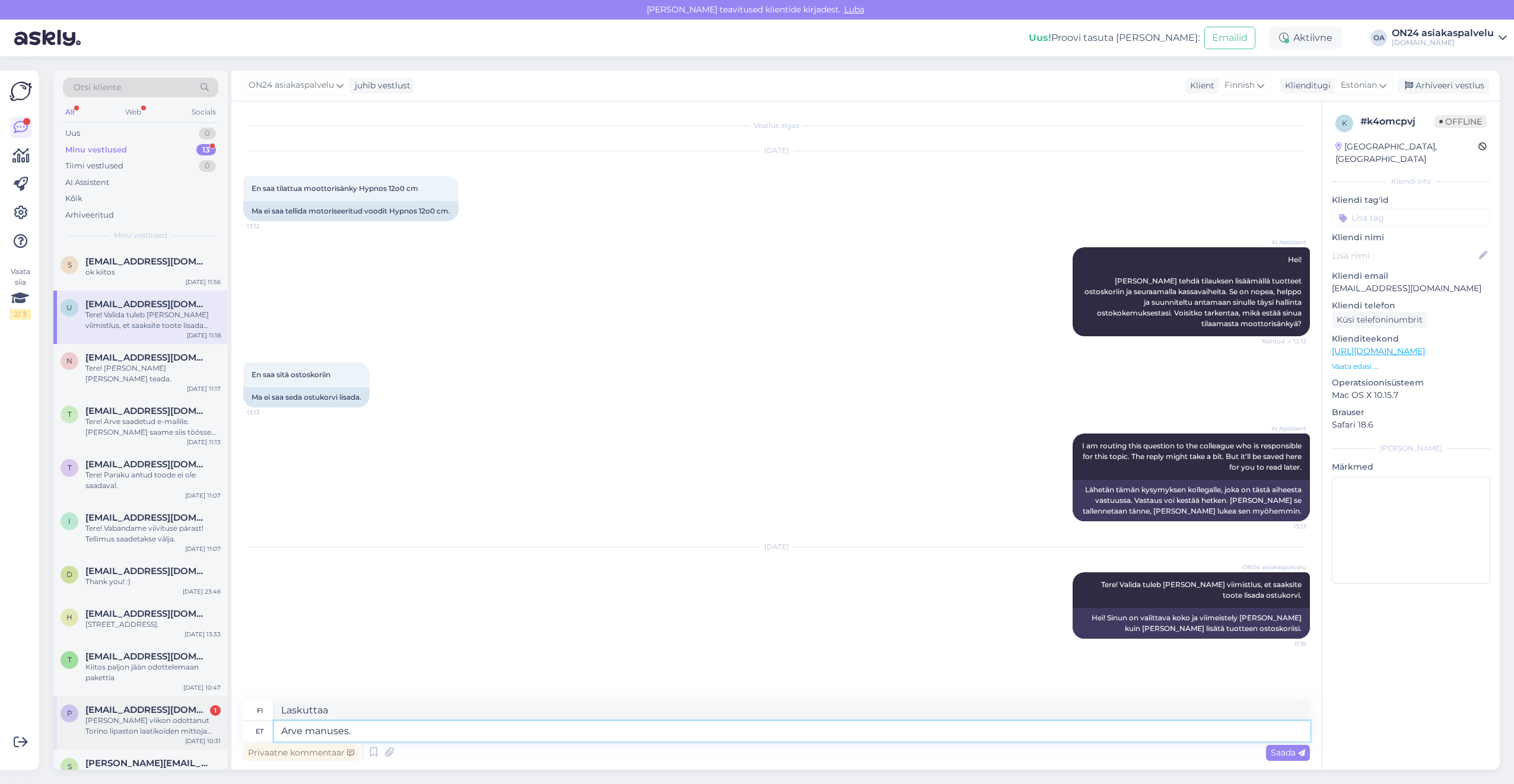
type textarea "Arve manuses."
type textarea "Lasku liitteenä."
type textarea "Arve manuses."
drag, startPoint x: 401, startPoint y: 713, endPoint x: 270, endPoint y: 703, distance: 131.4
click at [270, 703] on div "fi Lasku liitteenä." at bounding box center [776, 710] width 1066 height 20
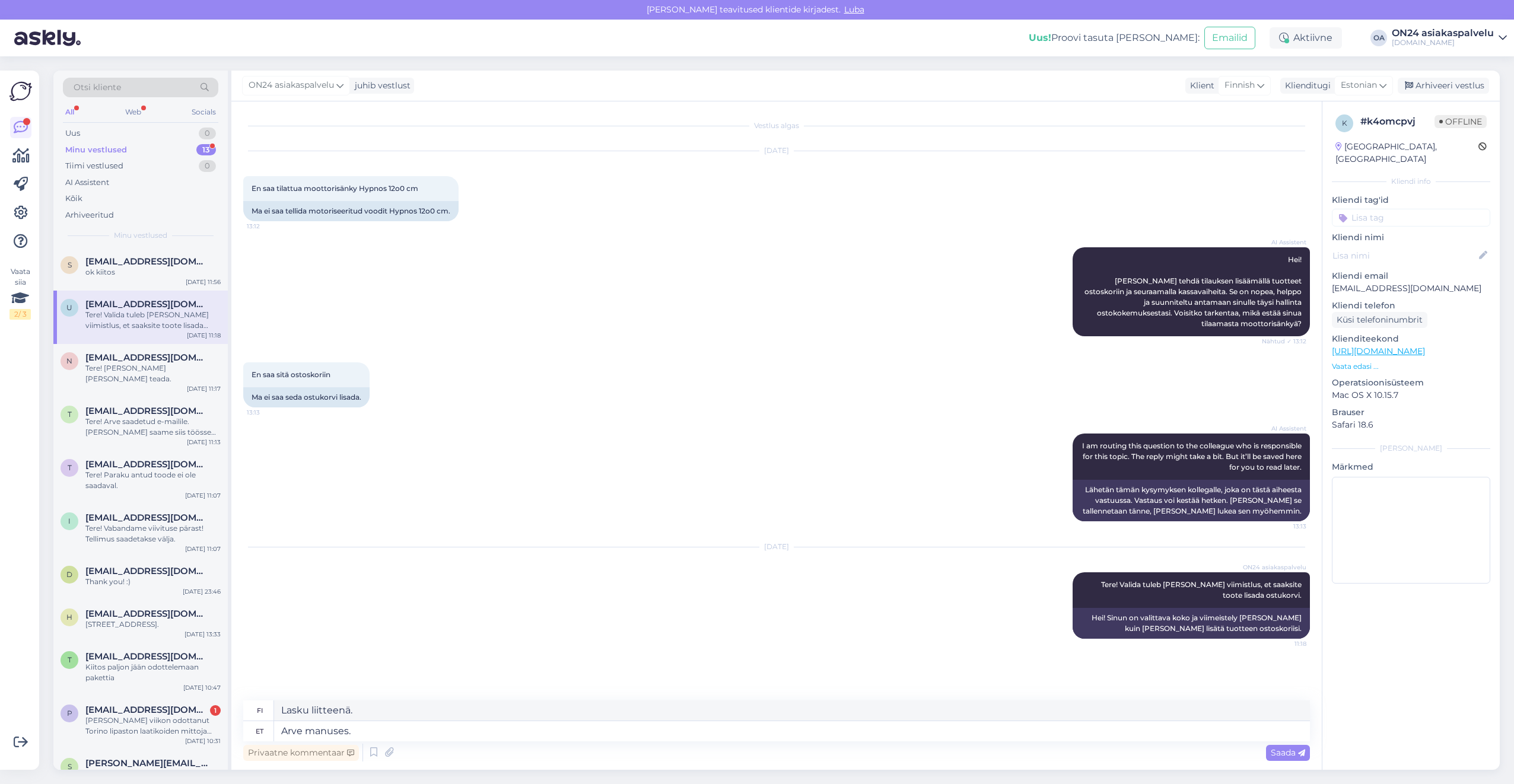
click at [141, 89] on div "Otsi kliente" at bounding box center [141, 87] width 155 height 20
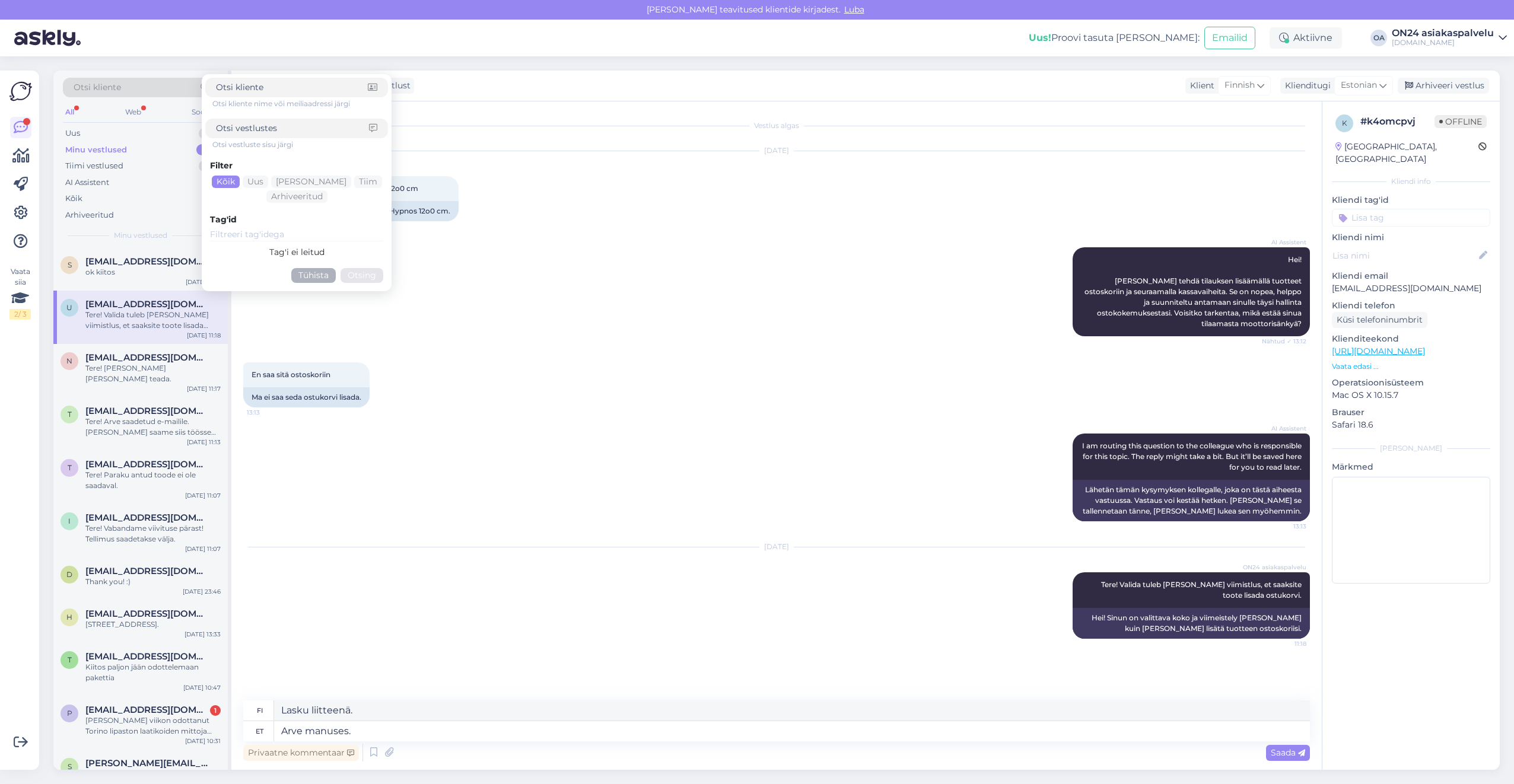
type input "224395"
click button "Otsing" at bounding box center [362, 275] width 42 height 15
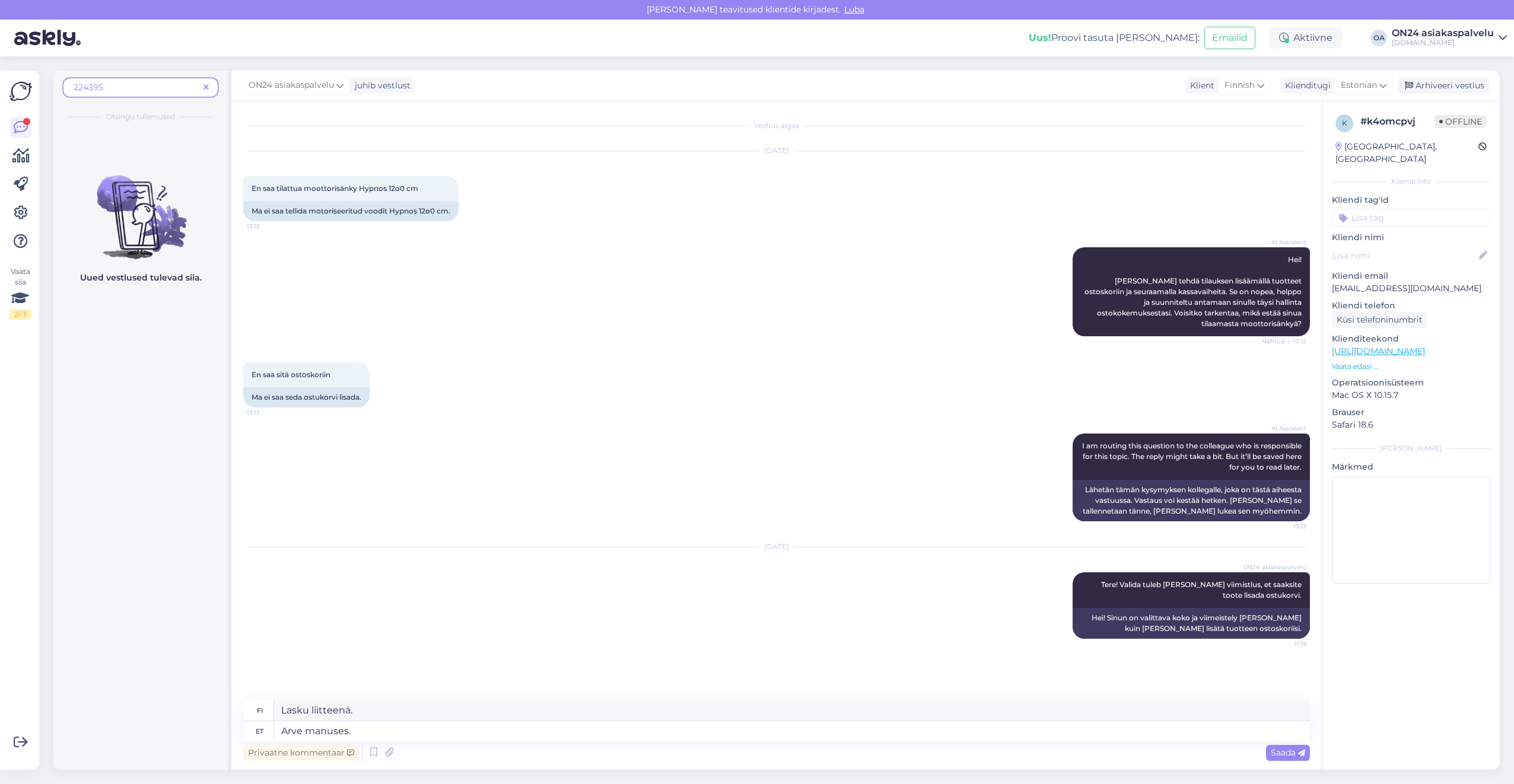
click at [206, 91] on icon at bounding box center [206, 87] width 6 height 8
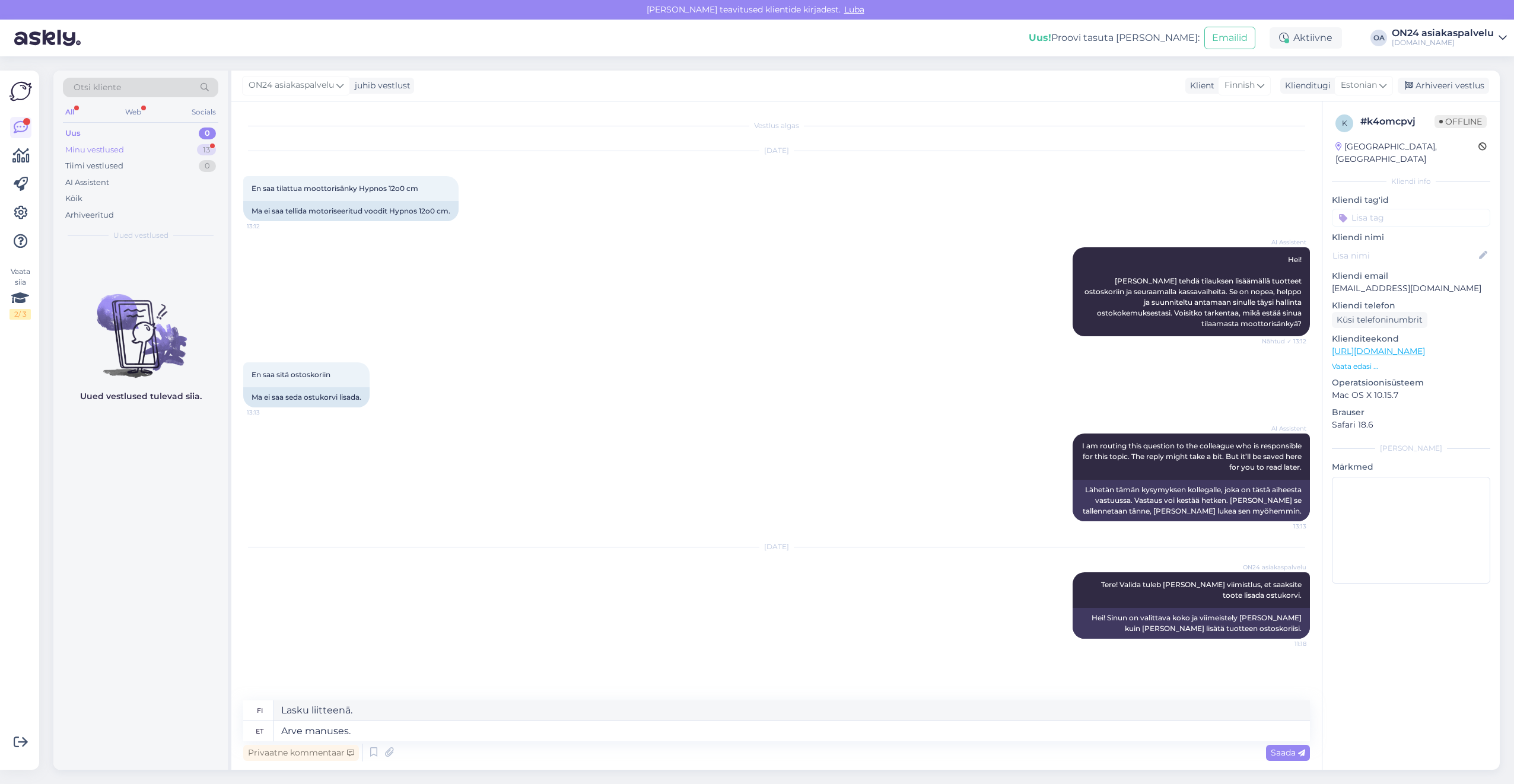
click at [136, 150] on div "Minu vestlused 13" at bounding box center [141, 150] width 155 height 16
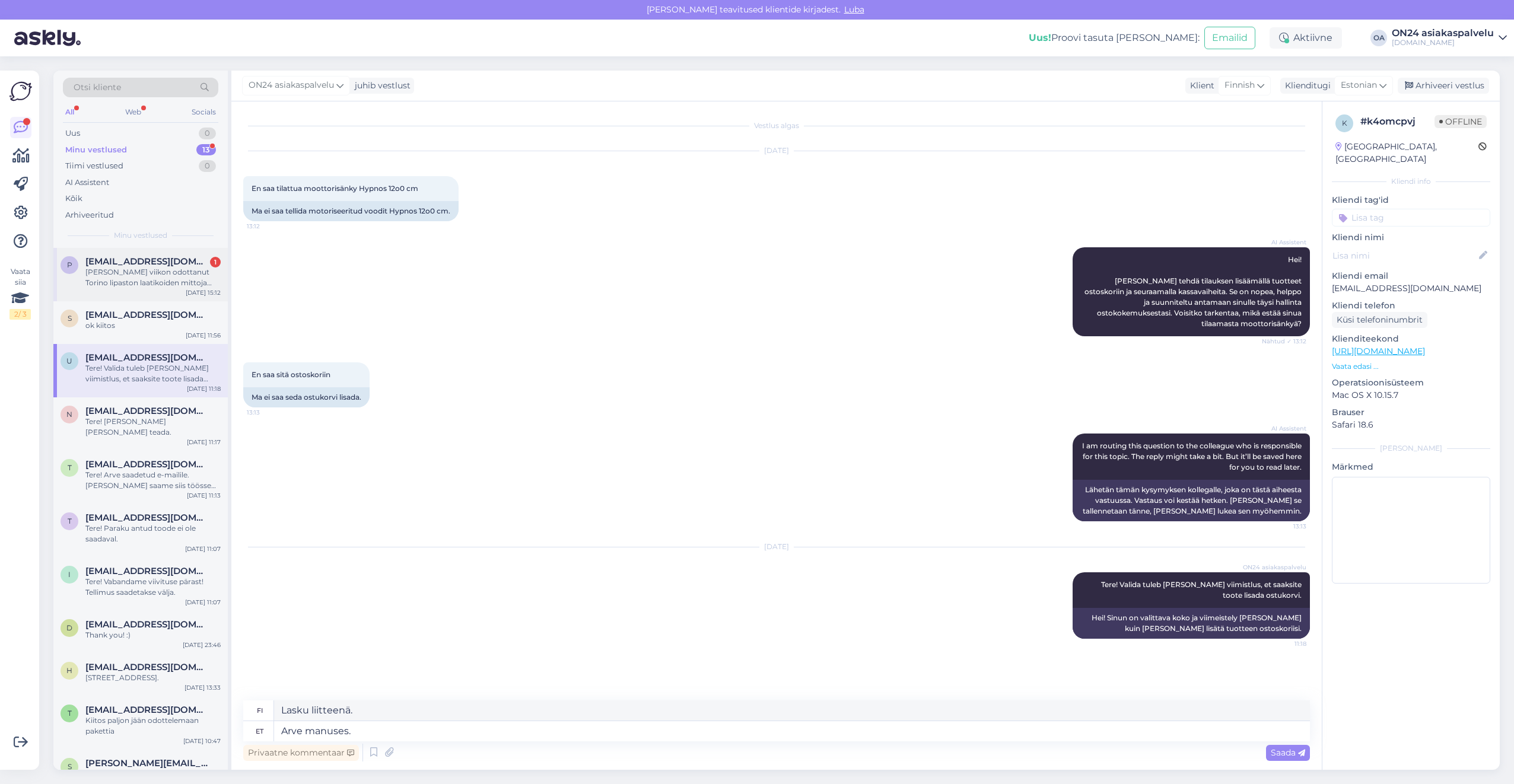
click at [144, 289] on div "p [EMAIL_ADDRESS][DOMAIN_NAME] 1 [PERSON_NAME] viikon odottanut Torino lipaston…" at bounding box center [140, 274] width 174 height 53
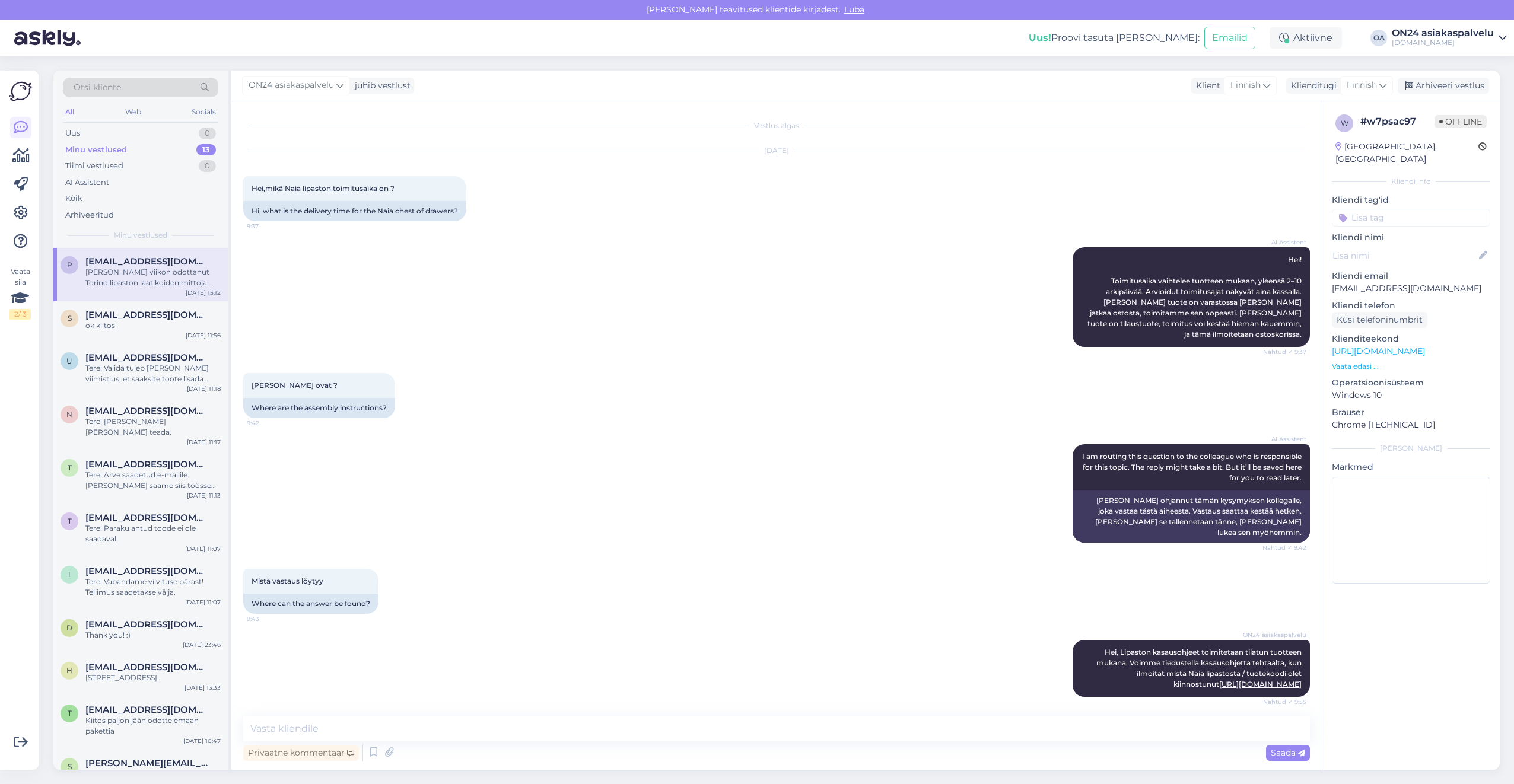
scroll to position [3146, 0]
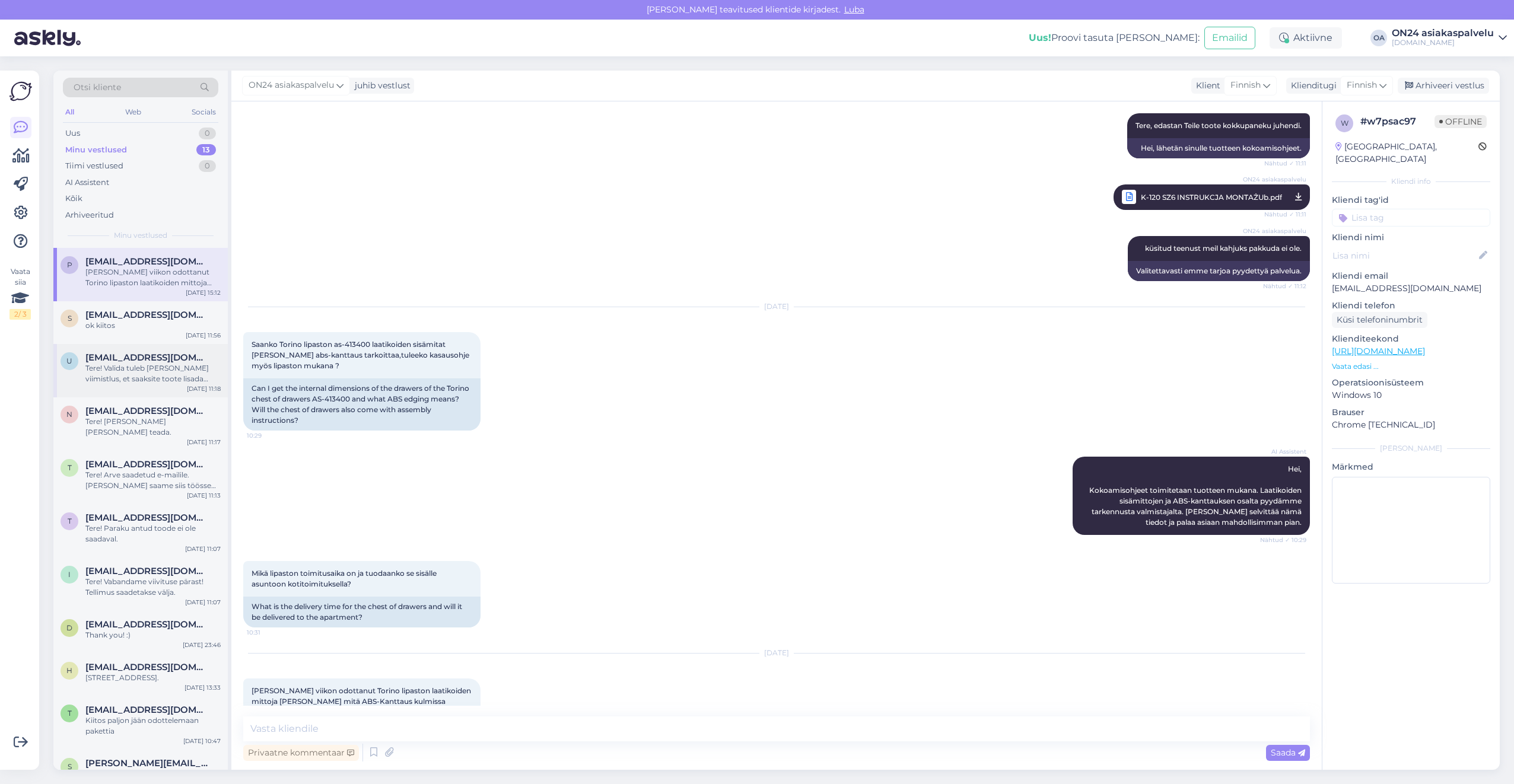
click at [131, 360] on span "[EMAIL_ADDRESS][DOMAIN_NAME]" at bounding box center [147, 357] width 123 height 11
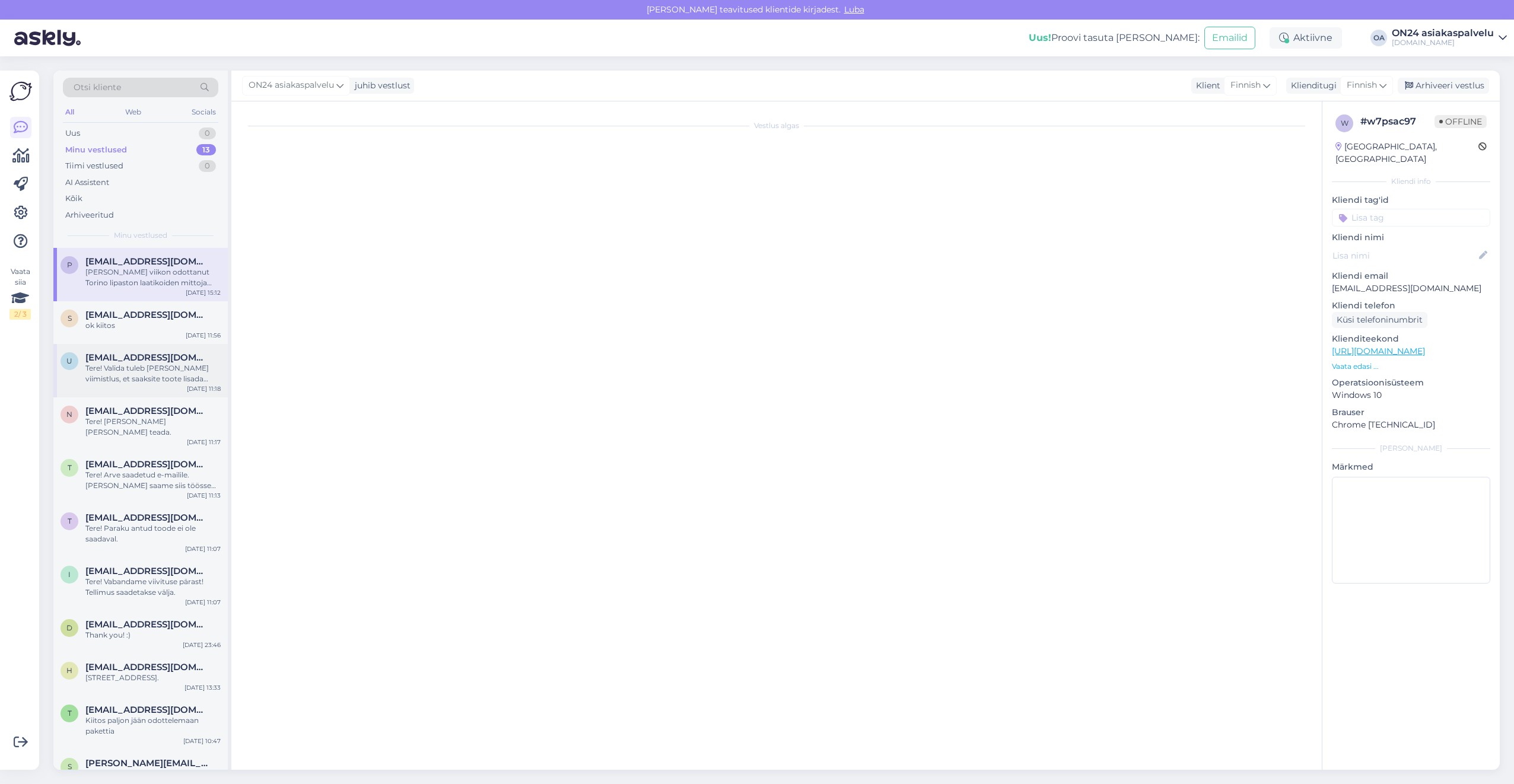
scroll to position [0, 0]
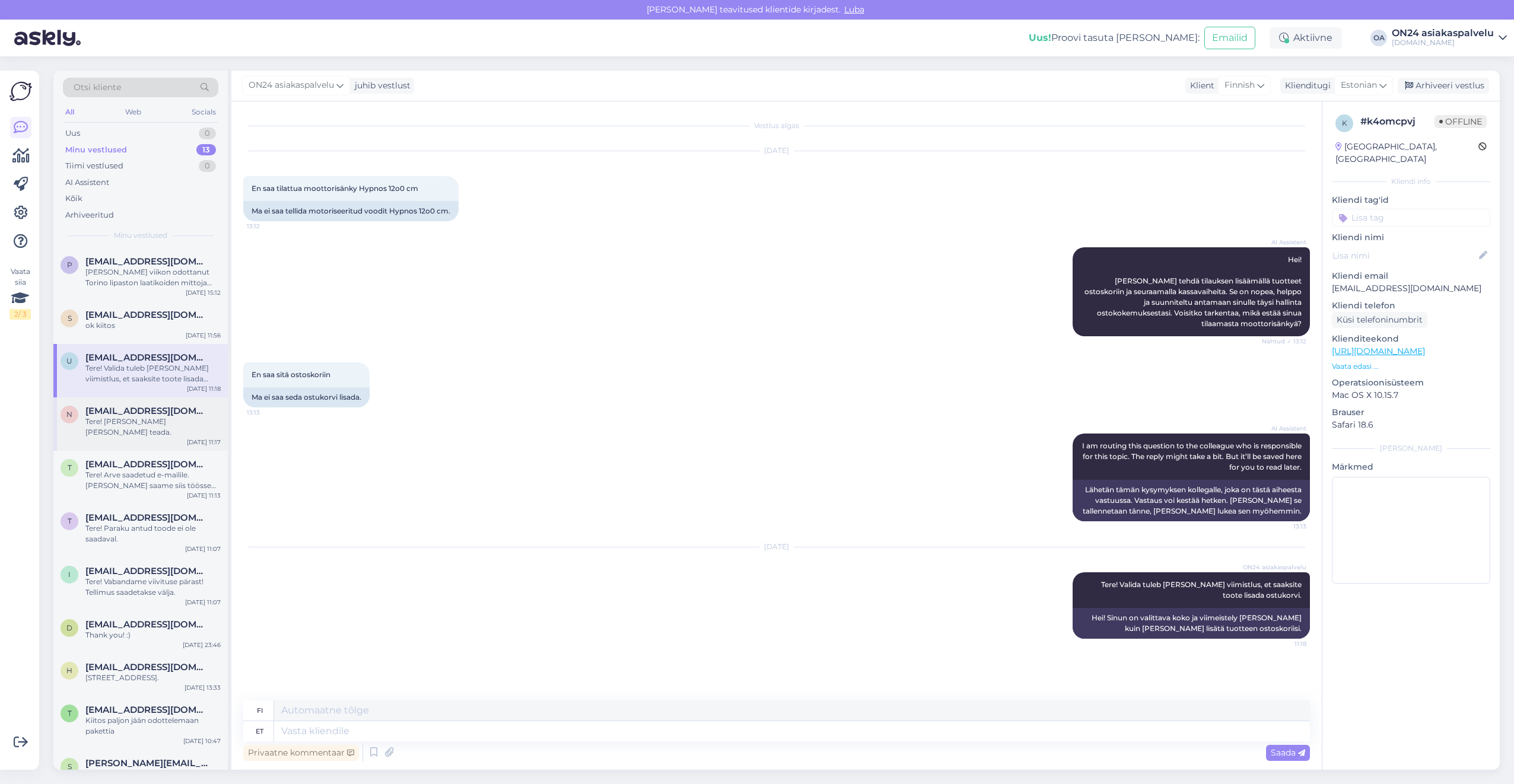
click at [136, 404] on div "n [EMAIL_ADDRESS][DOMAIN_NAME] Tere! [PERSON_NAME] [PERSON_NAME] teada. [DATE] …" at bounding box center [140, 423] width 174 height 53
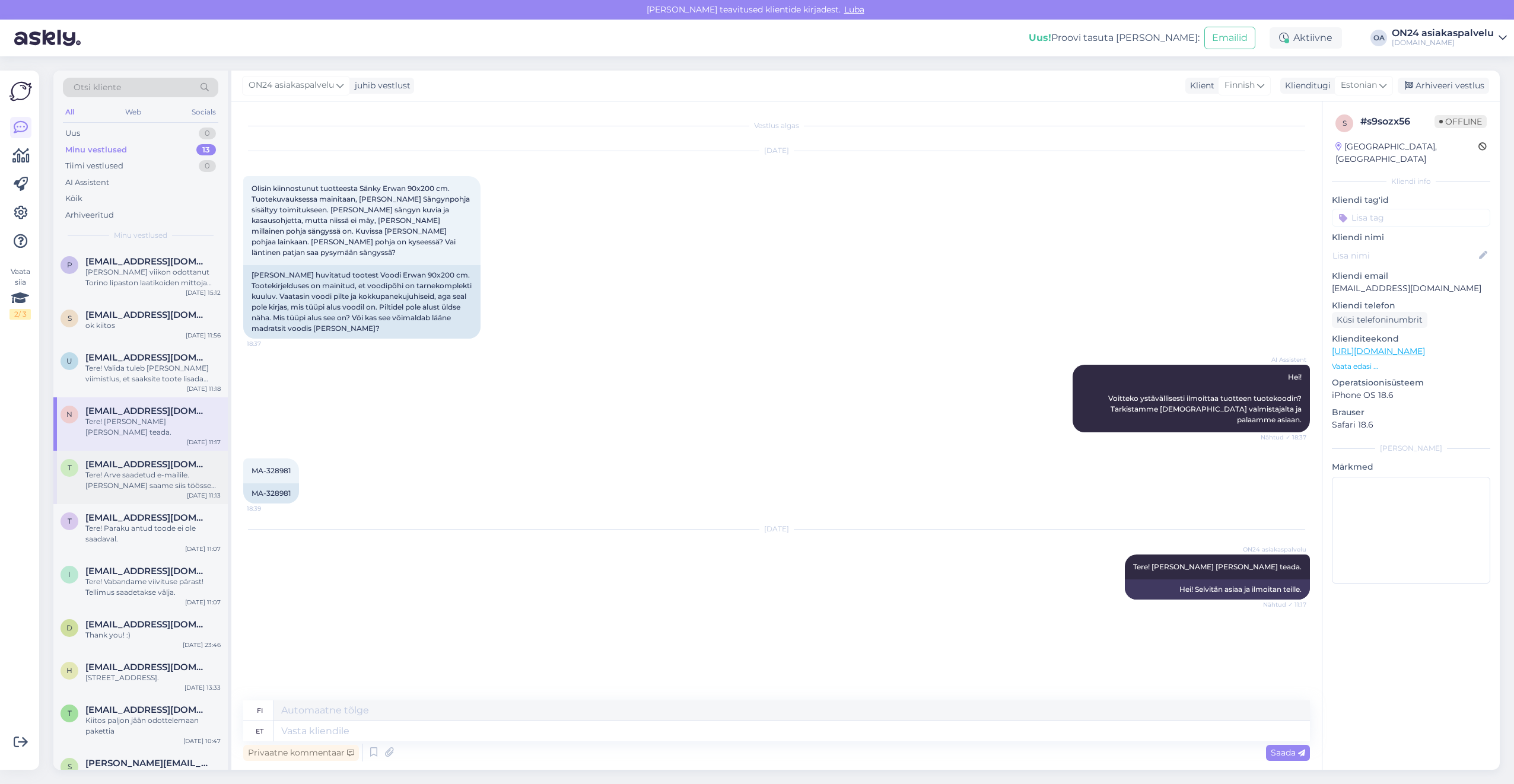
click at [124, 459] on span "[EMAIL_ADDRESS][DOMAIN_NAME]" at bounding box center [147, 464] width 123 height 11
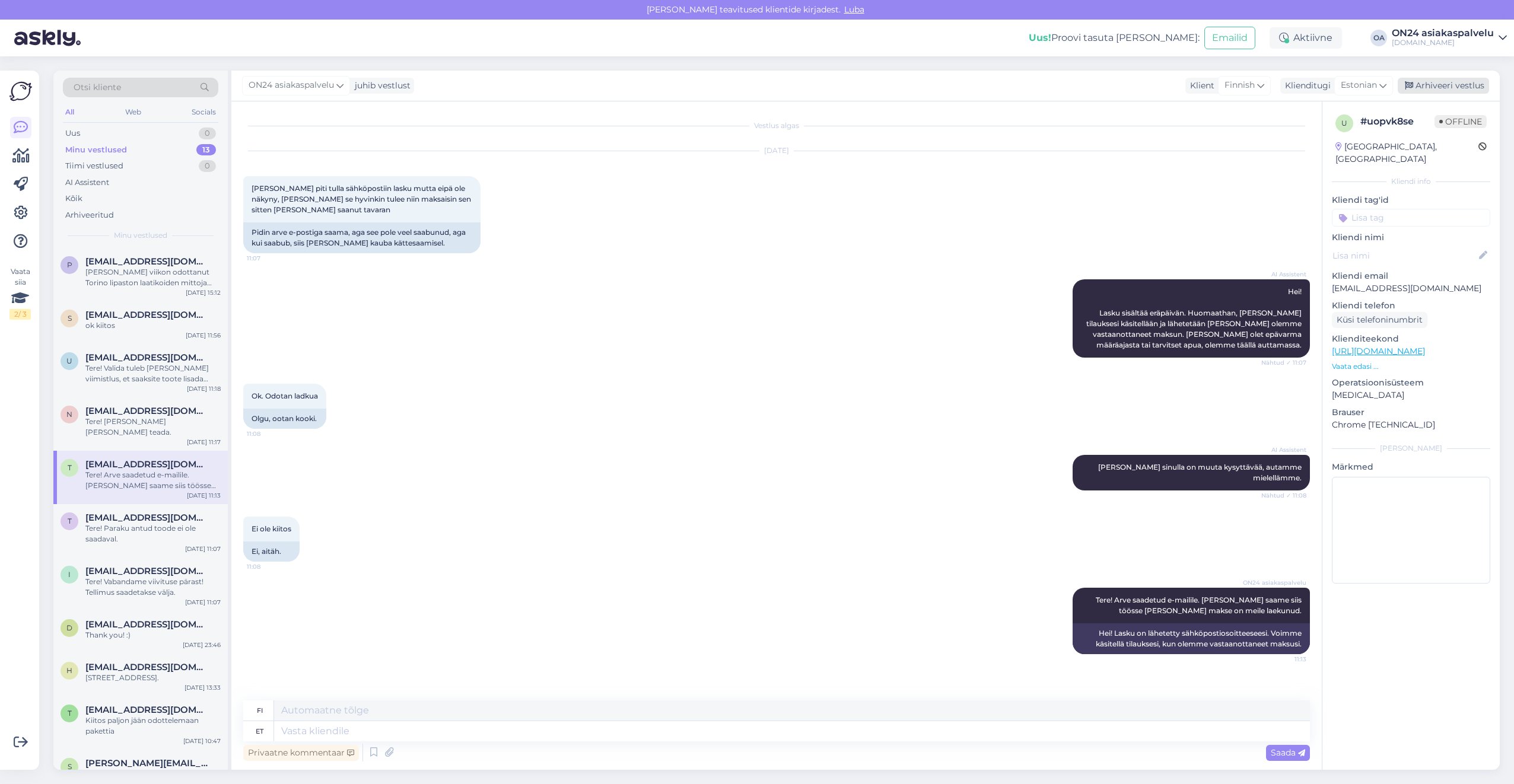
click at [1440, 85] on div "Arhiveeri vestlus" at bounding box center [1443, 86] width 92 height 16
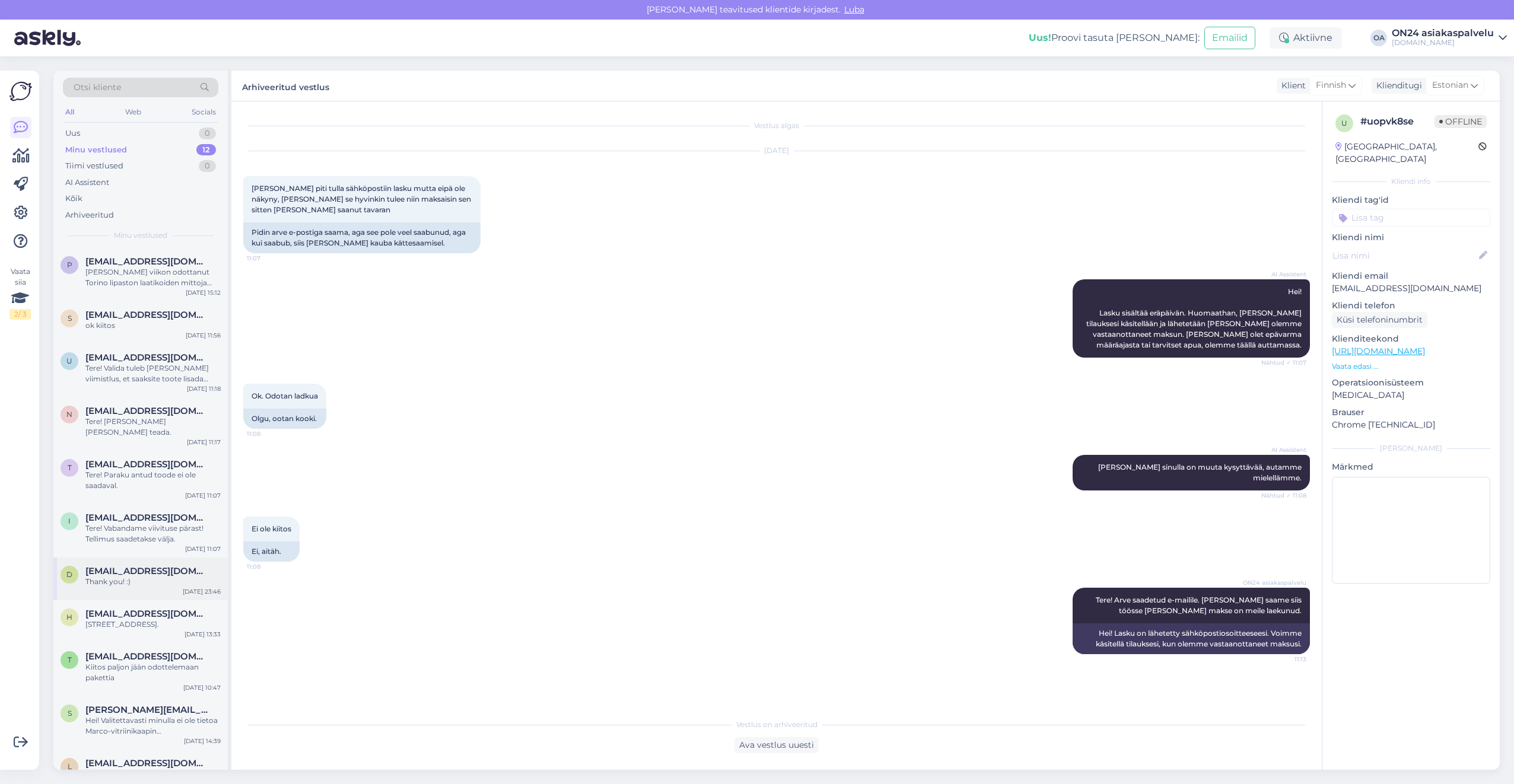
scroll to position [76, 0]
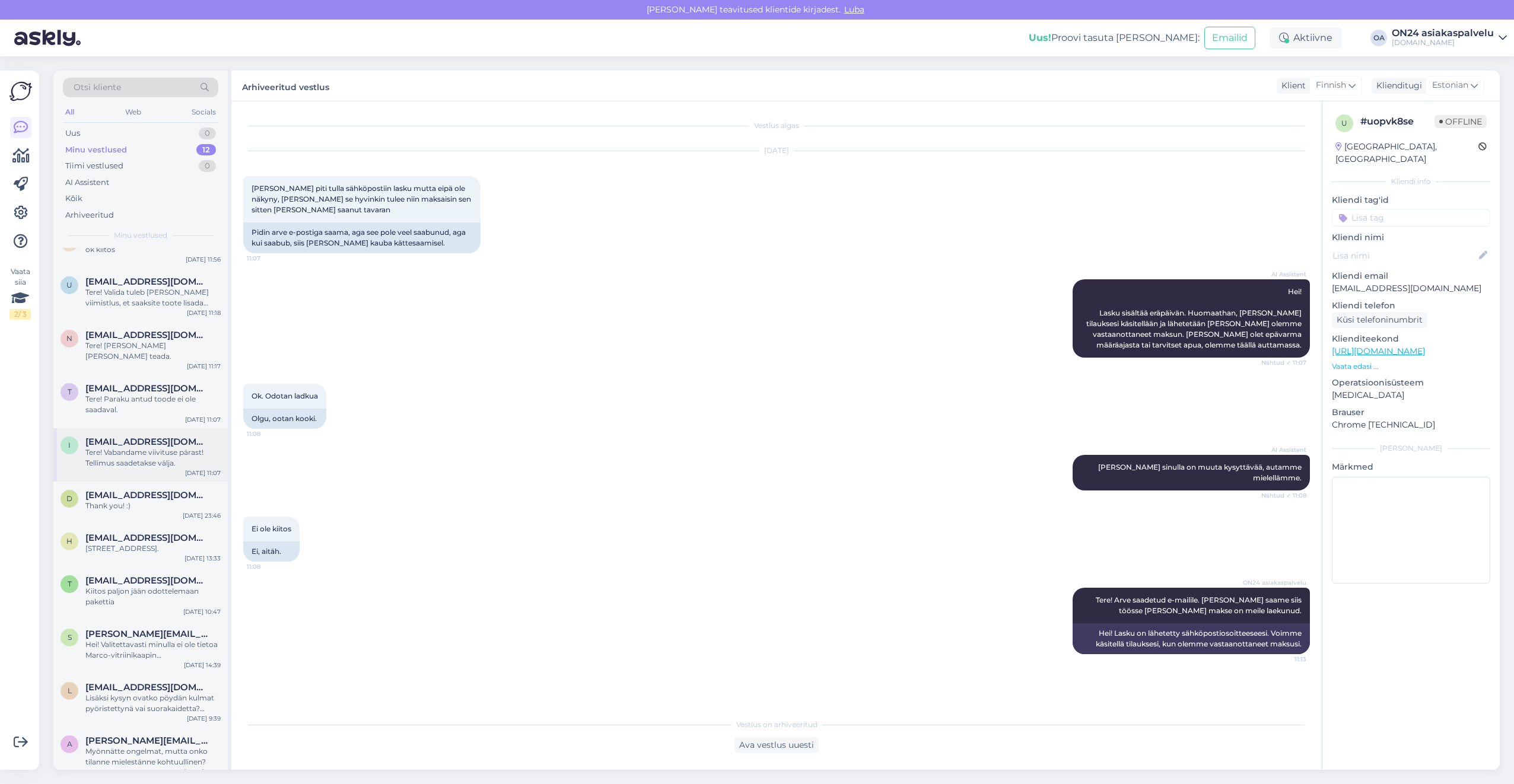
click at [127, 447] on div "Tere! Vabandame viivituse pärast! Tellimus saadetakse välja." at bounding box center [154, 457] width 136 height 21
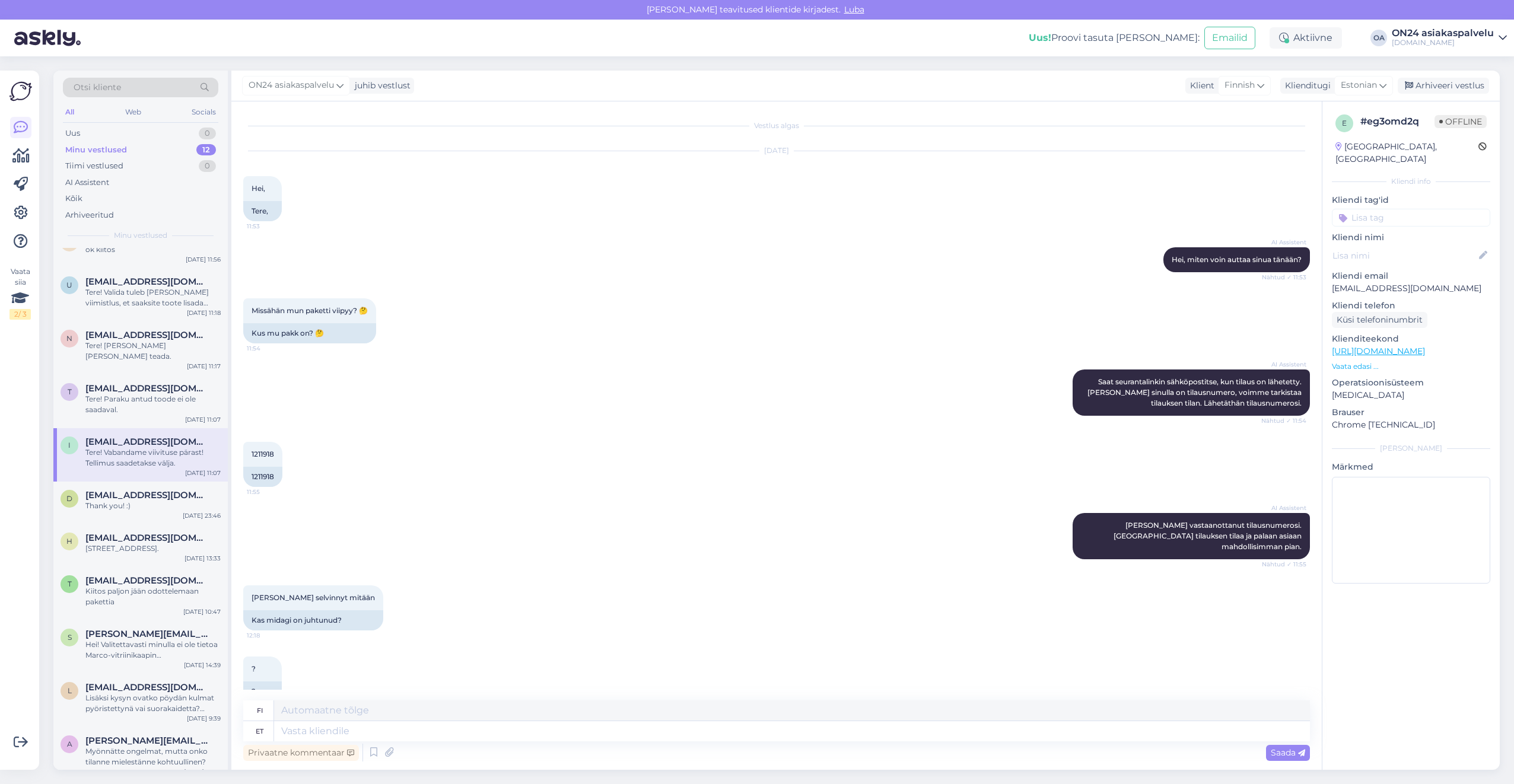
scroll to position [110, 0]
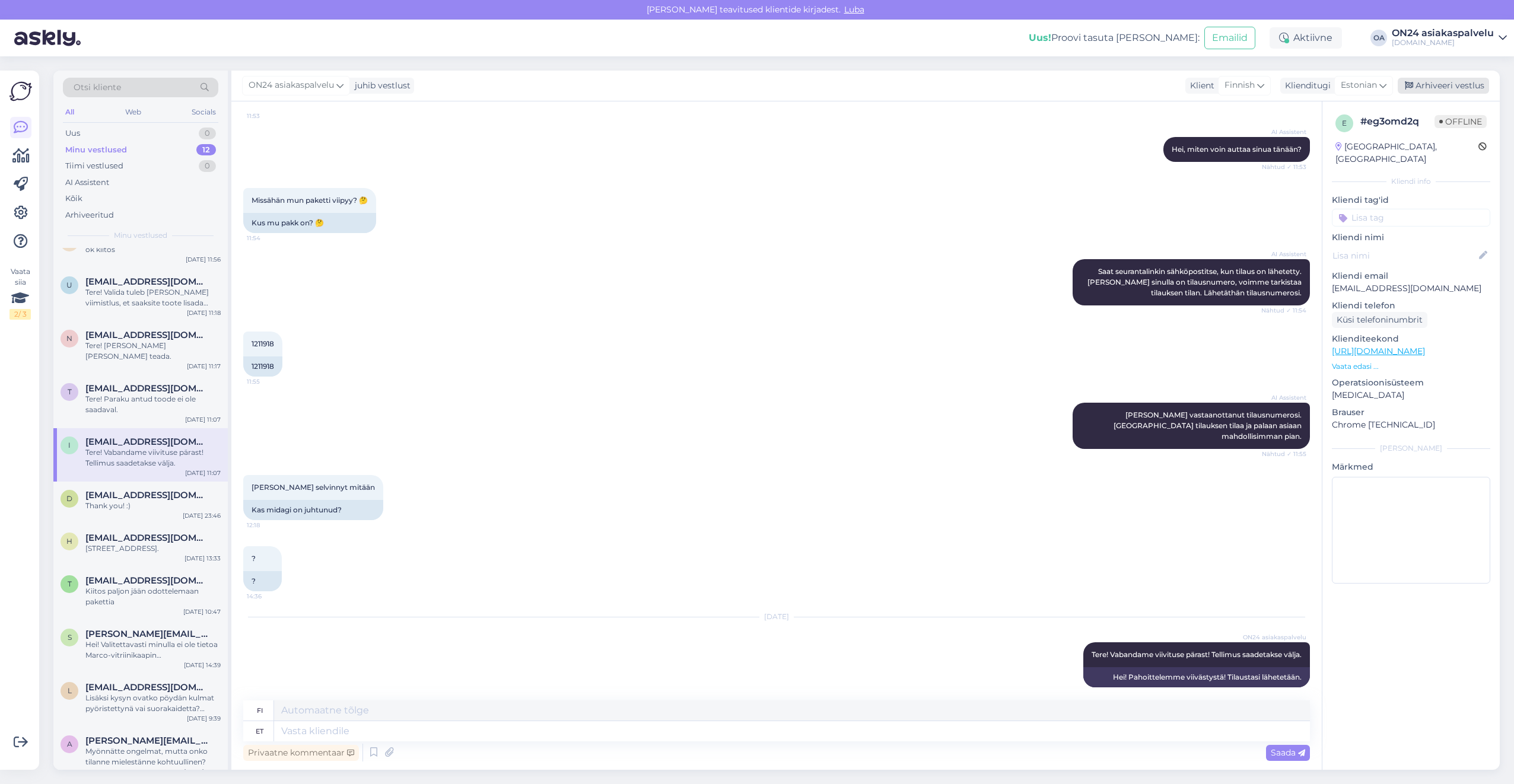
click at [1427, 84] on div "Arhiveeri vestlus" at bounding box center [1443, 86] width 92 height 16
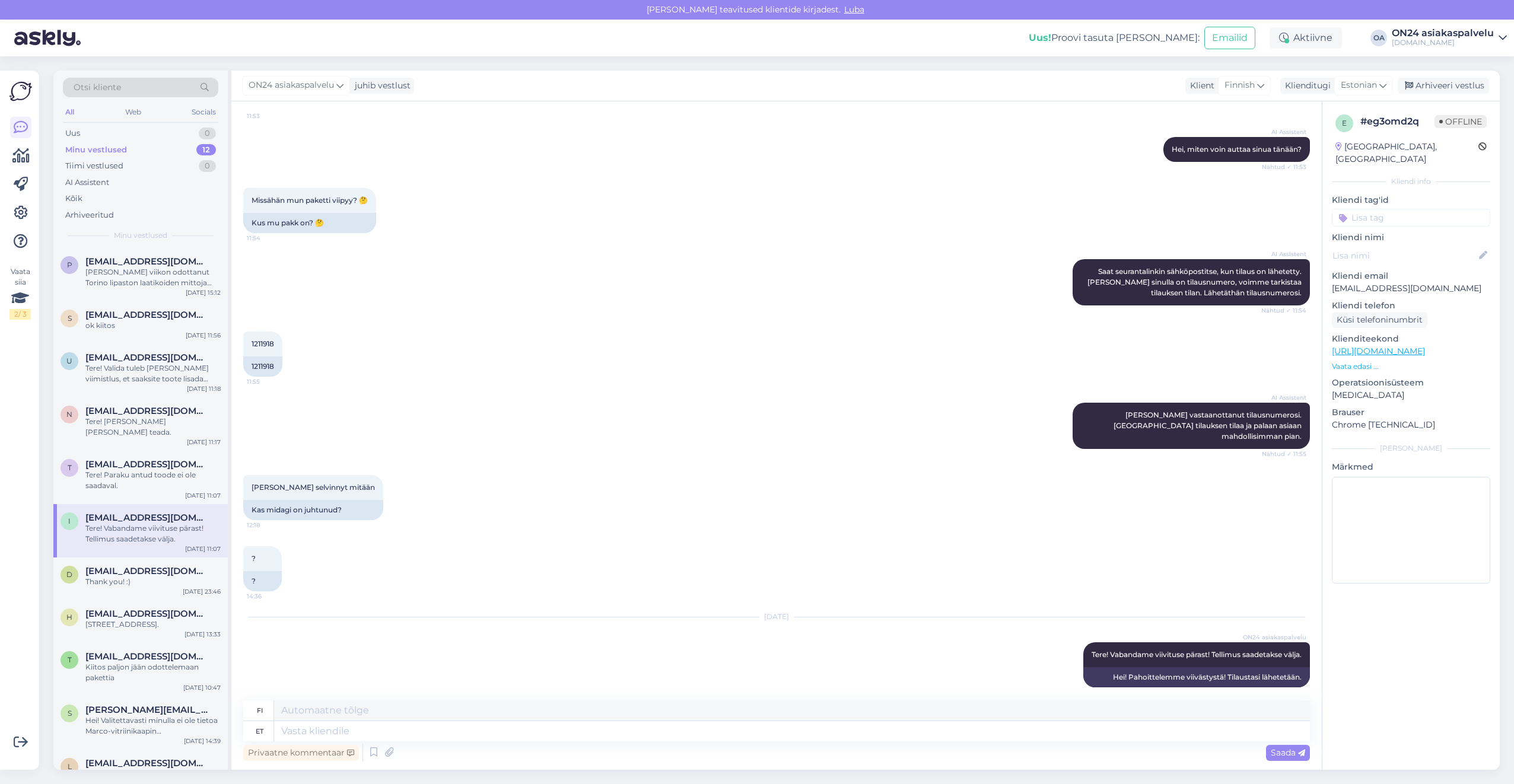
scroll to position [99, 0]
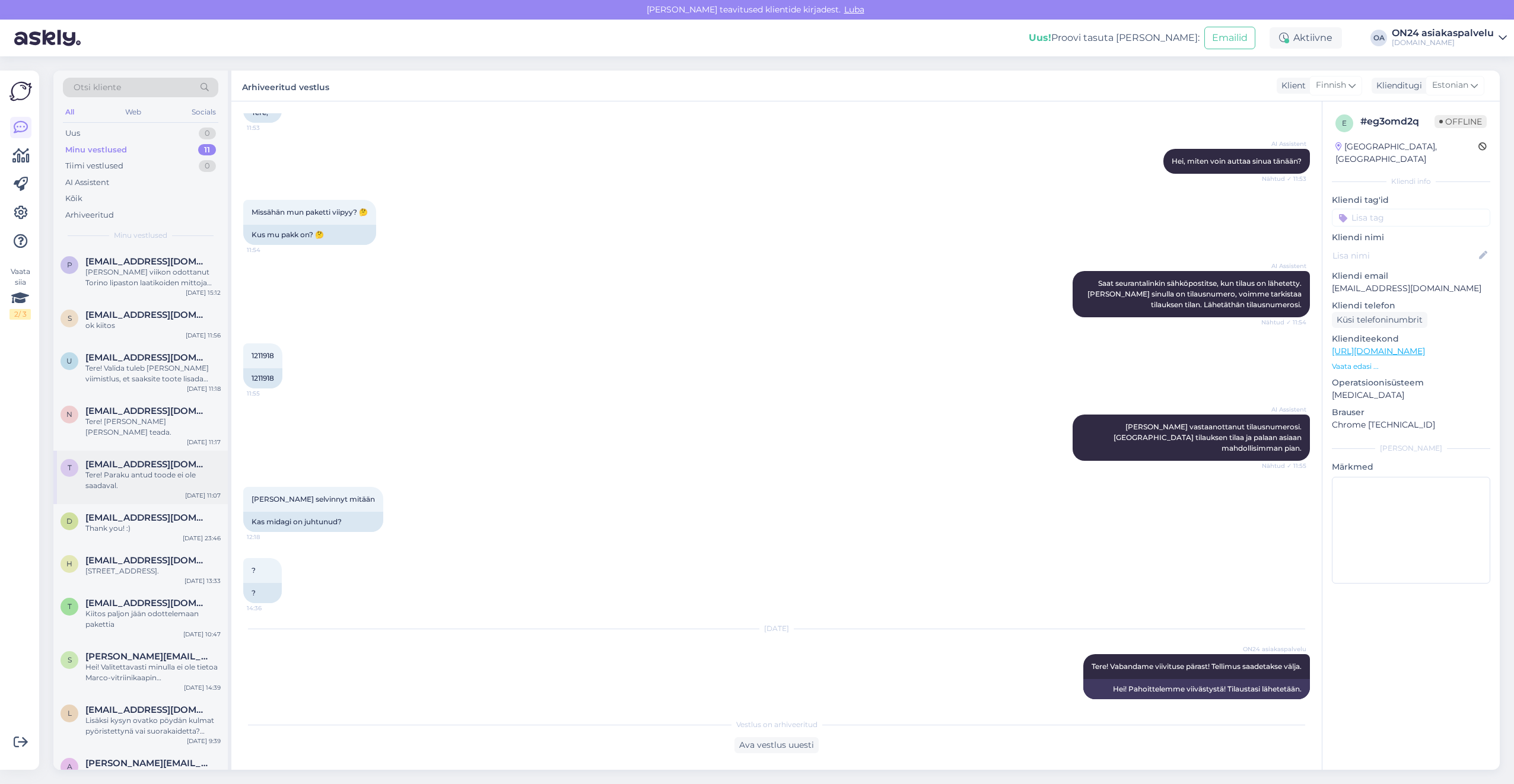
click at [103, 481] on div "t [EMAIL_ADDRESS][DOMAIN_NAME] Tere! Paraku antud toode ei ole saadaval. [DATE]…" at bounding box center [140, 477] width 174 height 53
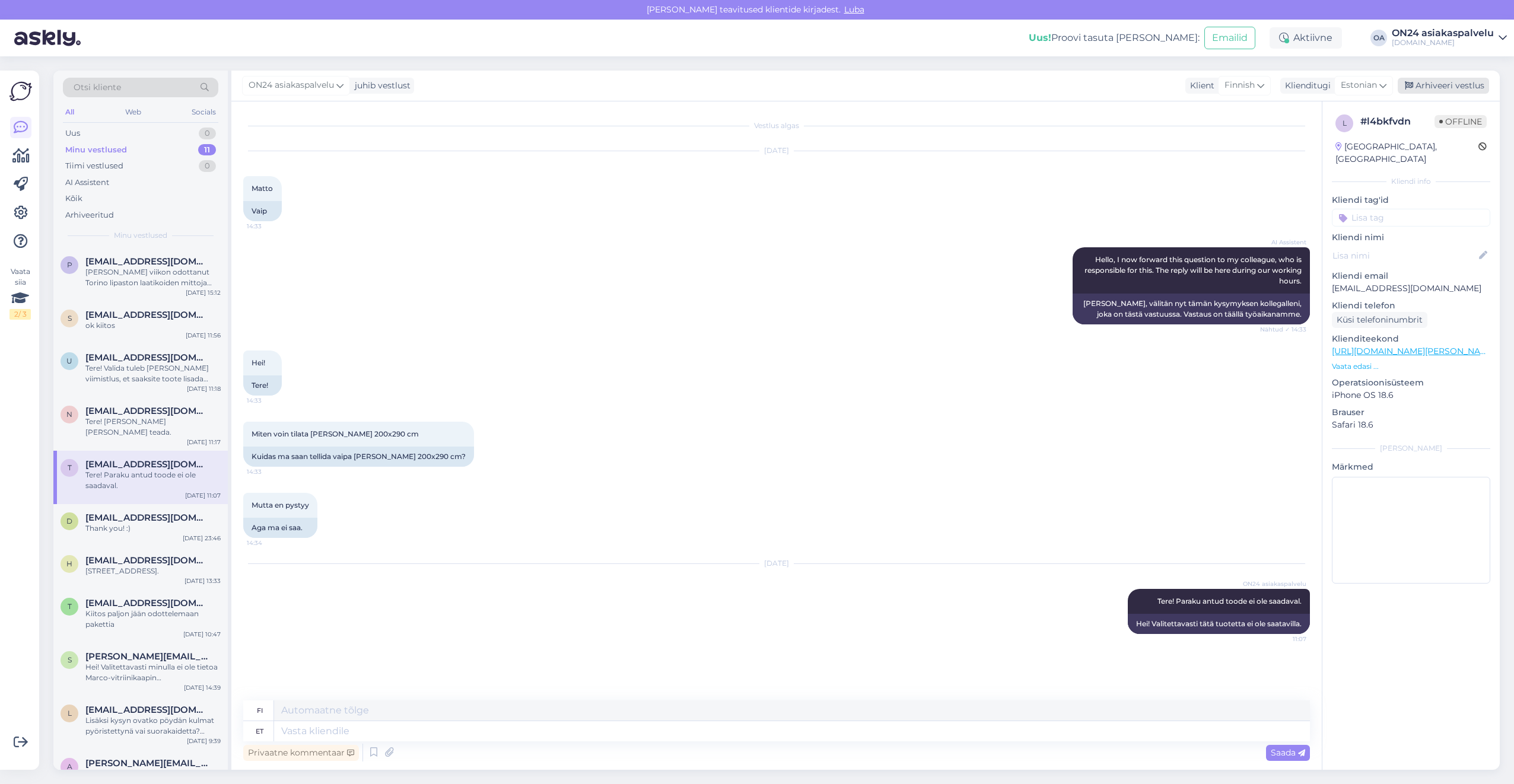
click at [1450, 86] on div "Arhiveeri vestlus" at bounding box center [1443, 86] width 92 height 16
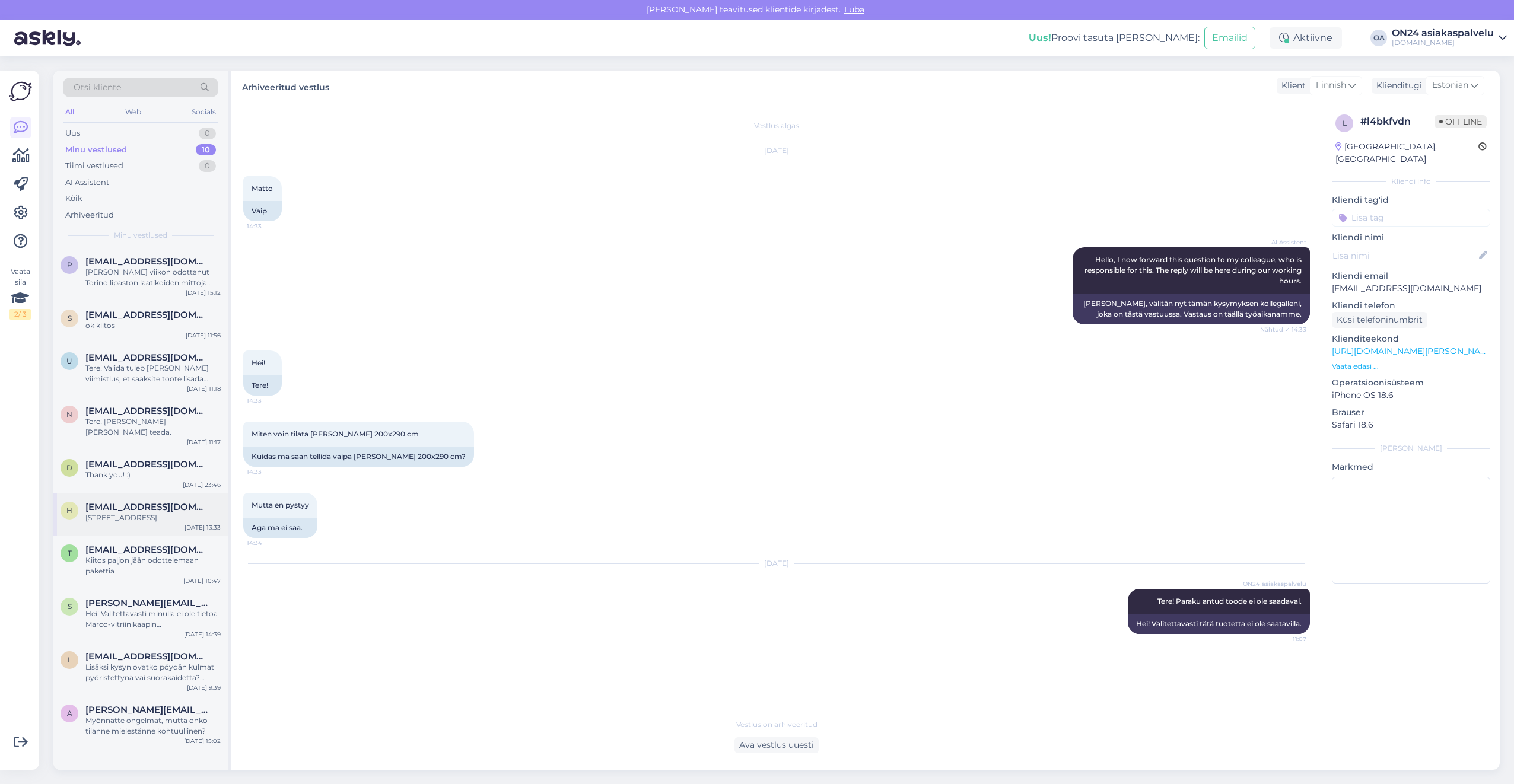
click at [92, 501] on span "[EMAIL_ADDRESS][DOMAIN_NAME]" at bounding box center [147, 506] width 123 height 11
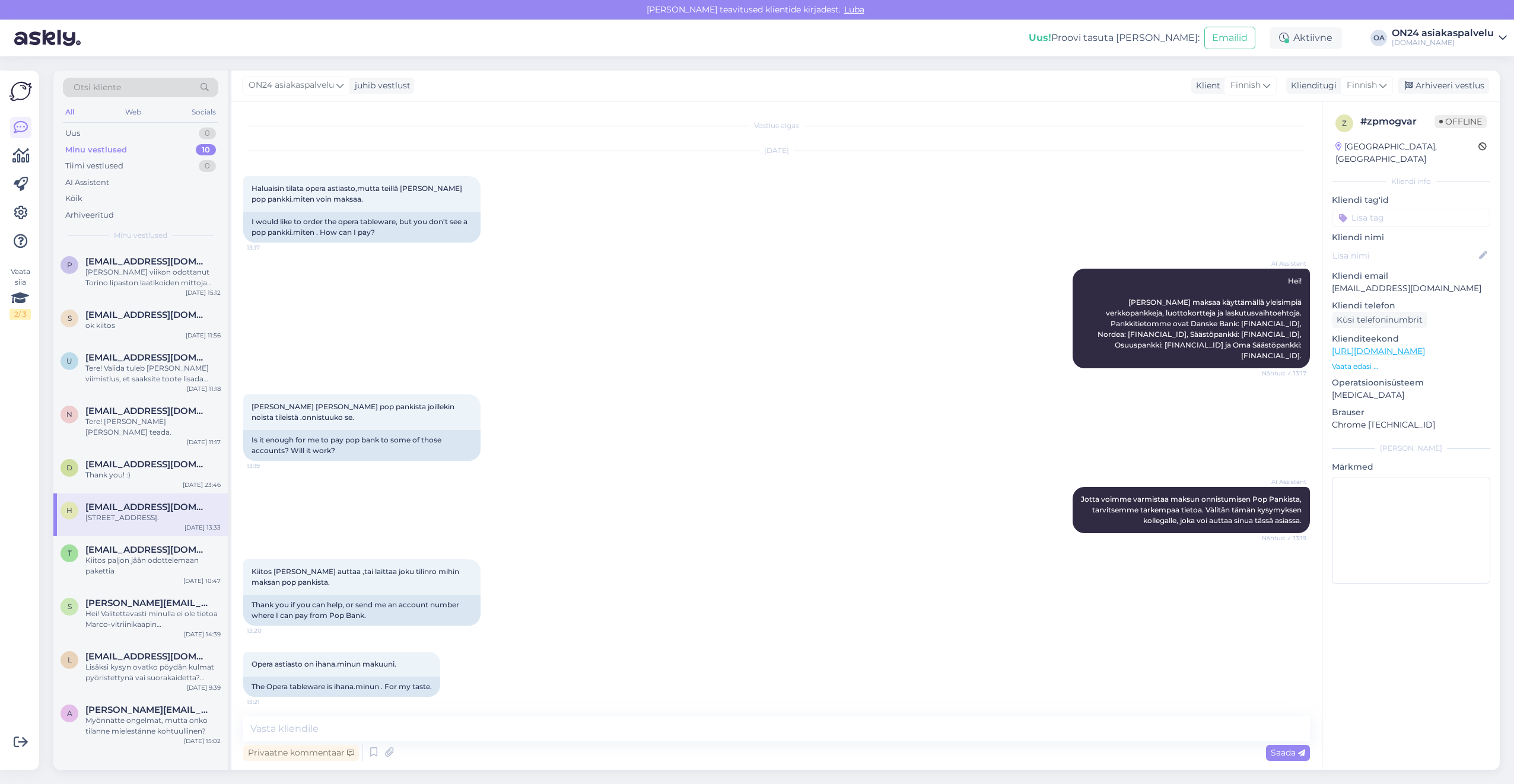
scroll to position [495, 0]
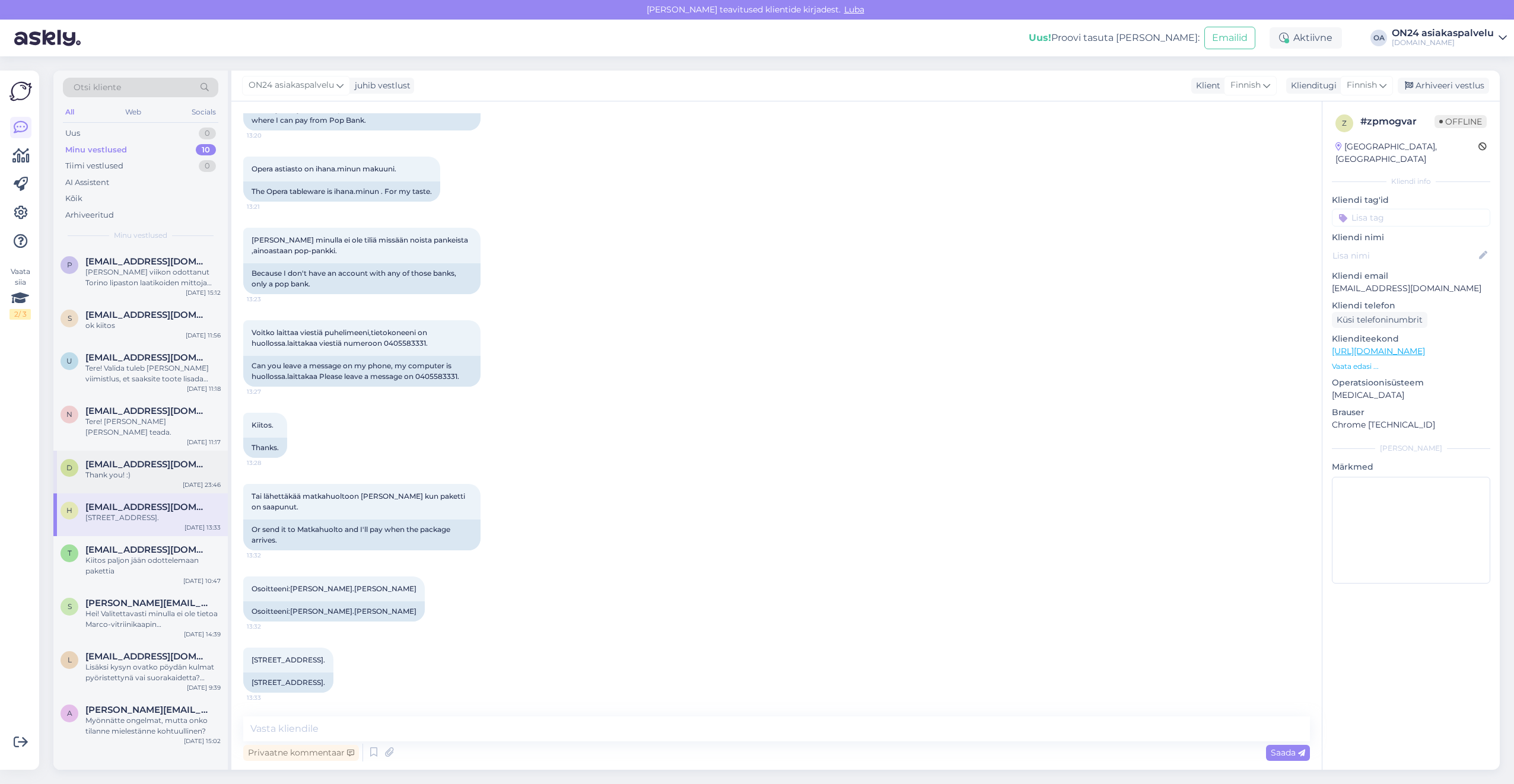
click at [106, 470] on div "d [EMAIL_ADDRESS][DOMAIN_NAME] Thank you! :) [DATE] 23:46" at bounding box center [140, 472] width 174 height 42
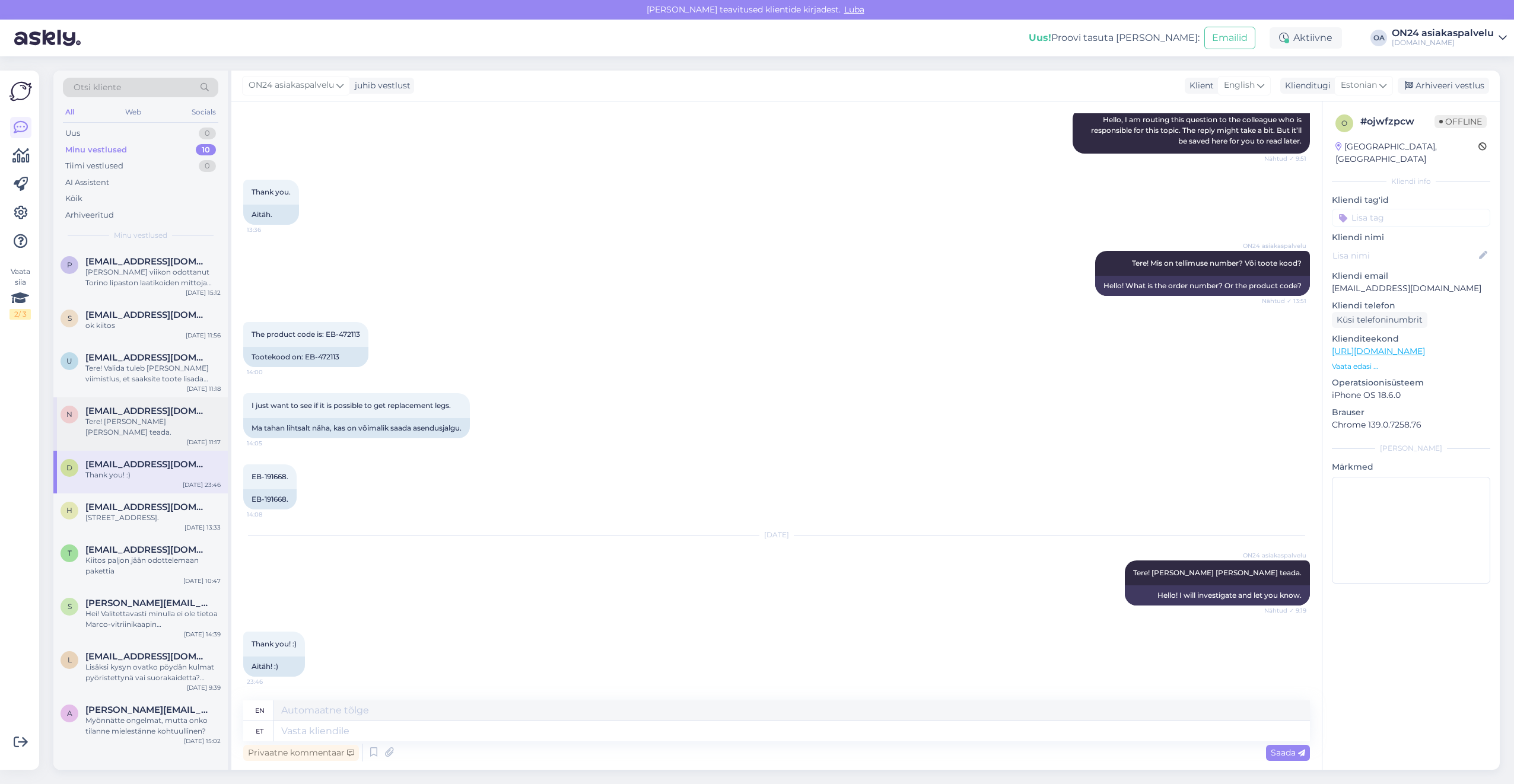
click at [122, 420] on div "Tere! [PERSON_NAME] [PERSON_NAME] teada." at bounding box center [154, 427] width 136 height 21
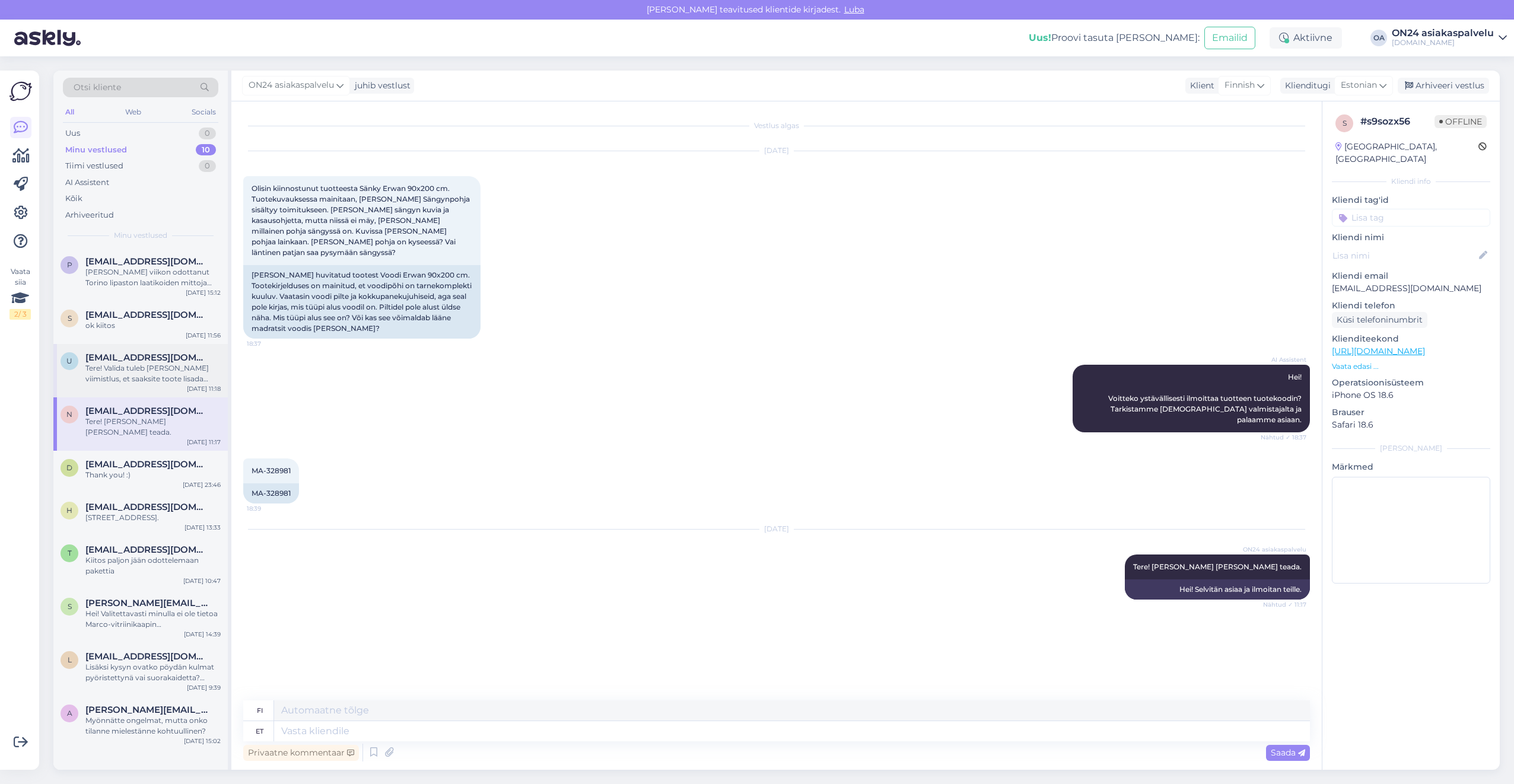
click at [118, 373] on div "Tere! Valida tuleb [PERSON_NAME] viimistlus, et saaksite toote lisada ostukorvi." at bounding box center [154, 373] width 136 height 21
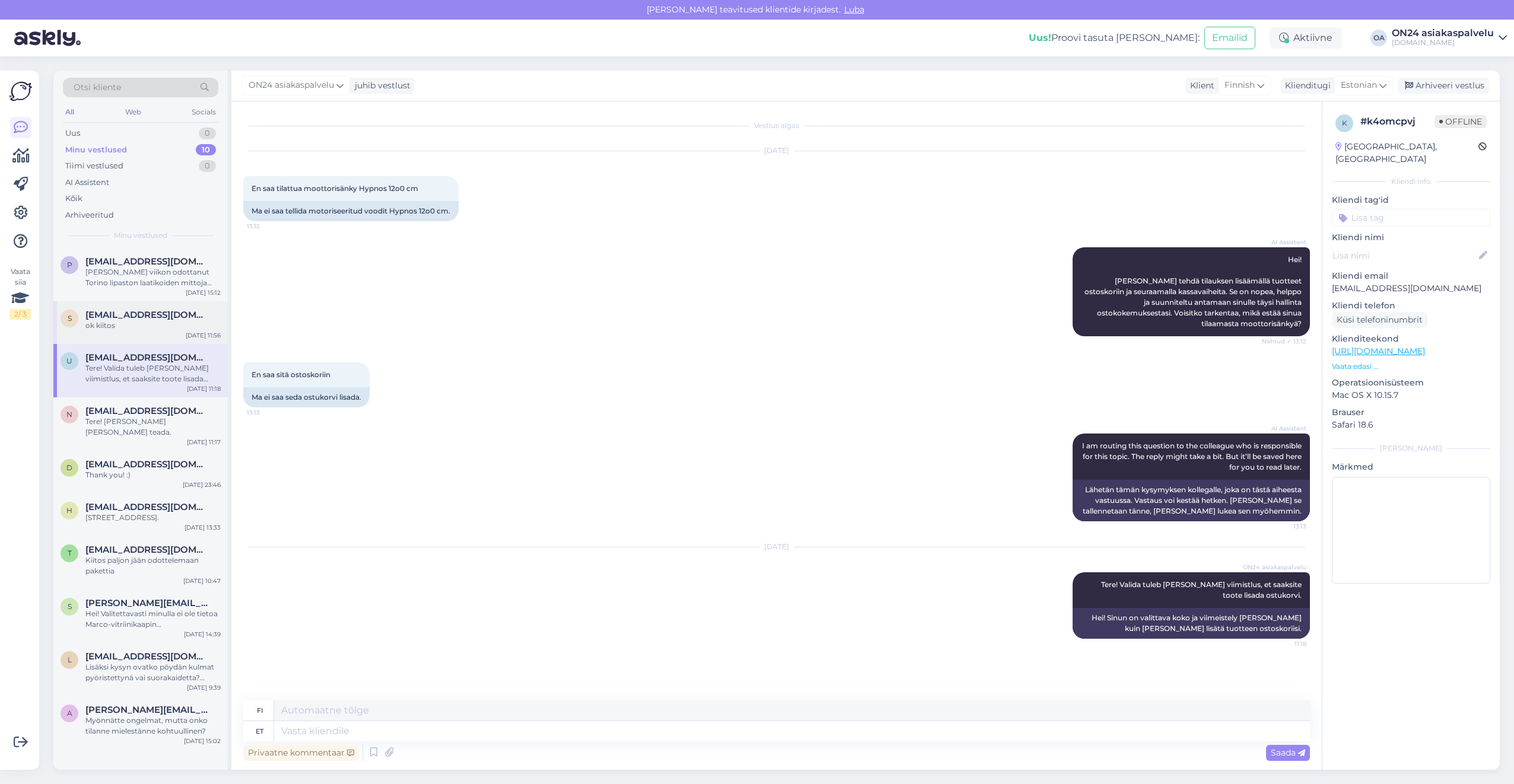
click at [118, 320] on div "ok kiitos" at bounding box center [154, 325] width 136 height 11
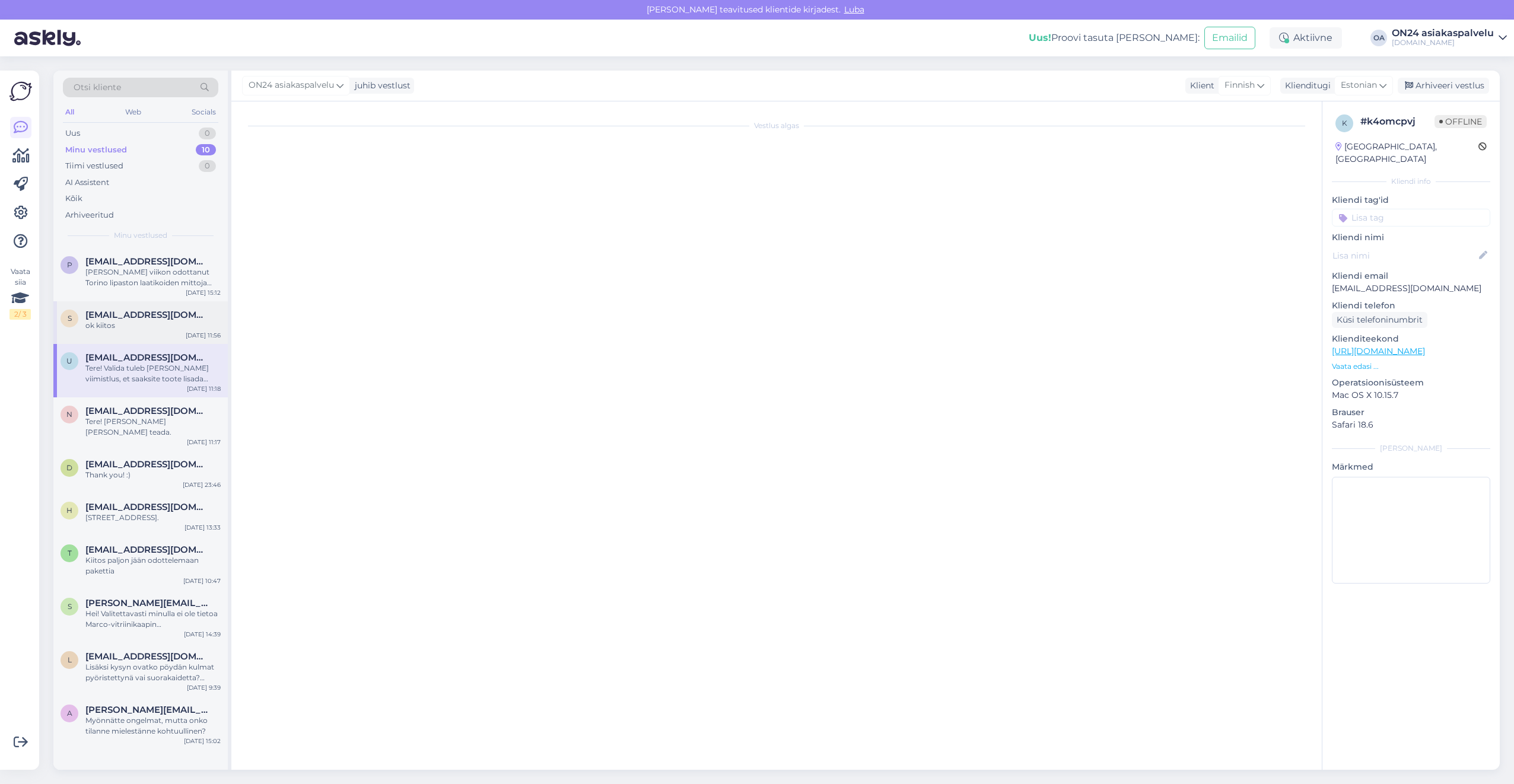
scroll to position [60, 0]
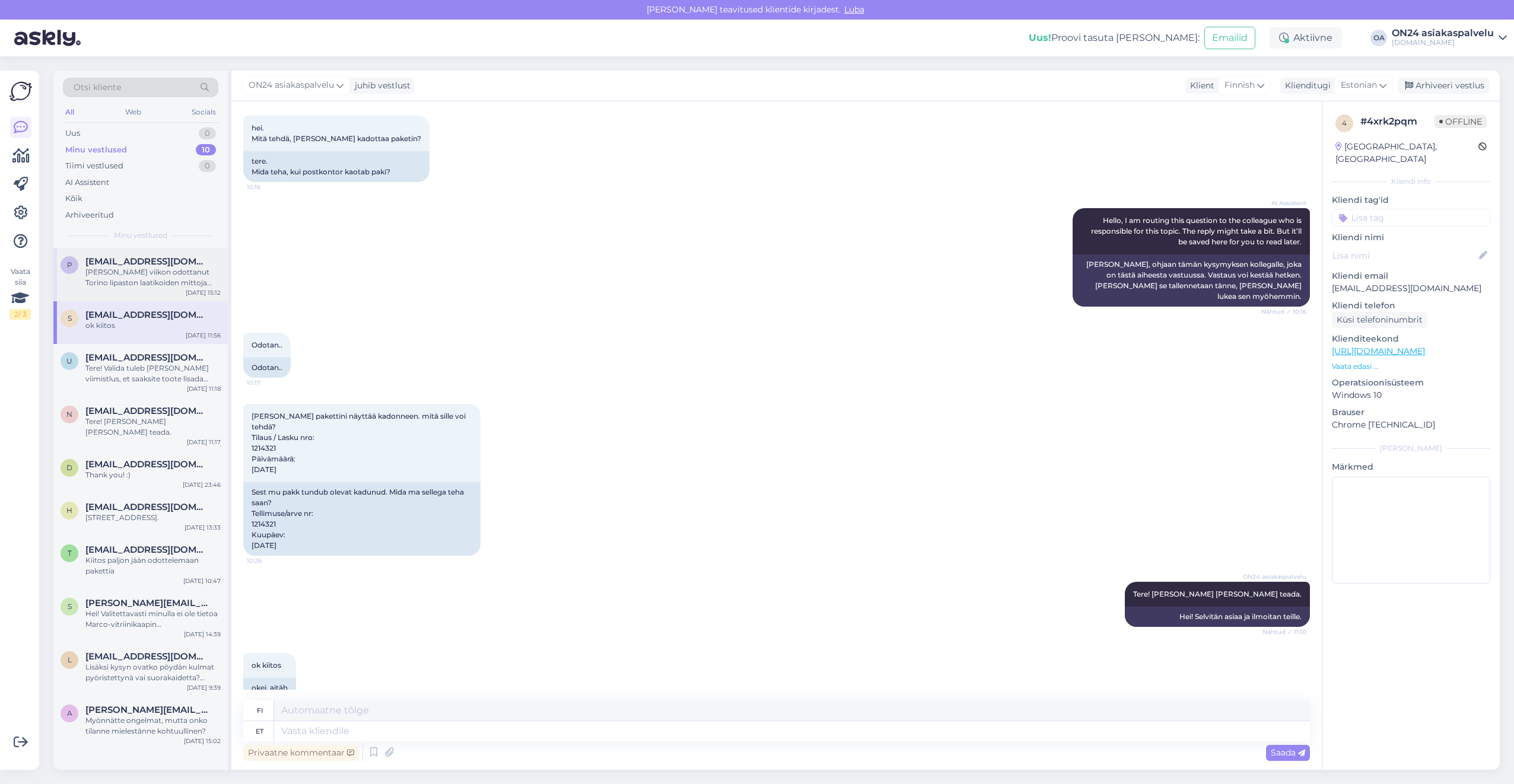
click at [121, 261] on span "[EMAIL_ADDRESS][DOMAIN_NAME]" at bounding box center [147, 261] width 123 height 11
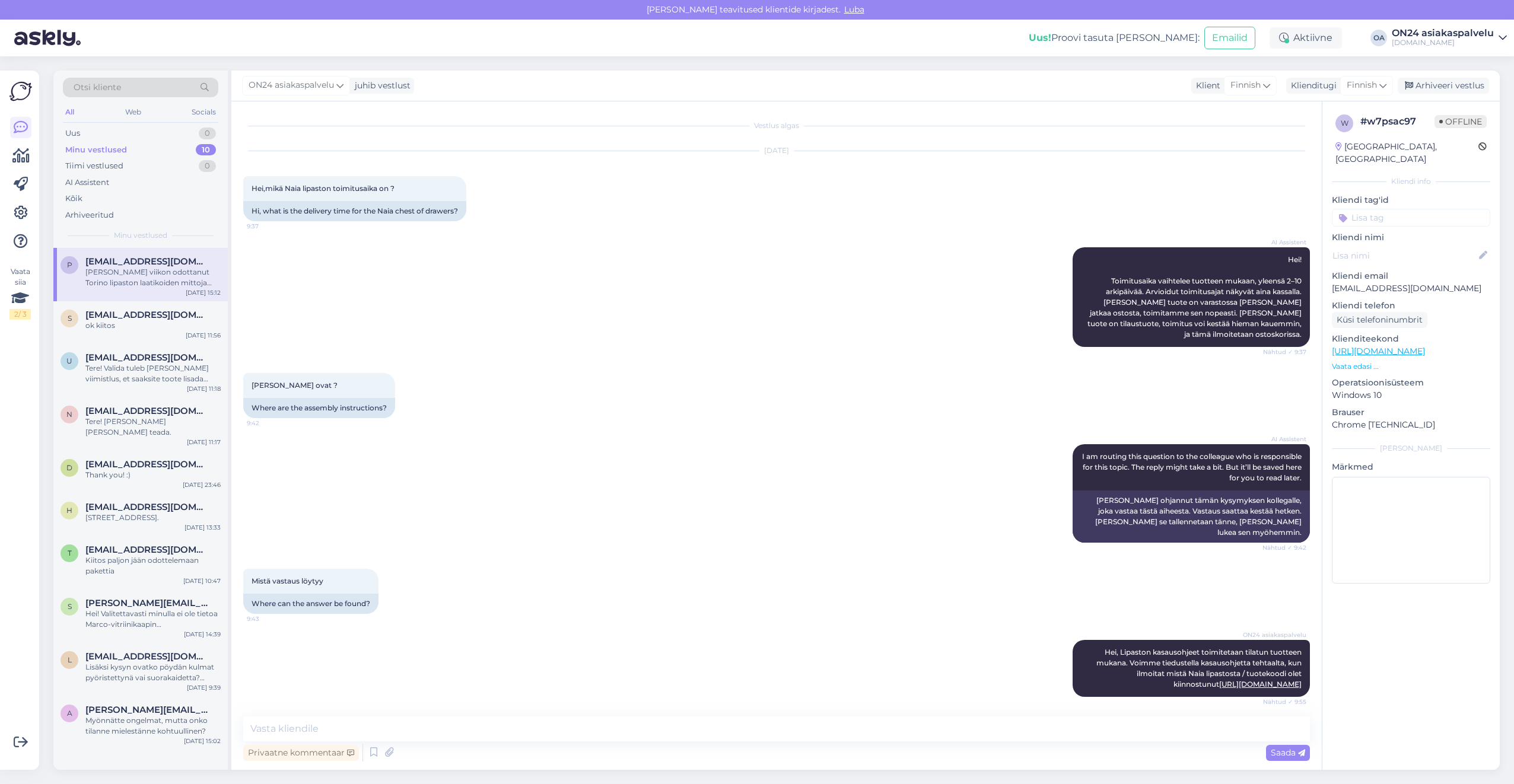
scroll to position [3146, 0]
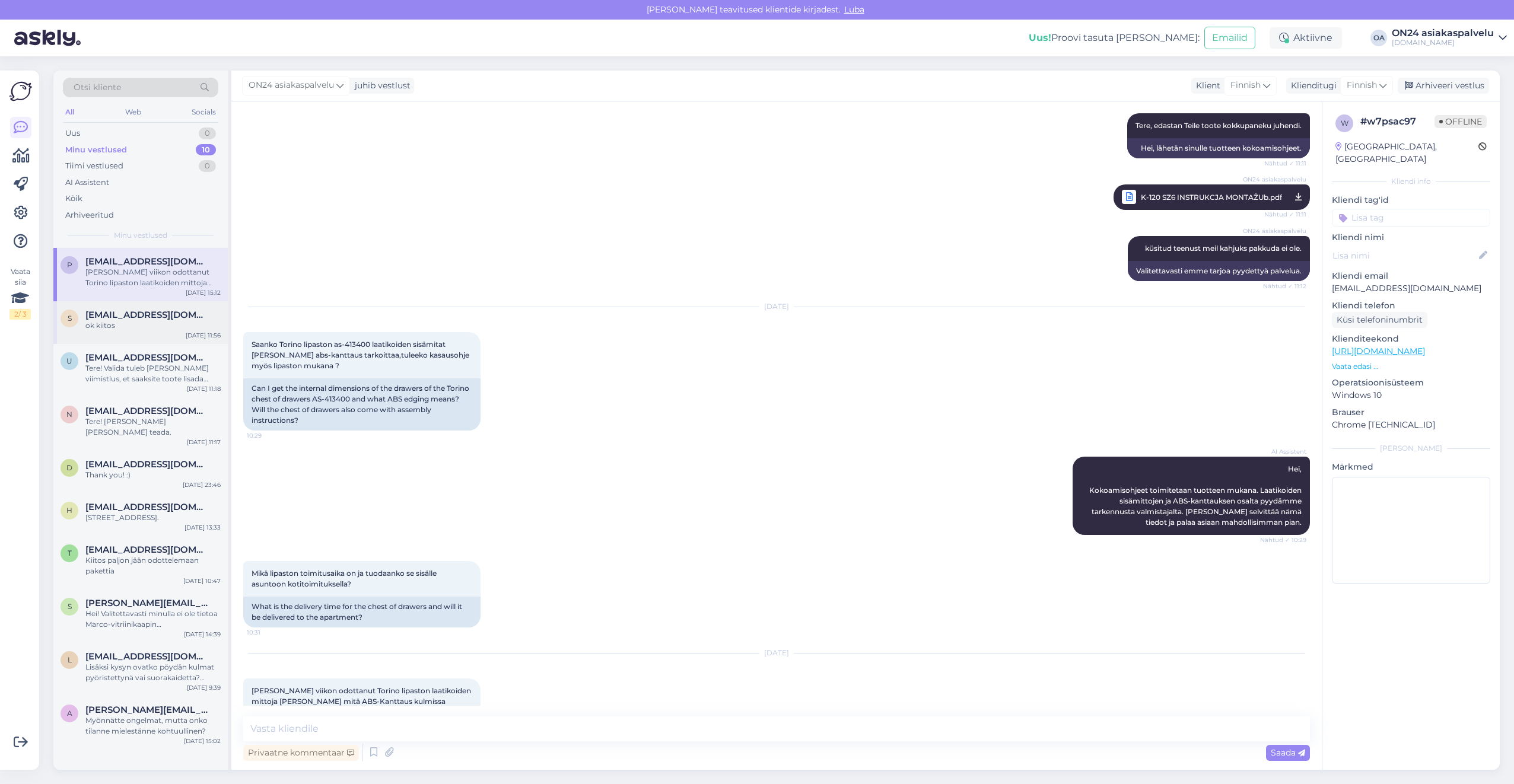
click at [136, 321] on div "ok kiitos" at bounding box center [154, 325] width 136 height 11
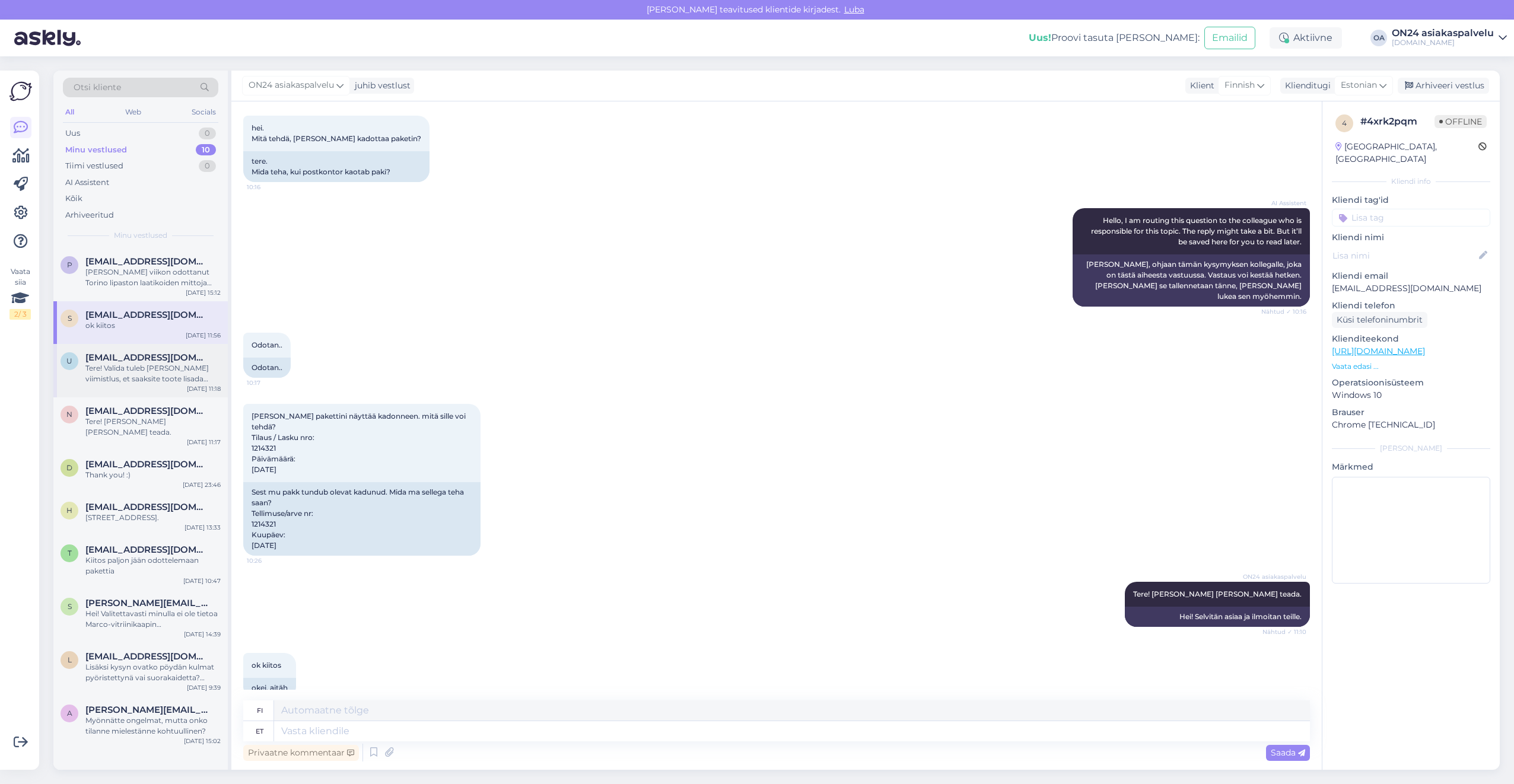
click at [136, 365] on div "Tere! Valida tuleb [PERSON_NAME] viimistlus, et saaksite toote lisada ostukorvi." at bounding box center [154, 373] width 136 height 21
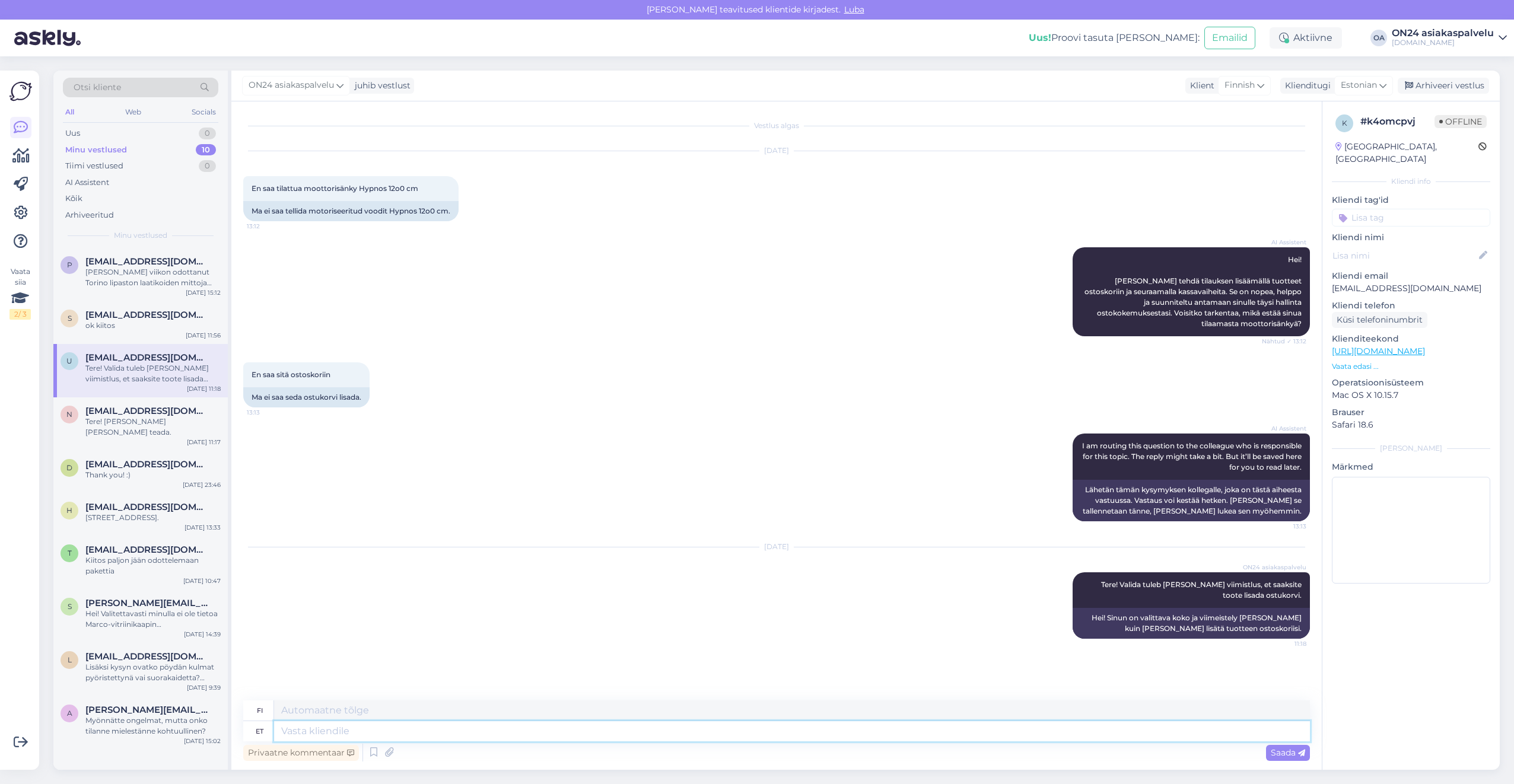
click at [317, 730] on textarea at bounding box center [792, 731] width 1036 height 20
type textarea "Tere"
type textarea "Hei"
type textarea "T"
type textarea "[PERSON_NAME]"
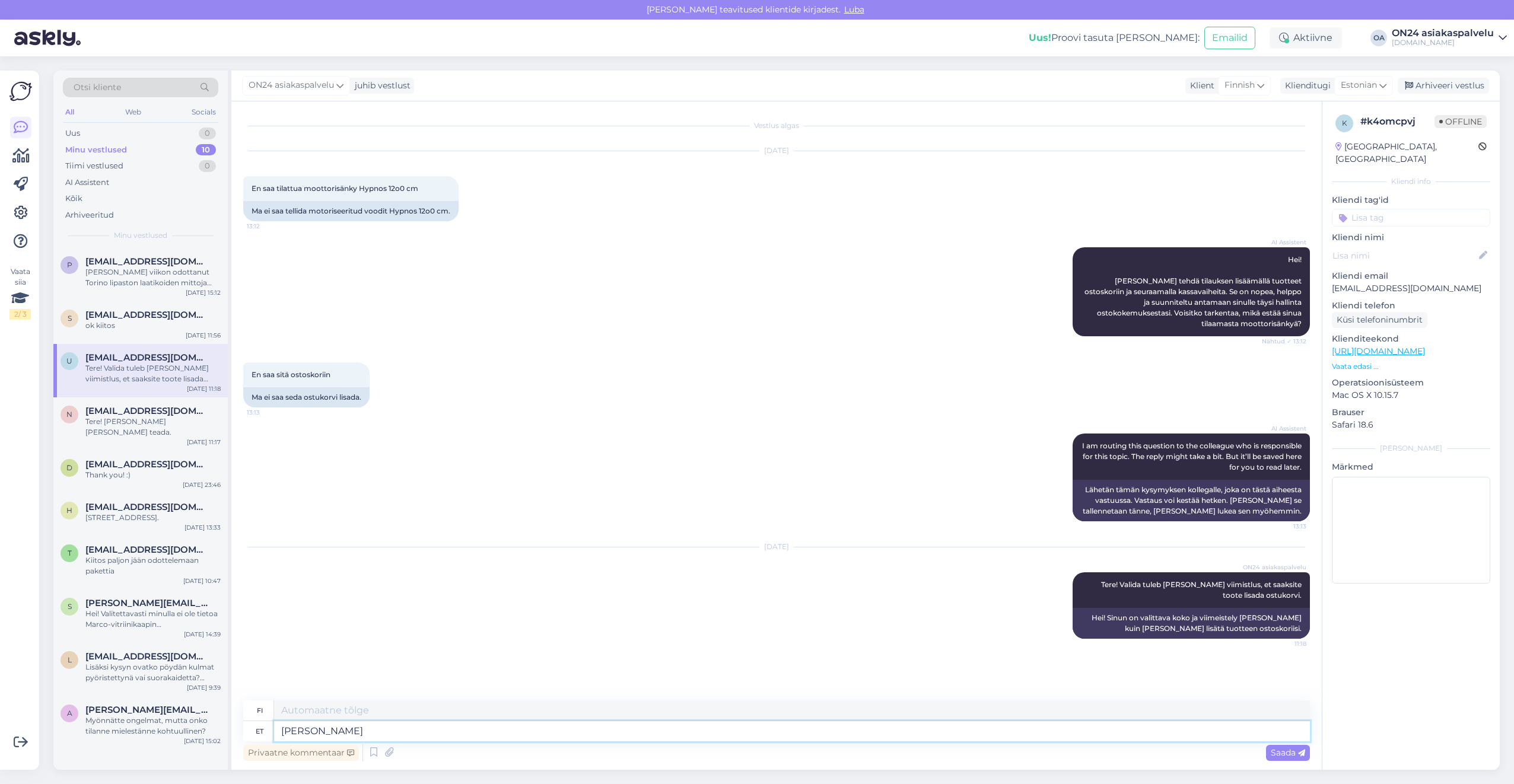
type textarea "Tutkin."
type textarea "[PERSON_NAME] ja a"
type textarea "Minä tutkin ja"
type textarea "[PERSON_NAME] [PERSON_NAME] te"
type textarea "Tutkin [PERSON_NAME]"
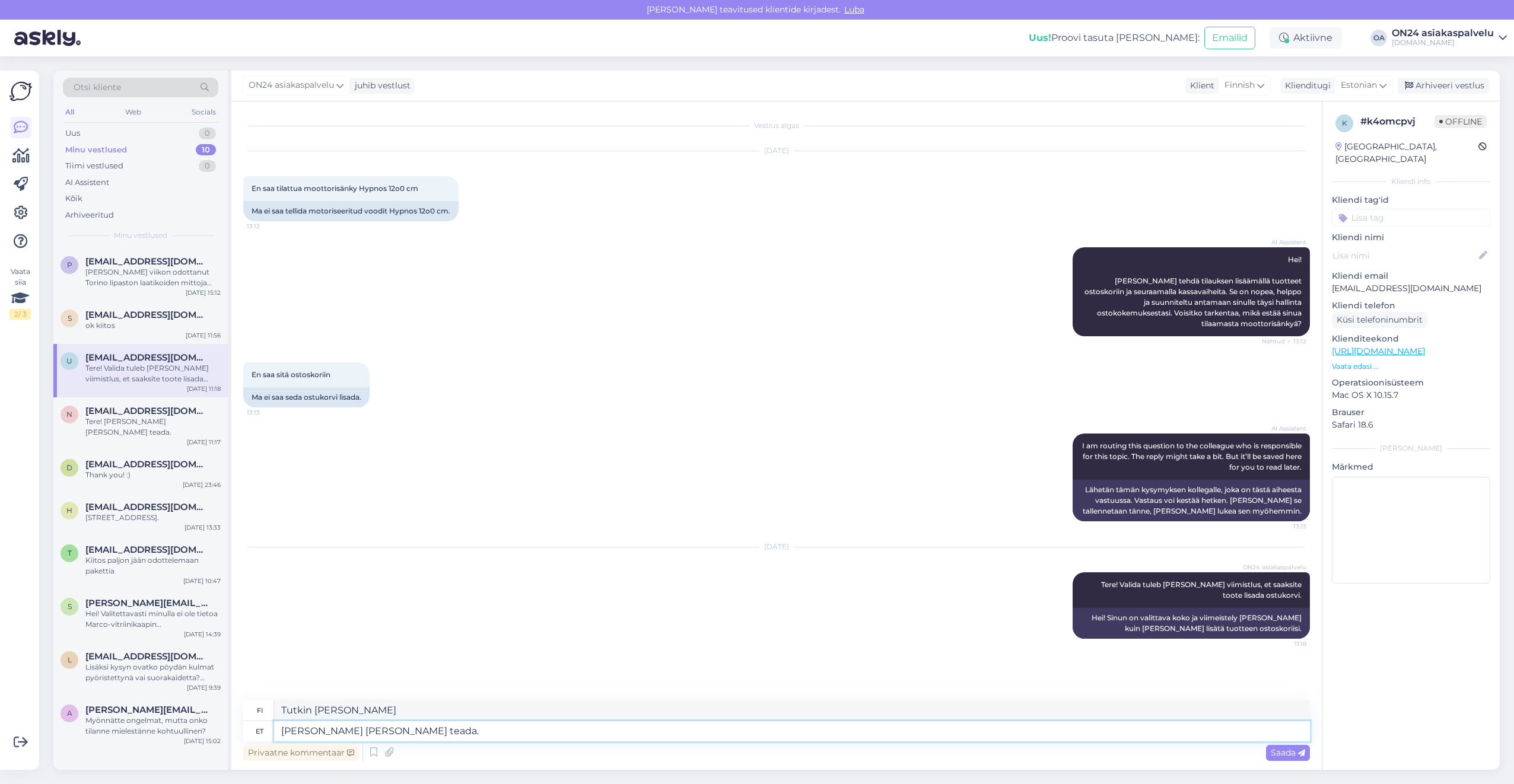
type textarea "[PERSON_NAME] [PERSON_NAME] teada."
type textarea "Tutkin asiaa ja ilmoitan teille."
type textarea "[PERSON_NAME] [PERSON_NAME] teada."
drag, startPoint x: 455, startPoint y: 716, endPoint x: 262, endPoint y: 711, distance: 193.1
click at [262, 711] on div "fi Tutkin asiaa ja ilmoitan teille." at bounding box center [776, 710] width 1066 height 20
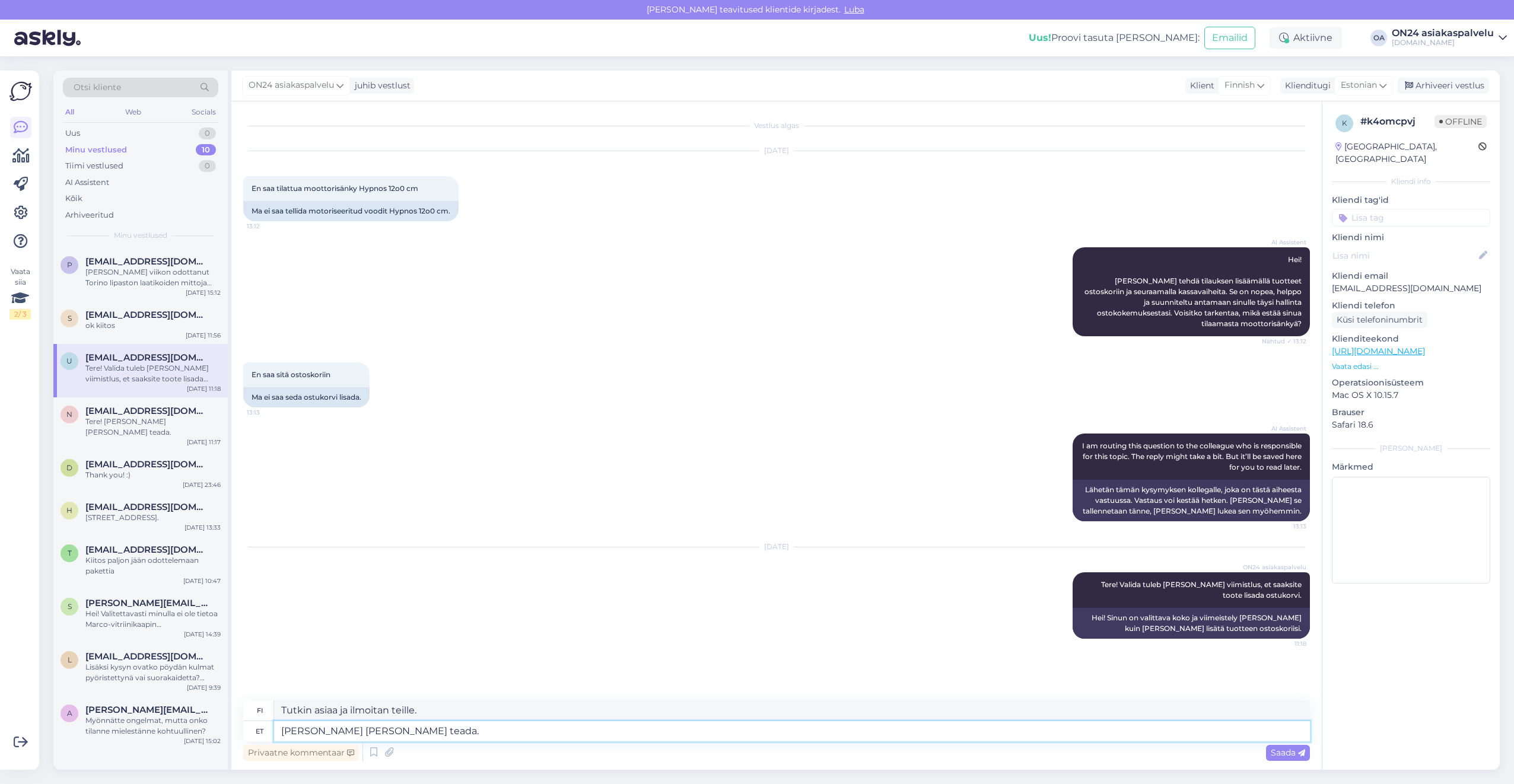
click at [468, 730] on textarea "[PERSON_NAME] [PERSON_NAME] teada." at bounding box center [792, 731] width 1036 height 20
drag, startPoint x: 373, startPoint y: 737, endPoint x: 224, endPoint y: 738, distance: 149.0
click at [224, 738] on div "Otsi kliente All Web Socials Uus 0 Minu vestlused 10 Tiimi vestlused 0 AI Assis…" at bounding box center [776, 420] width 1446 height 699
type textarea "Paraku s"
type textarea "Valitettavasti"
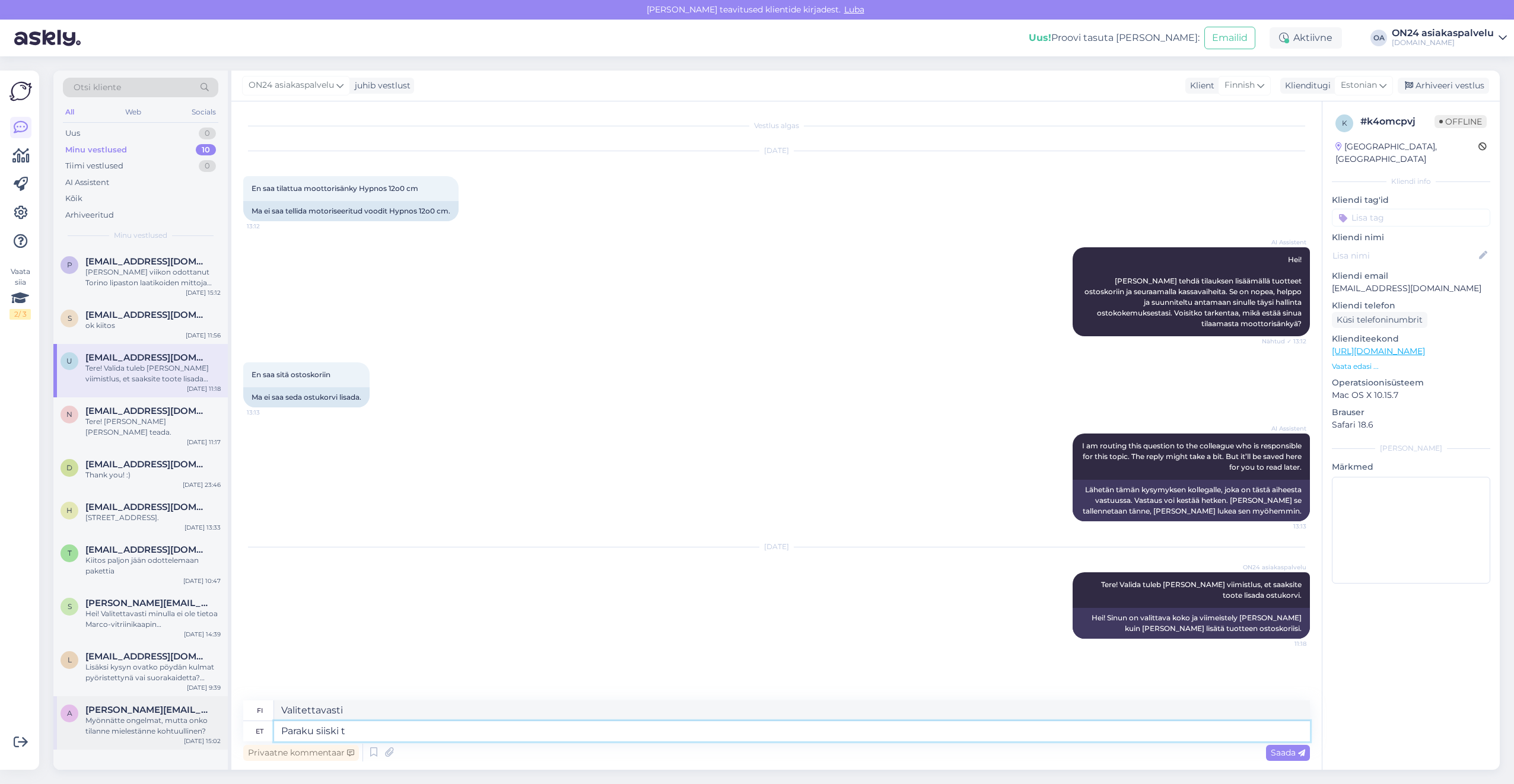
type textarea "Paraku siiski tu"
type textarea "Valitettavasti kuitenkin"
type textarea "Paraku siiski tuleks u"
type textarea "Valitettavasti sen kuitenkin pitäisi"
type textarea "Paraku siiski tuleks uuesti t"
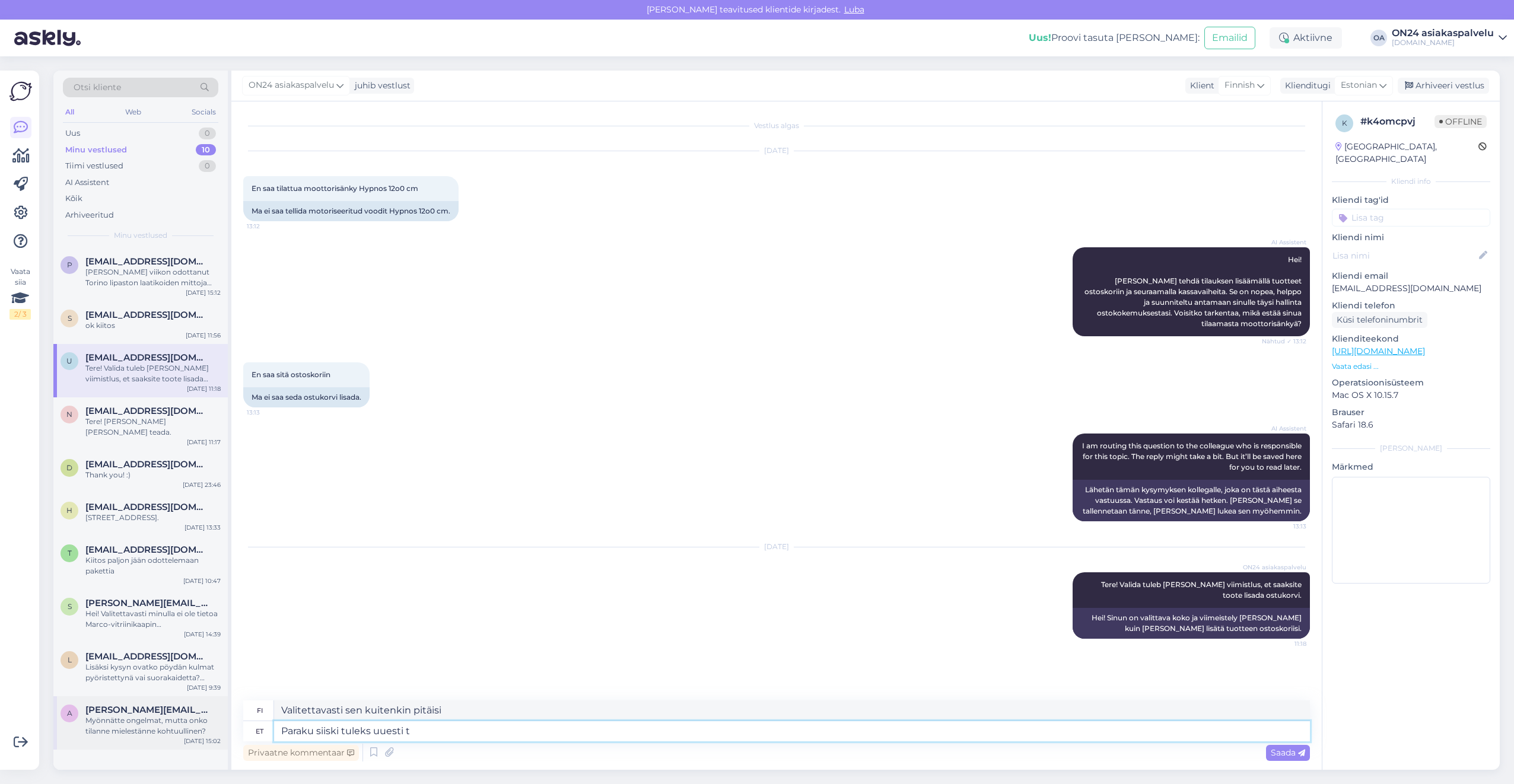
type textarea "Valitettavasti sen pitäisi tapahtua uudelleen"
type textarea "Paraku siiski tuleks uuesti transpordi ee"
type textarea "Kuljetus piti valitettavasti tehdä uudelleen."
type textarea "Paraku siiski tuleks uuesti transpordi eest t"
type textarea "Valitettavasti joudun silti maksamaan kuljetuksen."
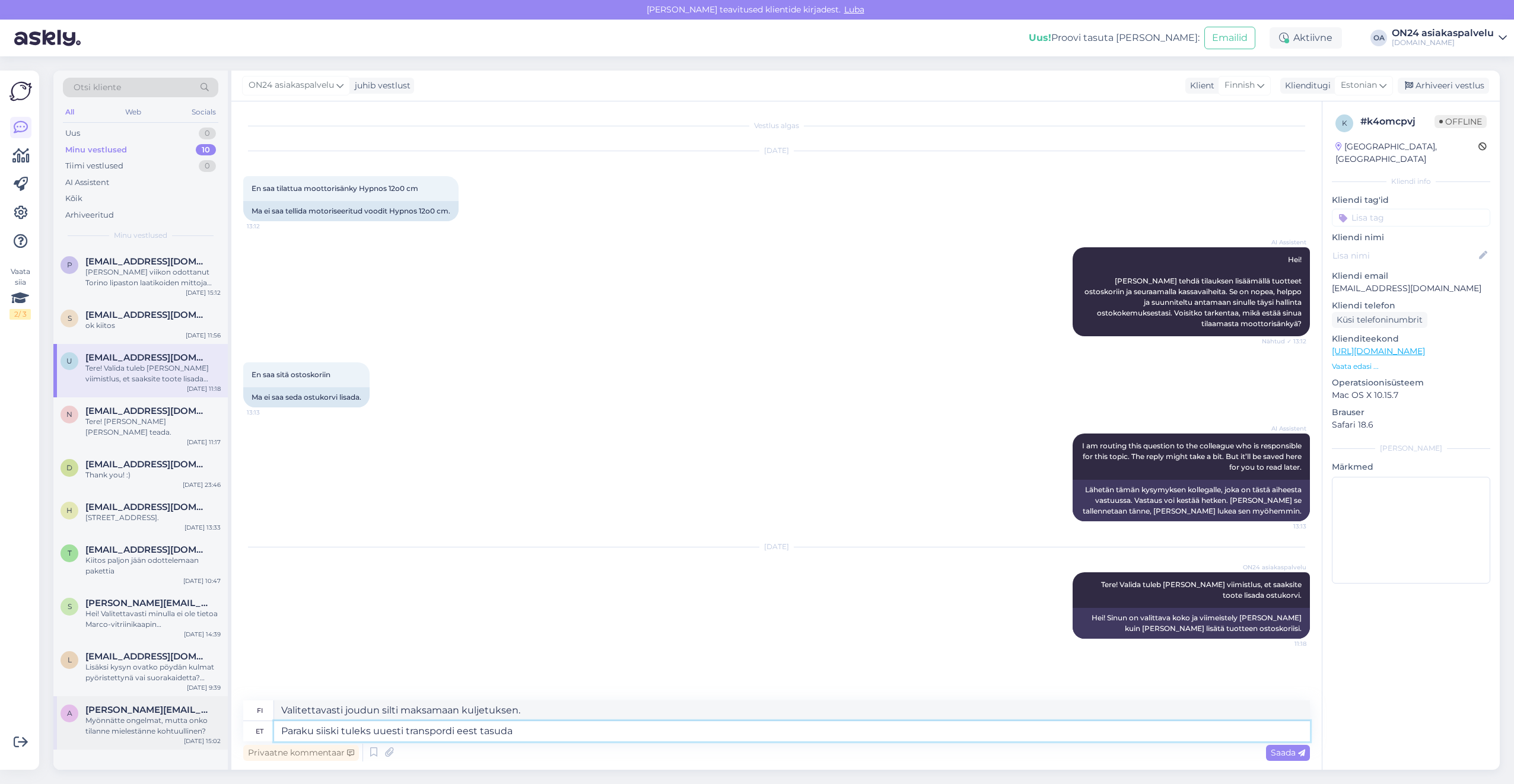
type textarea "Paraku siiski tuleks uuesti transpordi eest tasuda"
type textarea "Valitettavasti joudut maksamaan kuljetuksesta uudelleen."
type textarea "Paraku siiski tuleks uuesti transpordi eest tasuda 27eurot."
type textarea "Valitettavasti joudut maksamaan jälleen 27 euroa kuljetuksesta."
click at [523, 730] on textarea "Paraku siiski tuleks uuesti transpordi eest tasuda 27eurot." at bounding box center [792, 731] width 1036 height 20
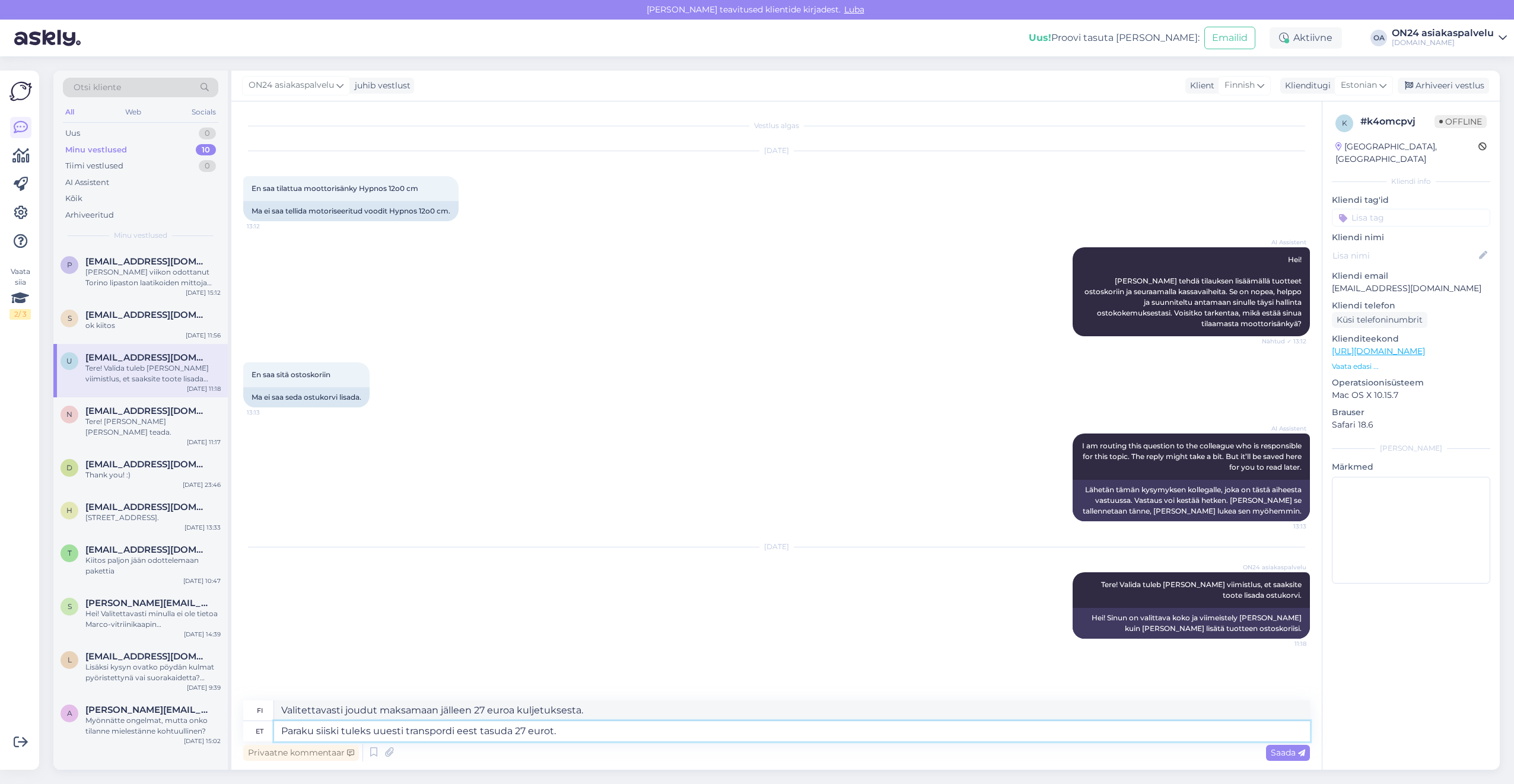
click at [576, 733] on textarea "Paraku siiski tuleks uuesti transpordi eest tasuda 27 eurot." at bounding box center [792, 731] width 1036 height 20
type textarea "Paraku siiski tuleks uuesti transpordi eest tasuda 27 eurot. Kas saa"
click at [427, 704] on textarea "Valitettavasti joudut silti maksamaan 27 euroa toimituskuluista uudelleen. Pitä…" at bounding box center [792, 710] width 1036 height 20
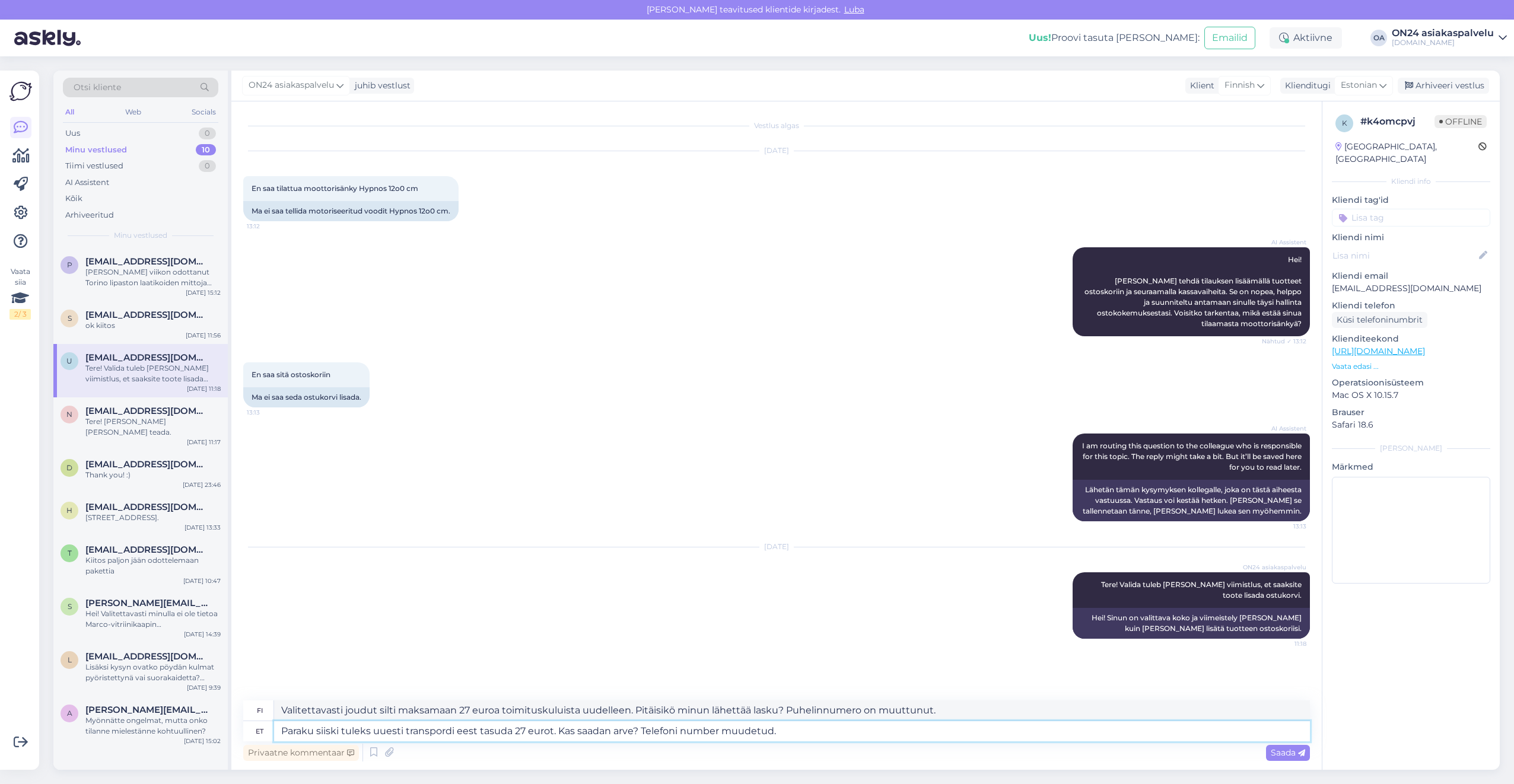
click at [820, 721] on textarea "Paraku siiski tuleks uuesti transpordi eest tasuda 27 eurot. Kas saadan arve? T…" at bounding box center [792, 731] width 1036 height 20
drag, startPoint x: 815, startPoint y: 730, endPoint x: 167, endPoint y: 706, distance: 648.4
click at [167, 706] on div "Otsi kliente All Web Socials Uus 0 Minu vestlused 10 Tiimi vestlused 0 AI Assis…" at bounding box center [776, 420] width 1446 height 699
click at [643, 734] on textarea "Me [PERSON_NAME] enne [PERSON_NAME] välja [PERSON_NAME] pole tasutud. Makse täh…" at bounding box center [792, 731] width 1036 height 20
click at [662, 709] on textarea "[PERSON_NAME] tuotteita [PERSON_NAME] kuin lasku on maksettu. Maksuaika on 7 pä…" at bounding box center [792, 710] width 1036 height 20
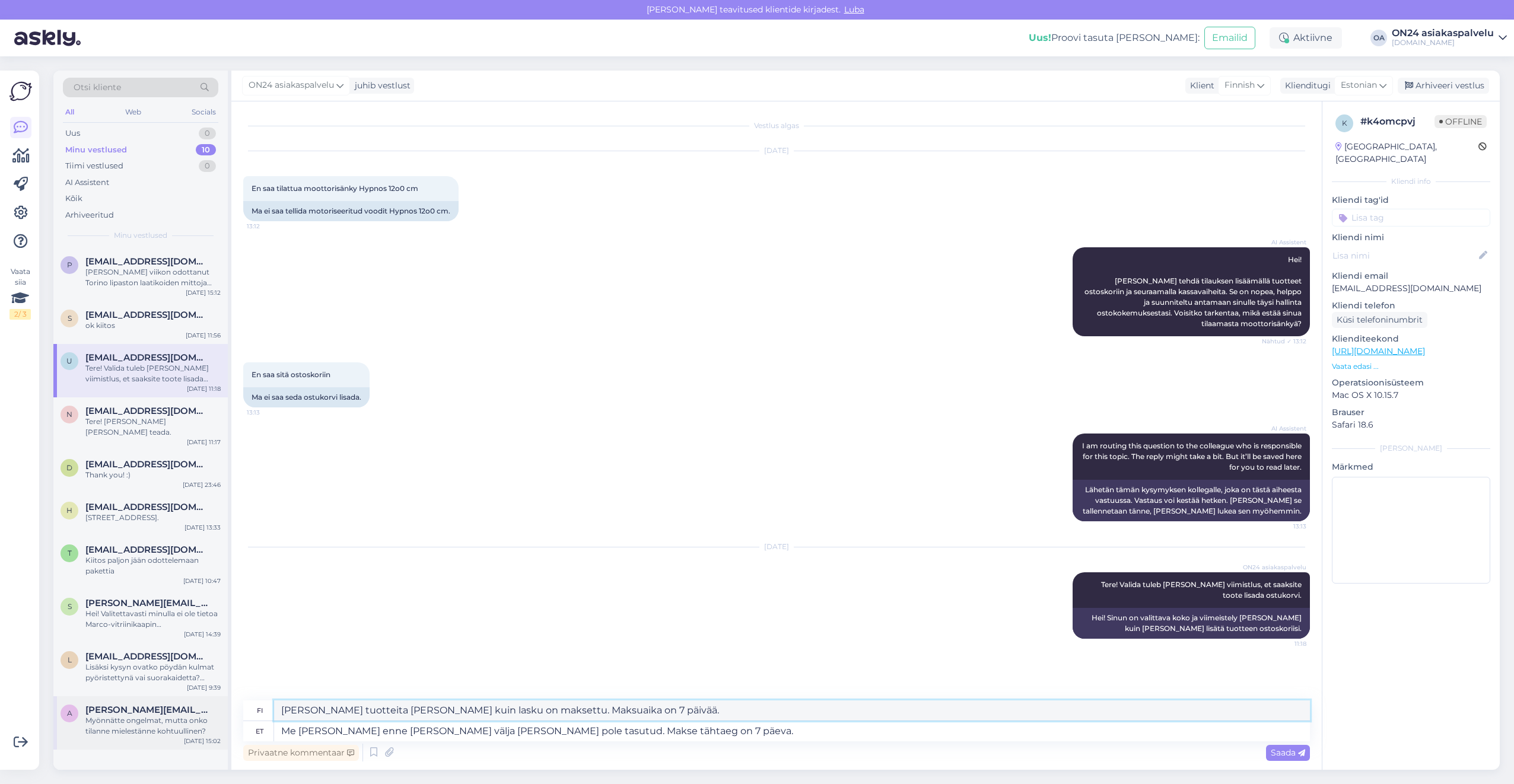
drag, startPoint x: 668, startPoint y: 710, endPoint x: 154, endPoint y: 700, distance: 514.1
click at [154, 700] on div "Otsi kliente All Web Socials Uus 0 Minu vestlused 10 Tiimi vestlused 0 AI Assis…" at bounding box center [776, 420] width 1446 height 699
click at [694, 737] on textarea "Me [PERSON_NAME] enne [PERSON_NAME] välja [PERSON_NAME] pole tasutud. Makse täh…" at bounding box center [792, 731] width 1036 height 20
drag, startPoint x: 694, startPoint y: 737, endPoint x: 146, endPoint y: 719, distance: 548.3
click at [147, 721] on div "Otsi kliente All Web Socials Uus 0 Minu vestlused 10 Tiimi vestlused 0 AI Assis…" at bounding box center [776, 420] width 1446 height 699
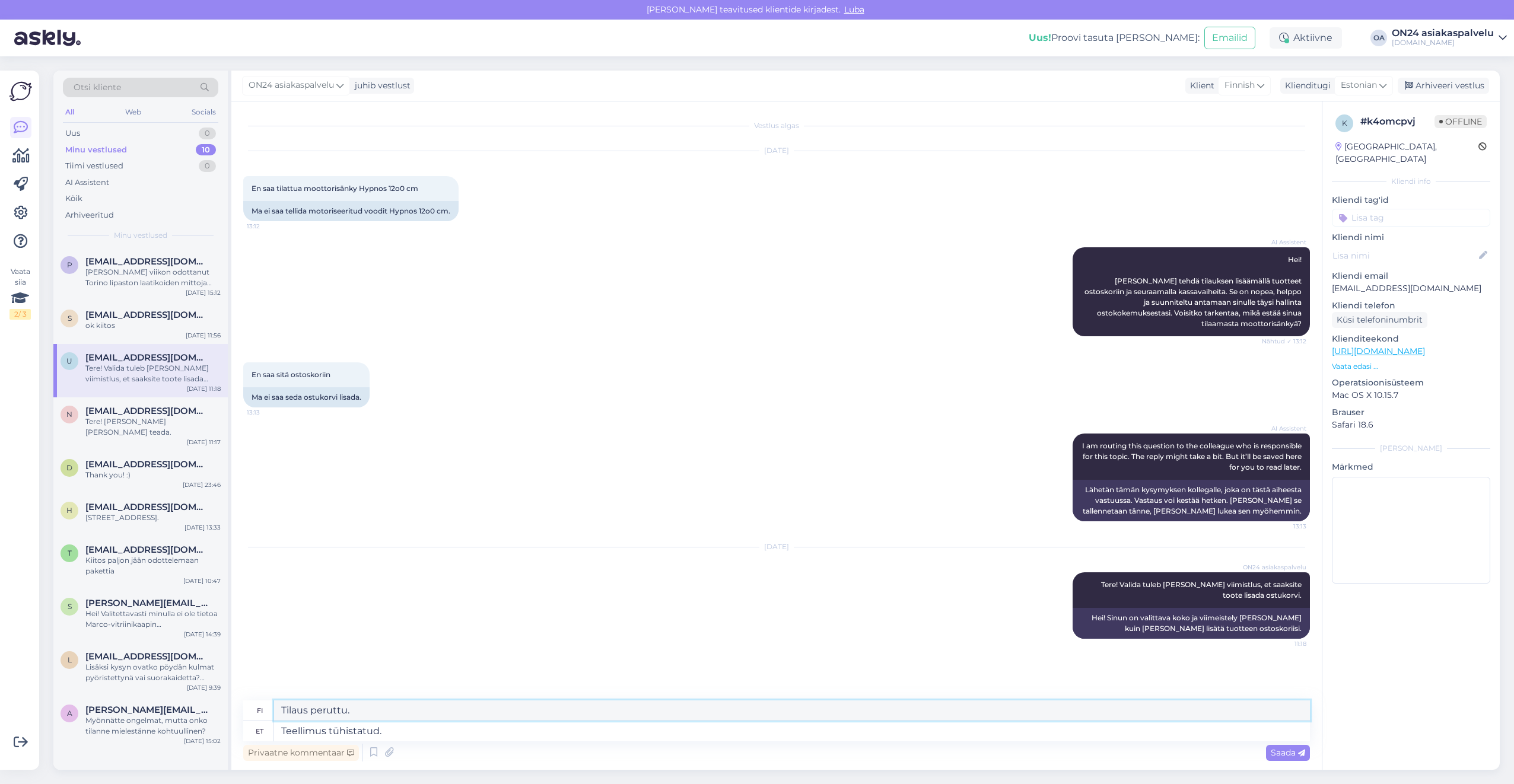
click at [324, 711] on textarea "Tilaus peruttu." at bounding box center [792, 710] width 1036 height 20
click at [381, 736] on textarea "Teellimus tühistatud." at bounding box center [792, 731] width 1036 height 20
drag, startPoint x: 386, startPoint y: 734, endPoint x: 241, endPoint y: 715, distance: 146.2
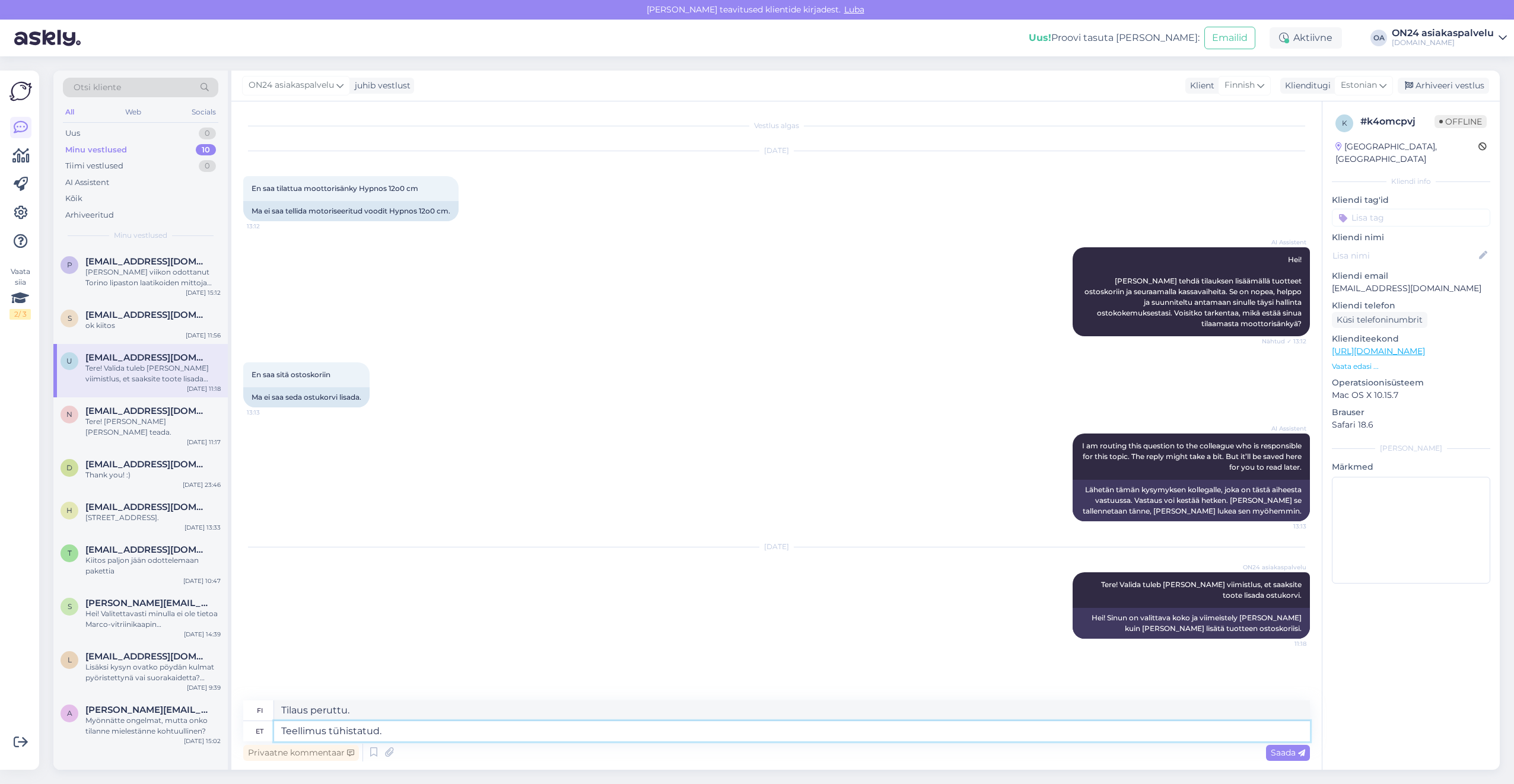
click at [241, 715] on div "Vestlus algas [DATE] En saa tilattua moottorisänky Hypnos 12o0 cm 13:12 Ma ei s…" at bounding box center [776, 435] width 1090 height 668
click at [319, 709] on textarea "Kiitos kirjeestäsi! Tili suljettu." at bounding box center [792, 710] width 1036 height 20
click at [473, 740] on textarea "Täname kirja eest! Konto suletud." at bounding box center [792, 731] width 1036 height 20
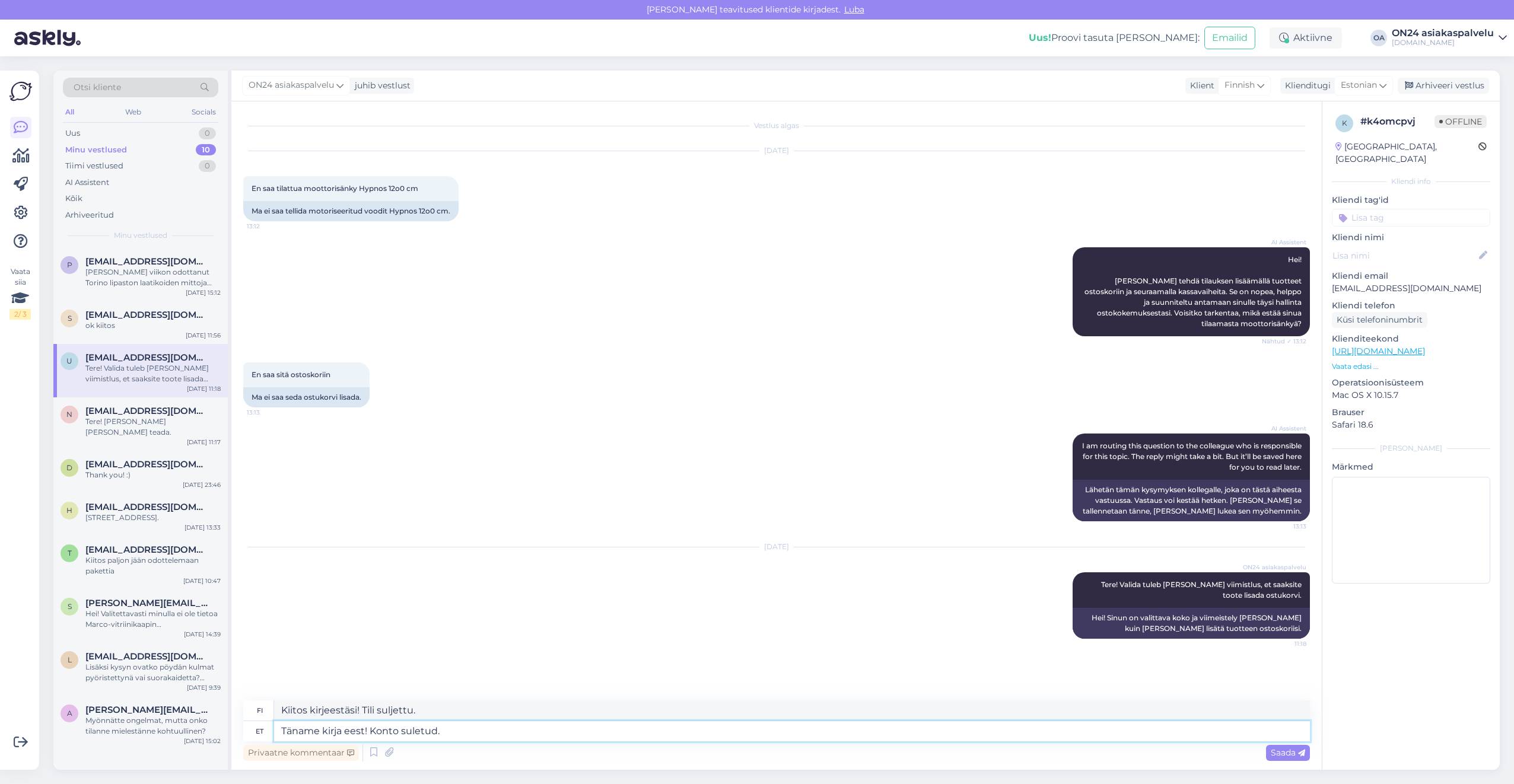
drag, startPoint x: 476, startPoint y: 731, endPoint x: 386, endPoint y: 728, distance: 90.0
click at [386, 728] on textarea "Täname kirja eest! Konto suletud." at bounding box center [792, 731] width 1036 height 20
drag, startPoint x: 737, startPoint y: 709, endPoint x: 269, endPoint y: 702, distance: 468.1
click at [269, 702] on div "fi Kiitos kirjeestäsi! Millaisesta tuolista olet kiinnostunut? Ruokapöydän tuol…" at bounding box center [776, 710] width 1066 height 20
